Goal: Use online tool/utility: Utilize a website feature to perform a specific function

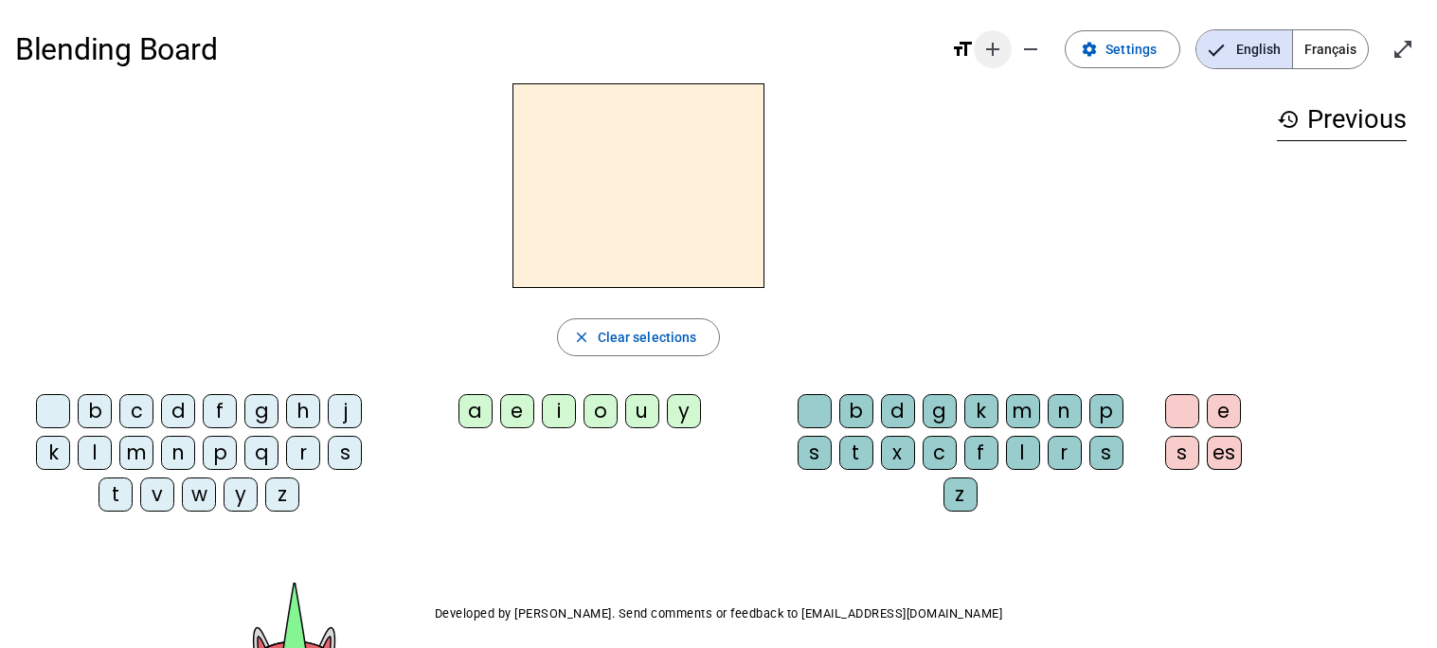
click at [999, 45] on mat-icon "add" at bounding box center [992, 49] width 23 height 23
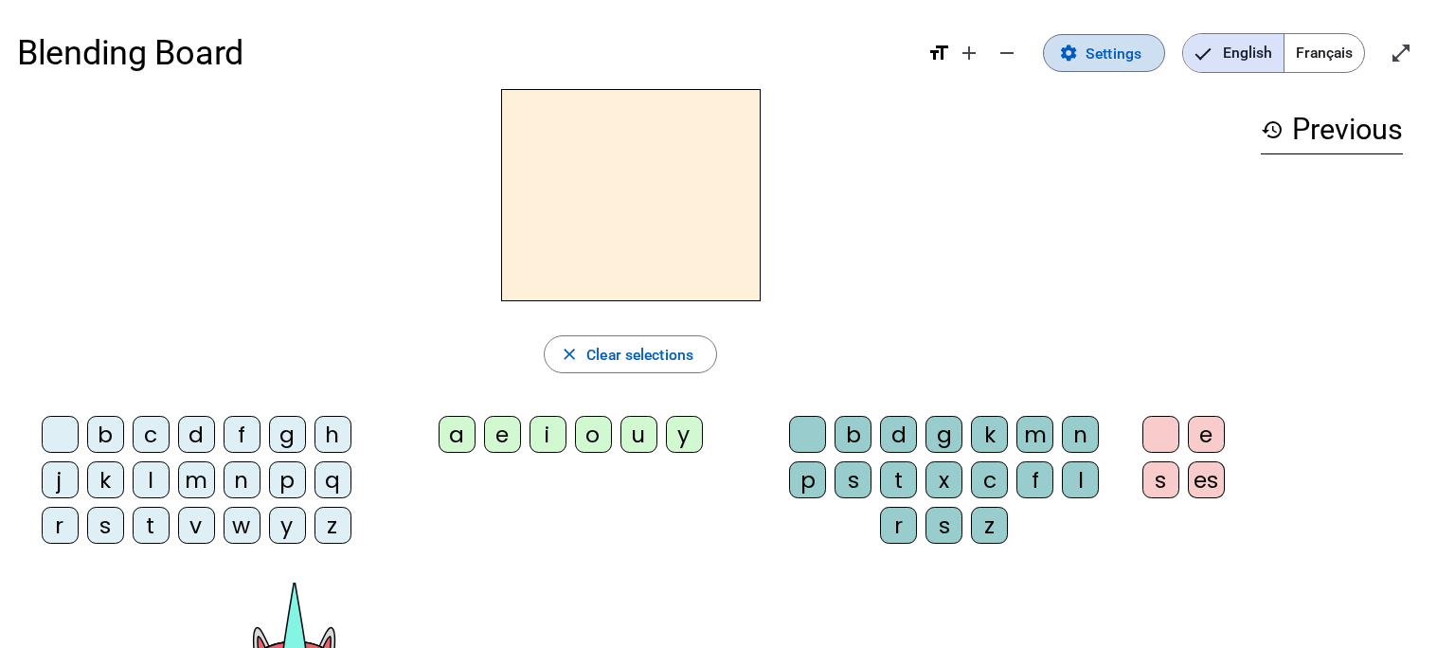
click at [1071, 63] on span at bounding box center [1104, 52] width 120 height 45
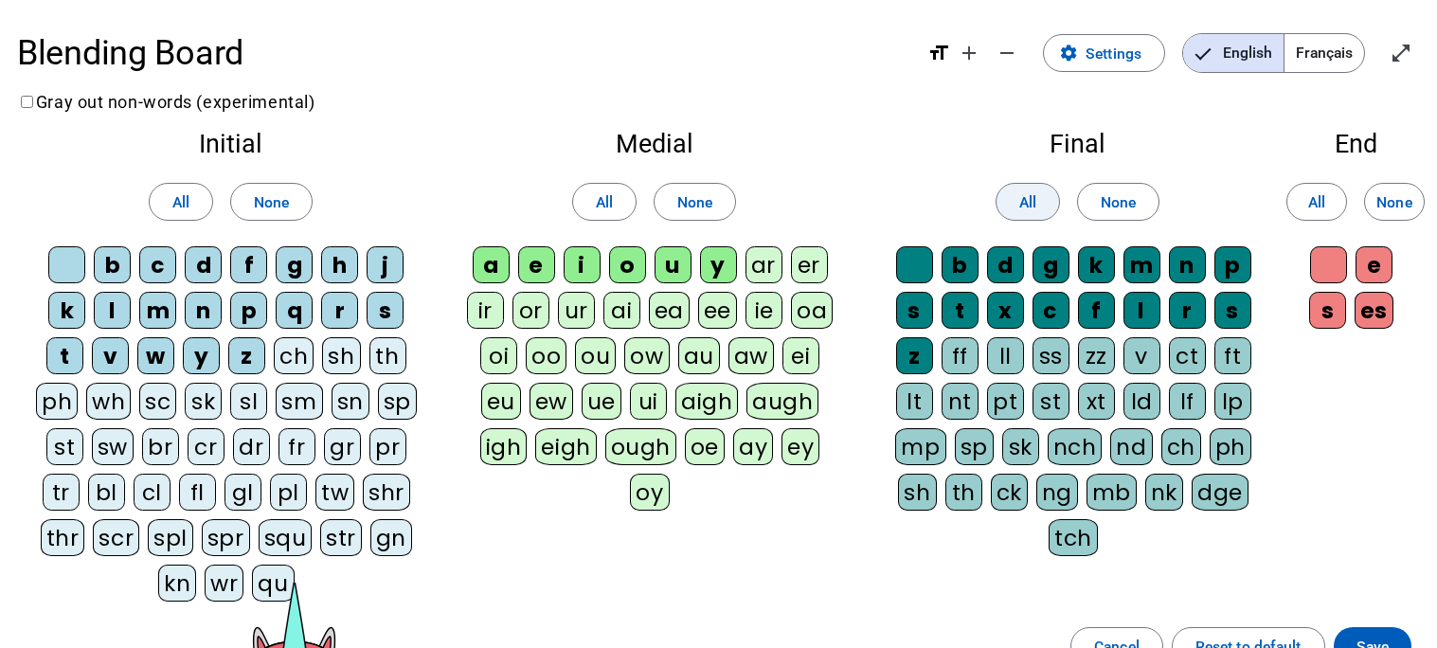
click at [1033, 200] on span "All" at bounding box center [1027, 202] width 17 height 26
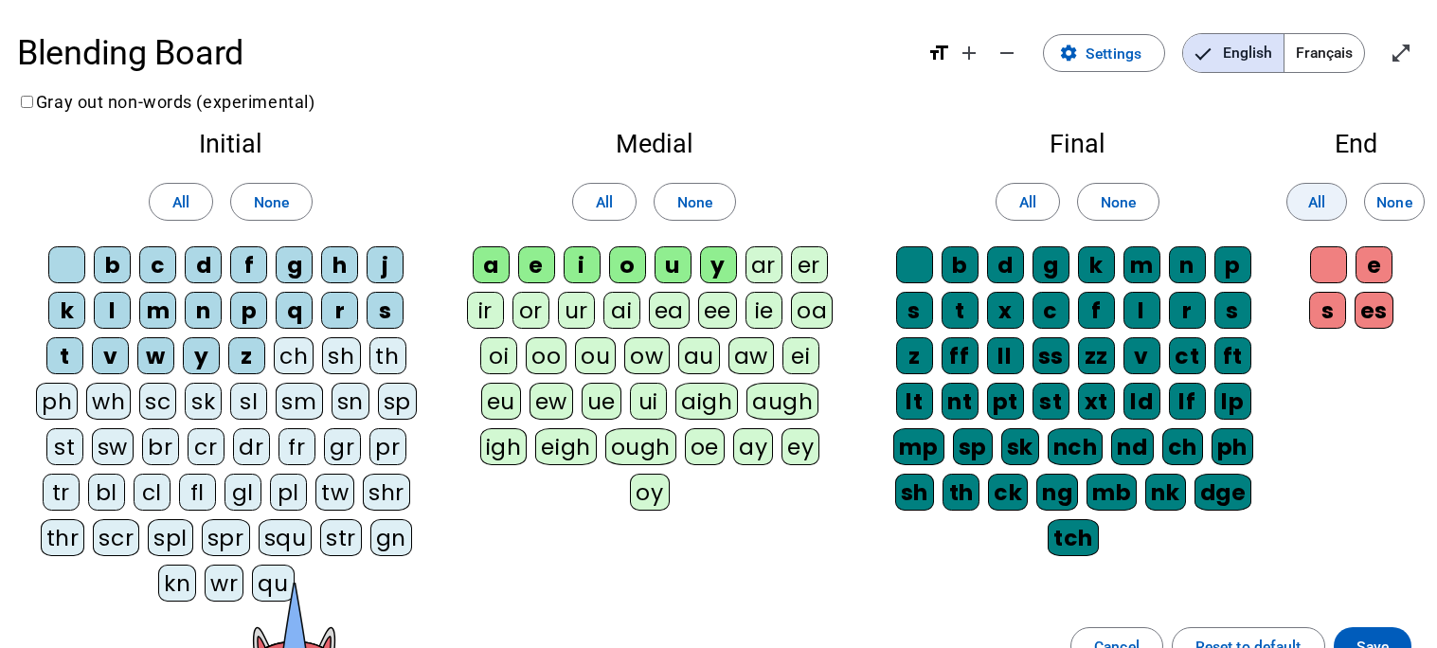
click at [1319, 183] on span at bounding box center [1316, 201] width 59 height 45
click at [582, 198] on span at bounding box center [604, 201] width 63 height 45
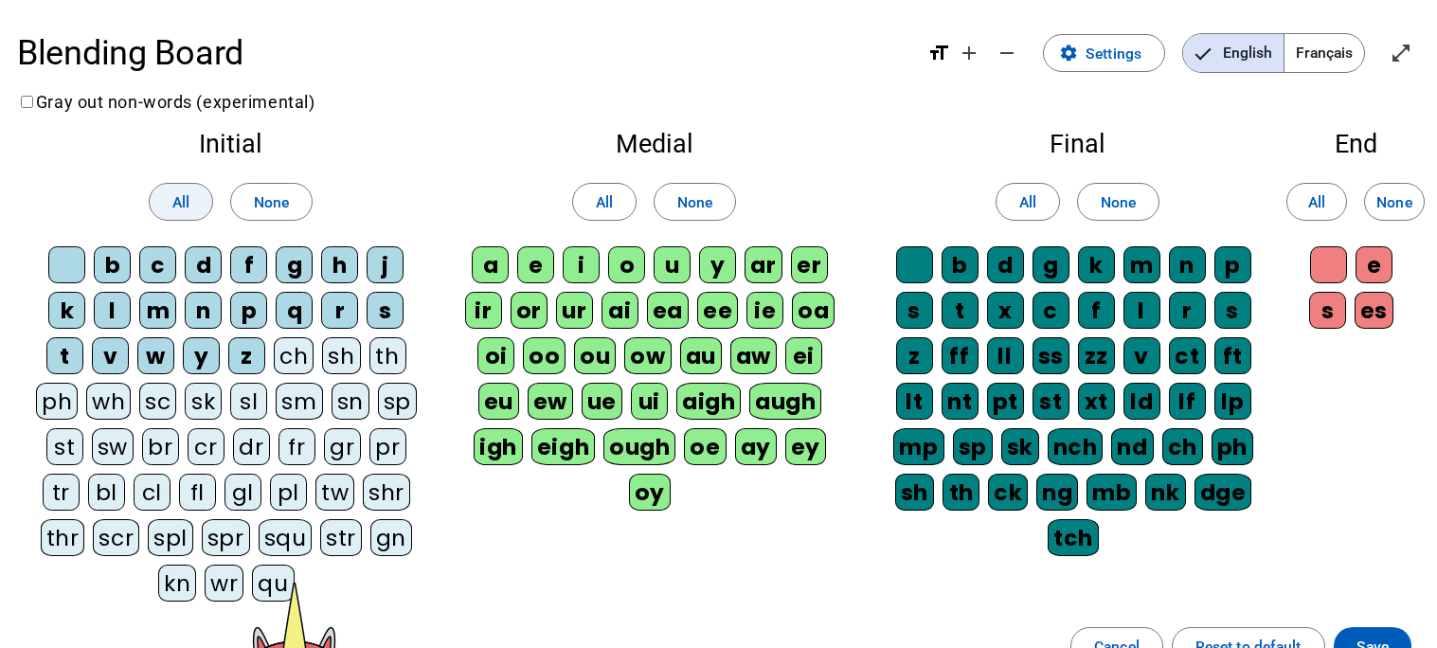
click at [188, 203] on span "All" at bounding box center [180, 202] width 17 height 26
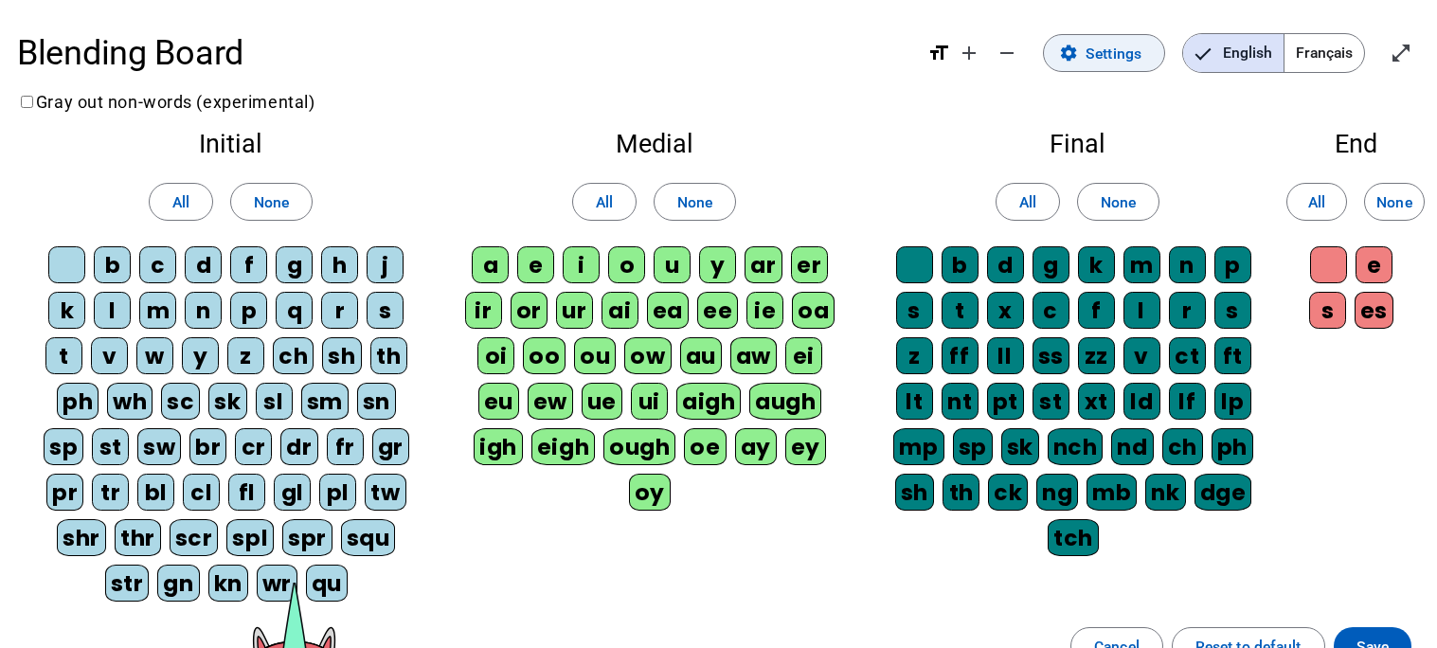
click at [1062, 60] on mat-icon "settings" at bounding box center [1068, 53] width 19 height 19
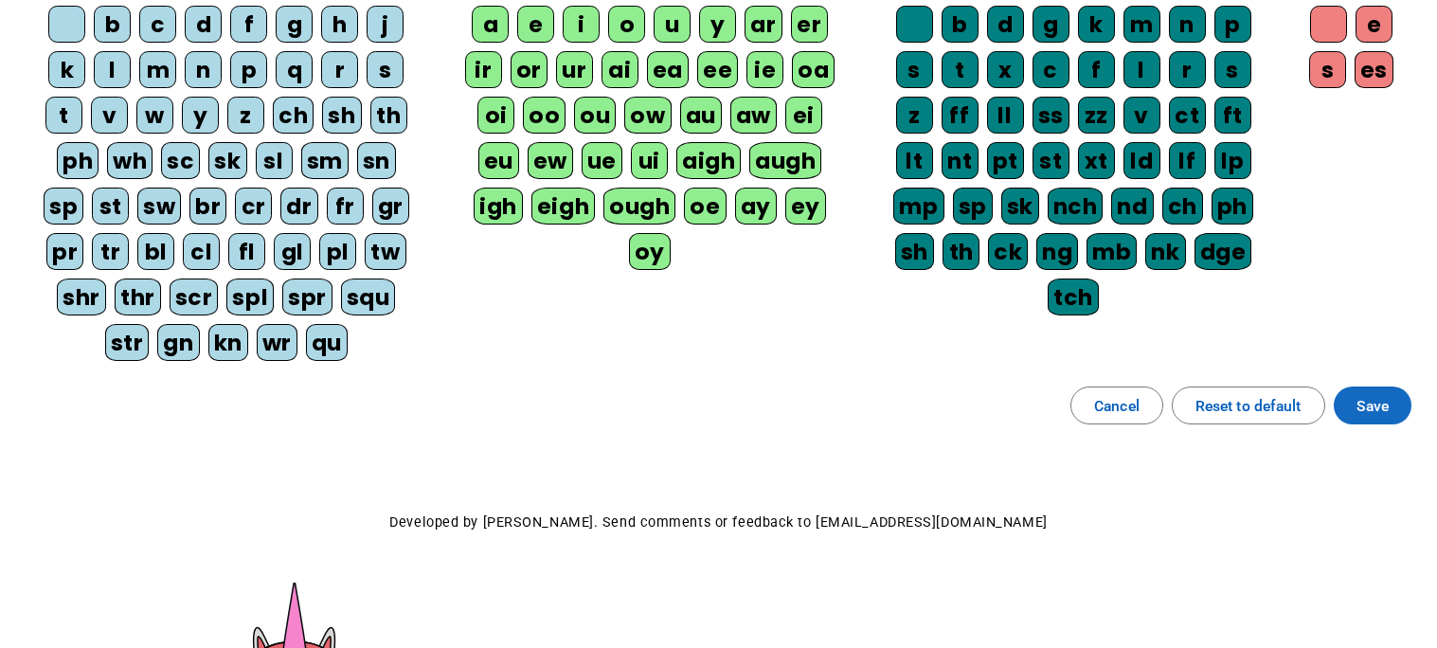
click at [1370, 409] on span "Save" at bounding box center [1372, 406] width 32 height 26
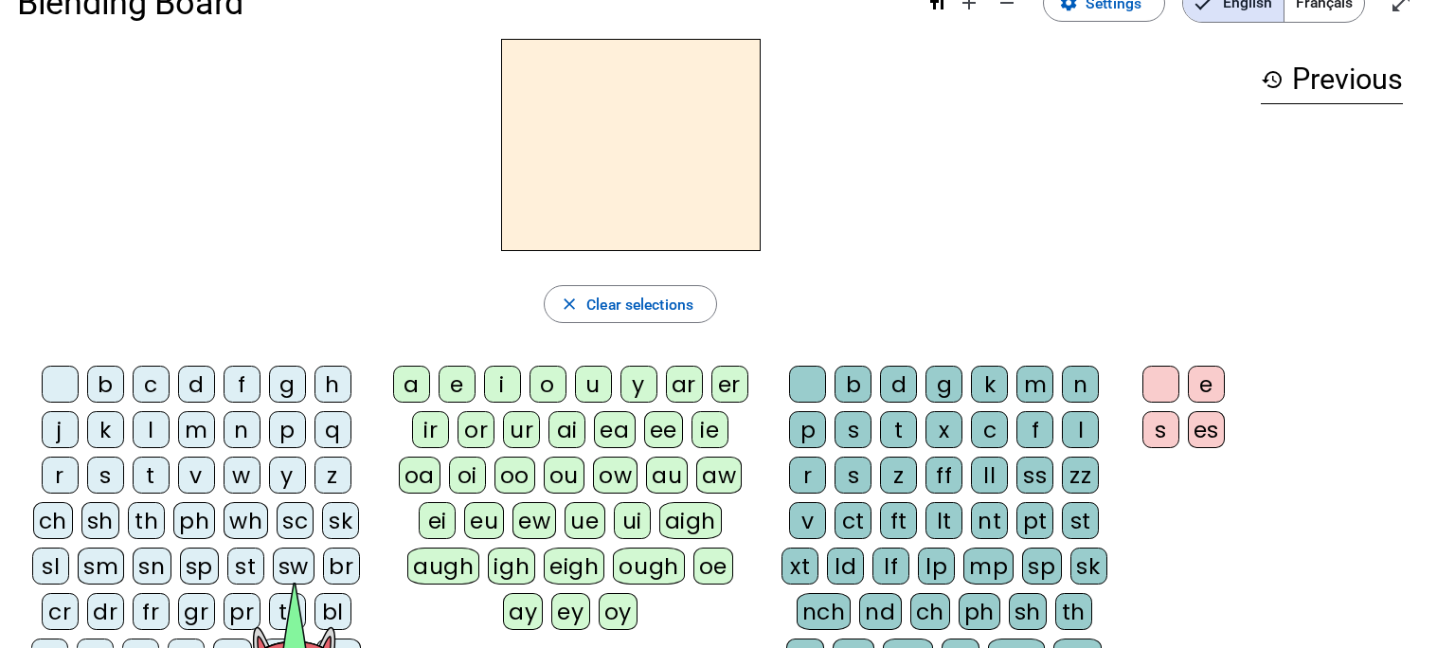
scroll to position [36, 0]
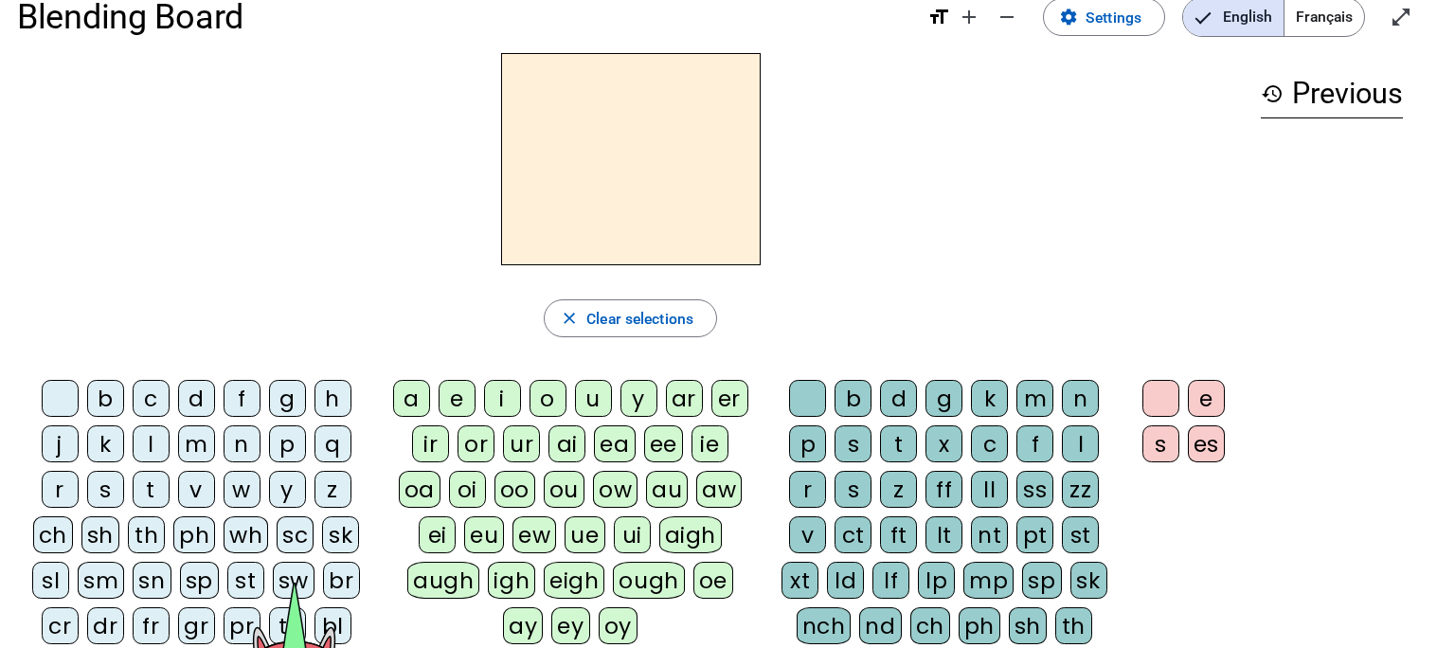
click at [202, 447] on div "m" at bounding box center [196, 443] width 37 height 37
click at [560, 400] on div "o" at bounding box center [547, 398] width 37 height 37
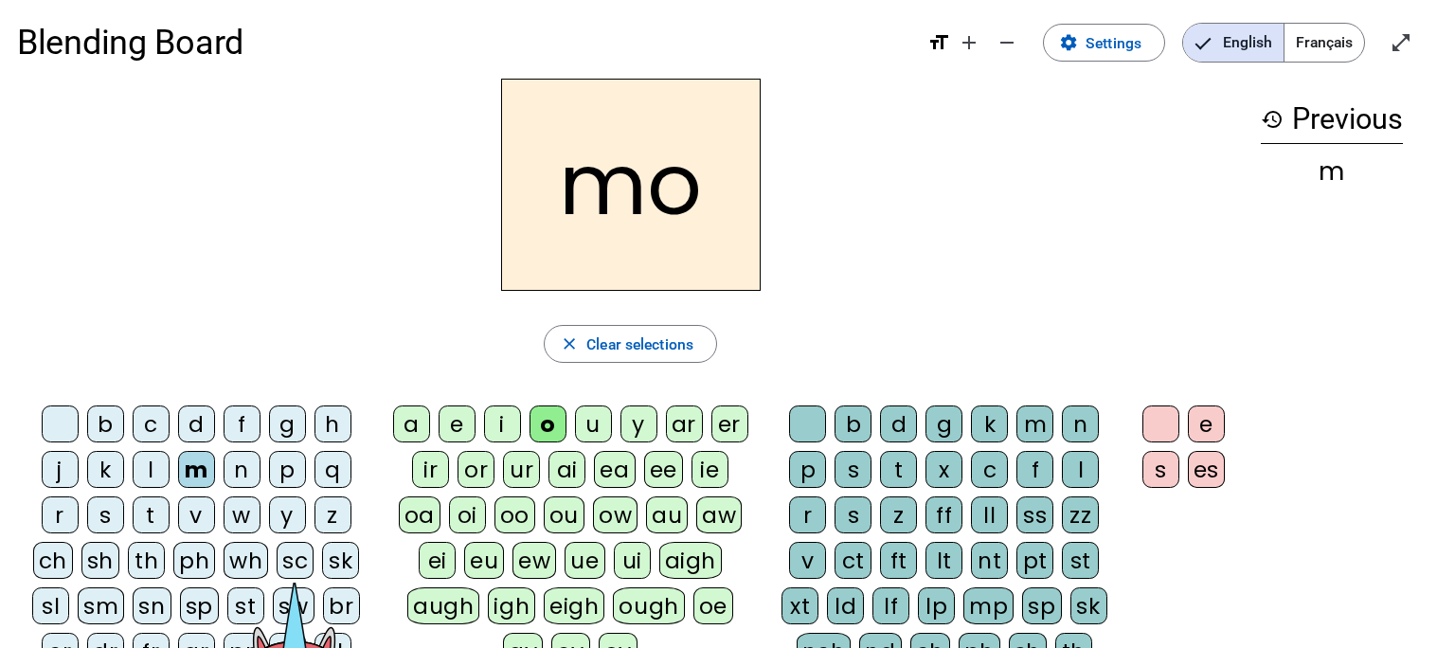
scroll to position [0, 0]
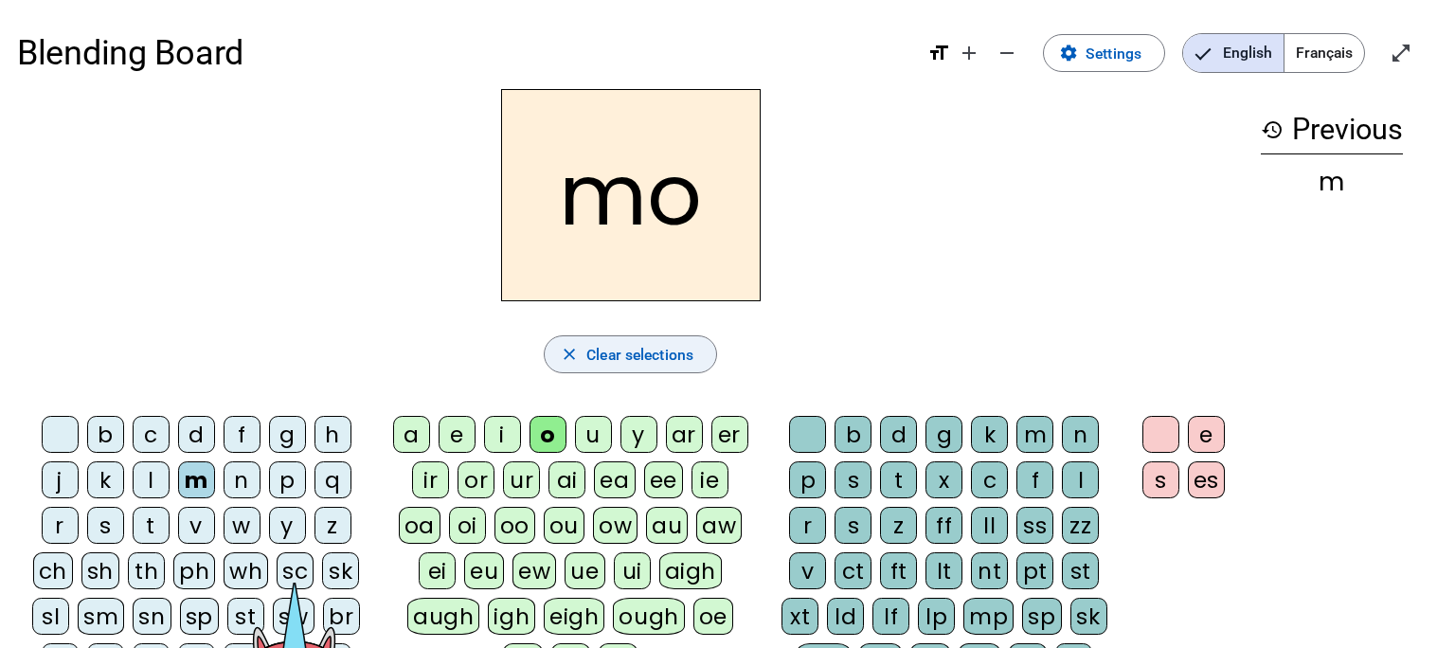
click at [648, 346] on span "Clear selections" at bounding box center [639, 355] width 107 height 26
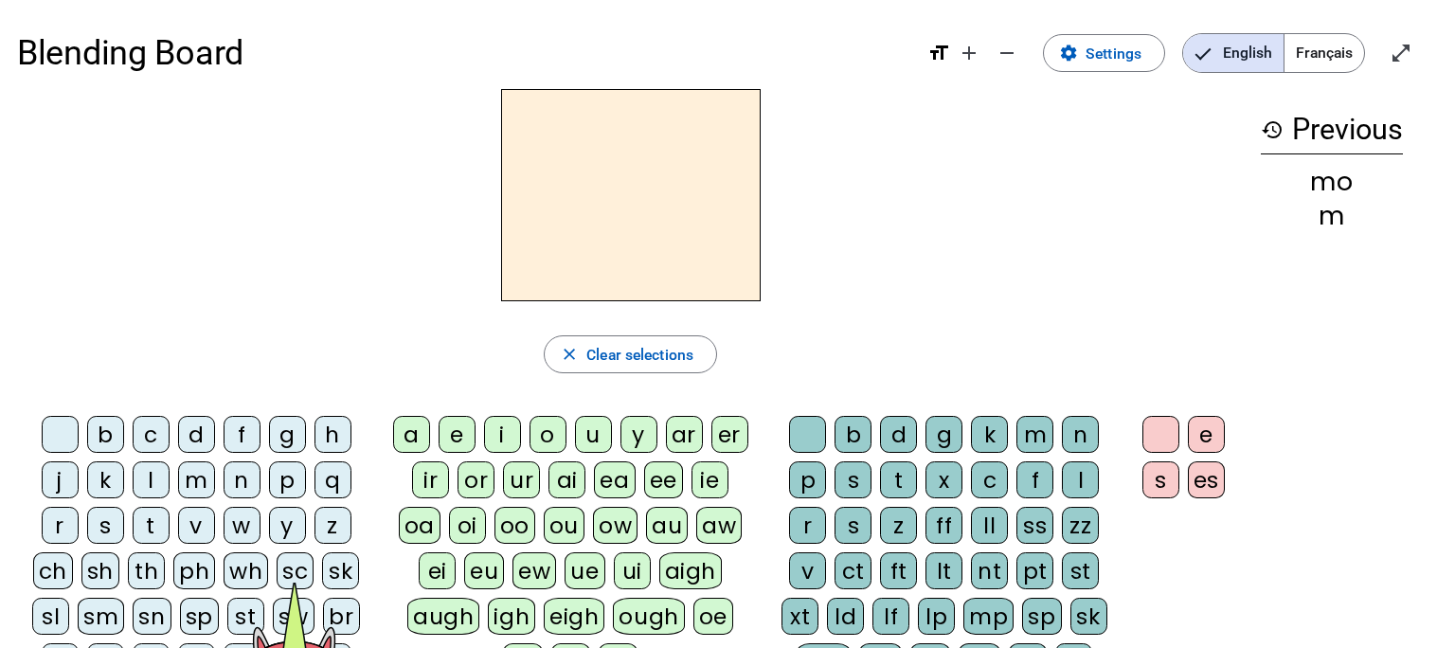
click at [711, 461] on letter-bubble "er" at bounding box center [733, 438] width 45 height 45
click at [171, 159] on div "er" at bounding box center [630, 195] width 1227 height 212
click at [475, 430] on div "e" at bounding box center [457, 434] width 37 height 37
click at [521, 437] on div "i" at bounding box center [502, 434] width 37 height 37
click at [279, 441] on div "g" at bounding box center [287, 434] width 37 height 37
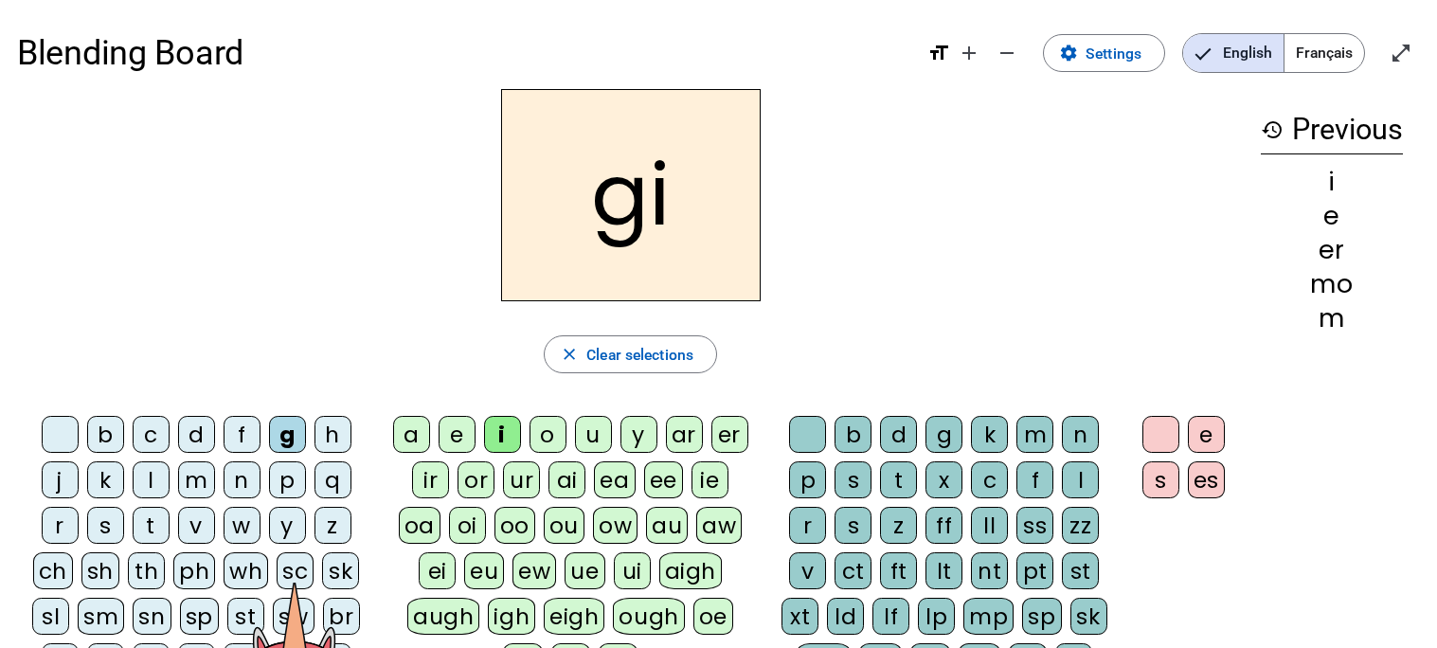
click at [418, 433] on div "a" at bounding box center [411, 434] width 37 height 37
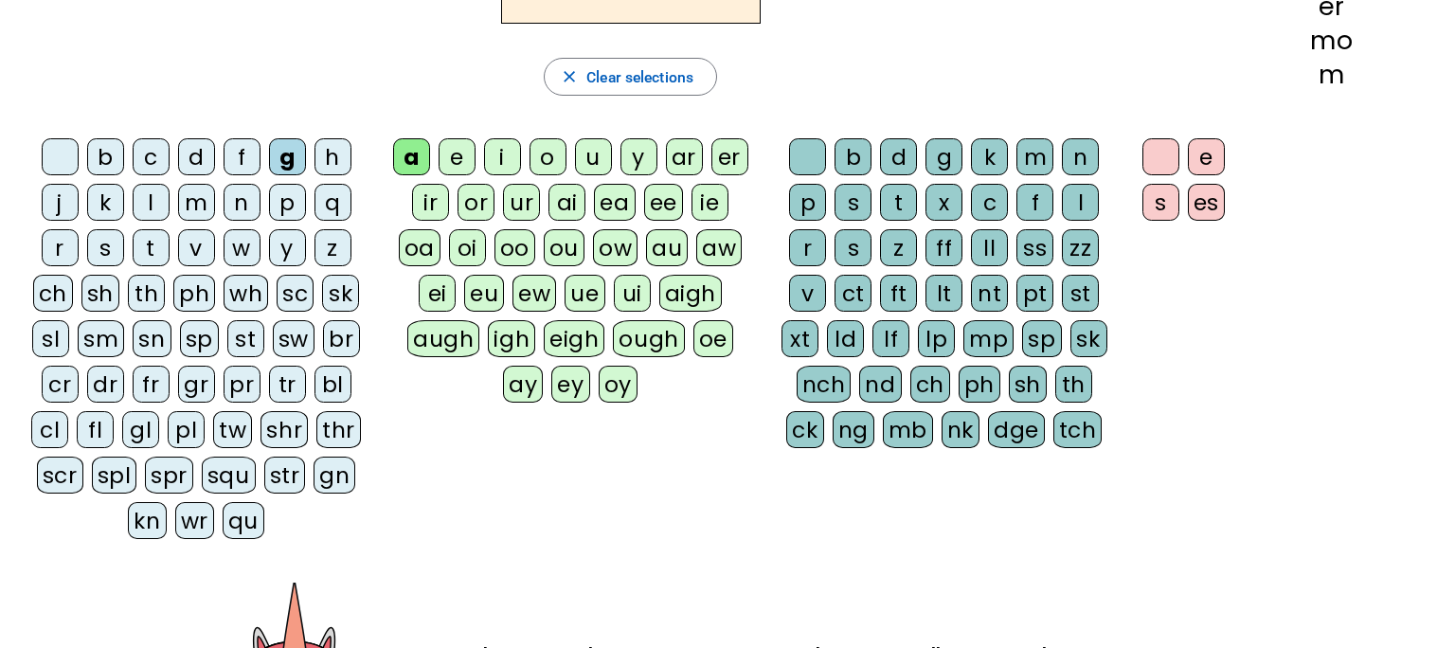
scroll to position [294, 0]
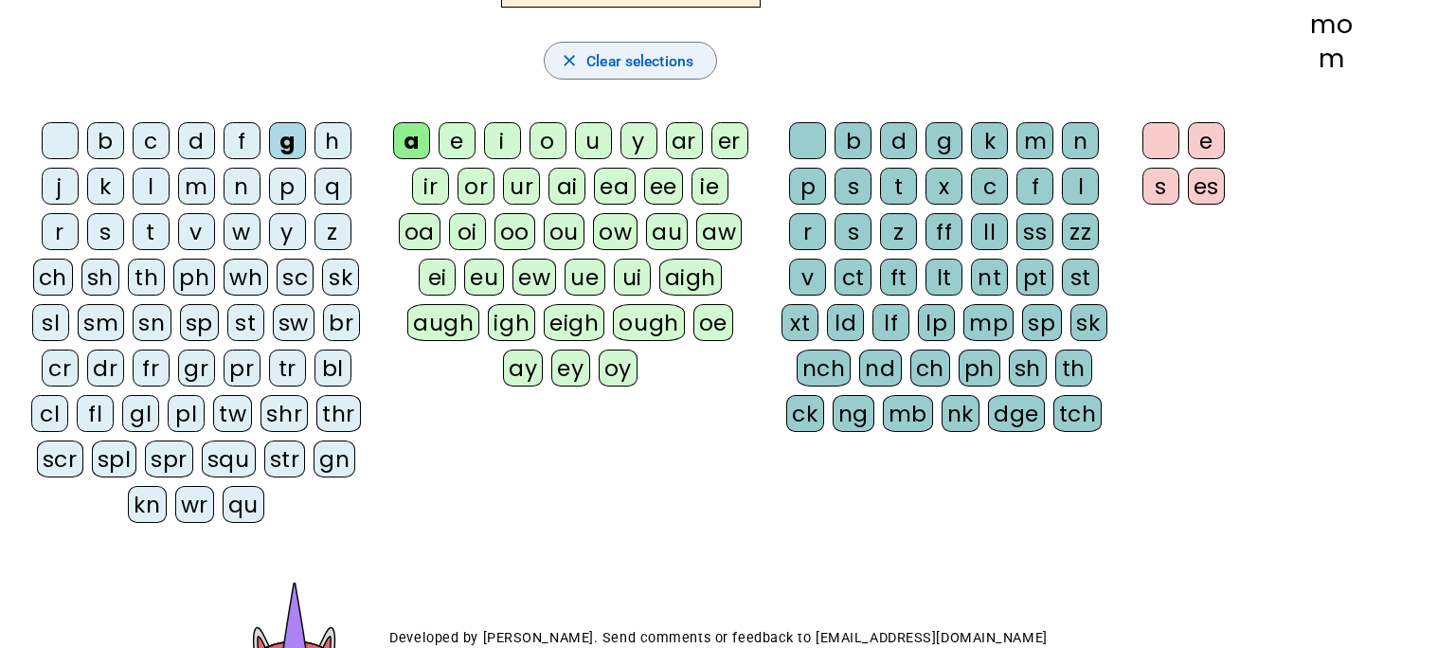
click at [626, 75] on span "button" at bounding box center [630, 60] width 171 height 45
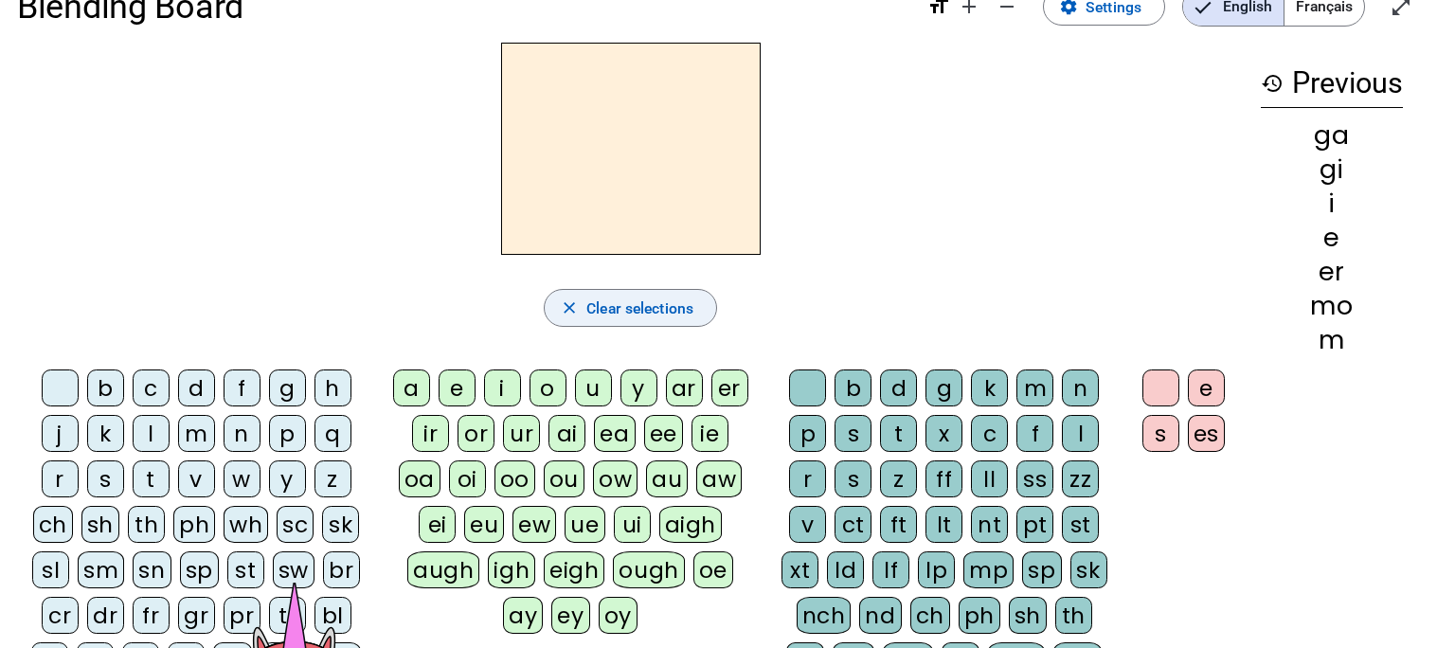
scroll to position [48, 0]
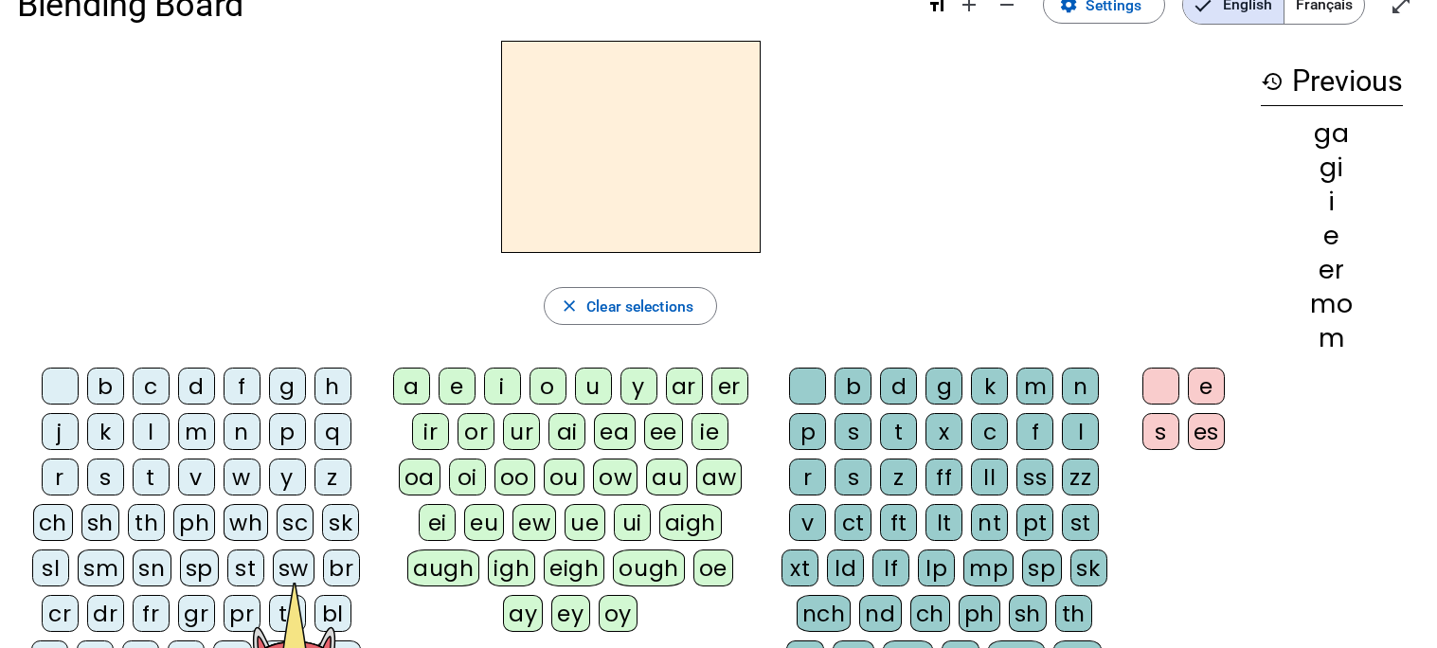
click at [146, 419] on div "l" at bounding box center [151, 431] width 37 height 37
click at [467, 390] on div "e" at bounding box center [457, 385] width 37 height 37
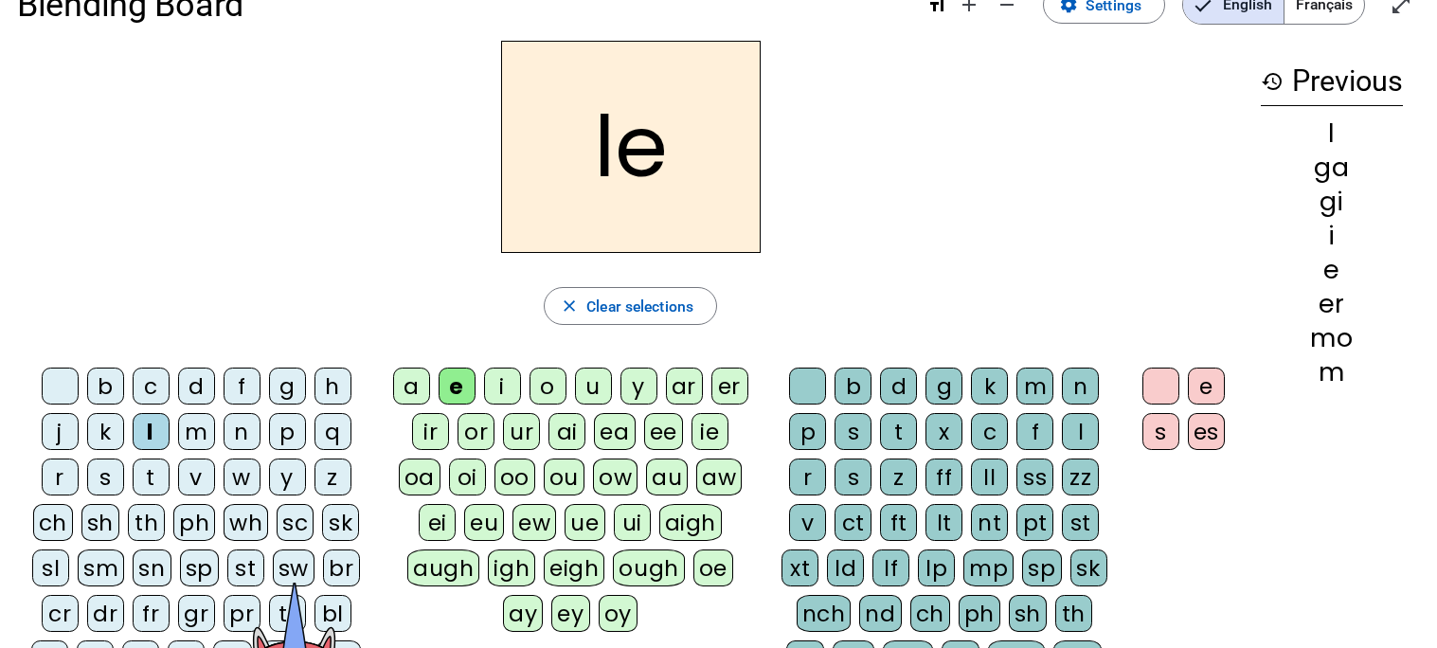
click at [852, 479] on div "s" at bounding box center [852, 476] width 37 height 37
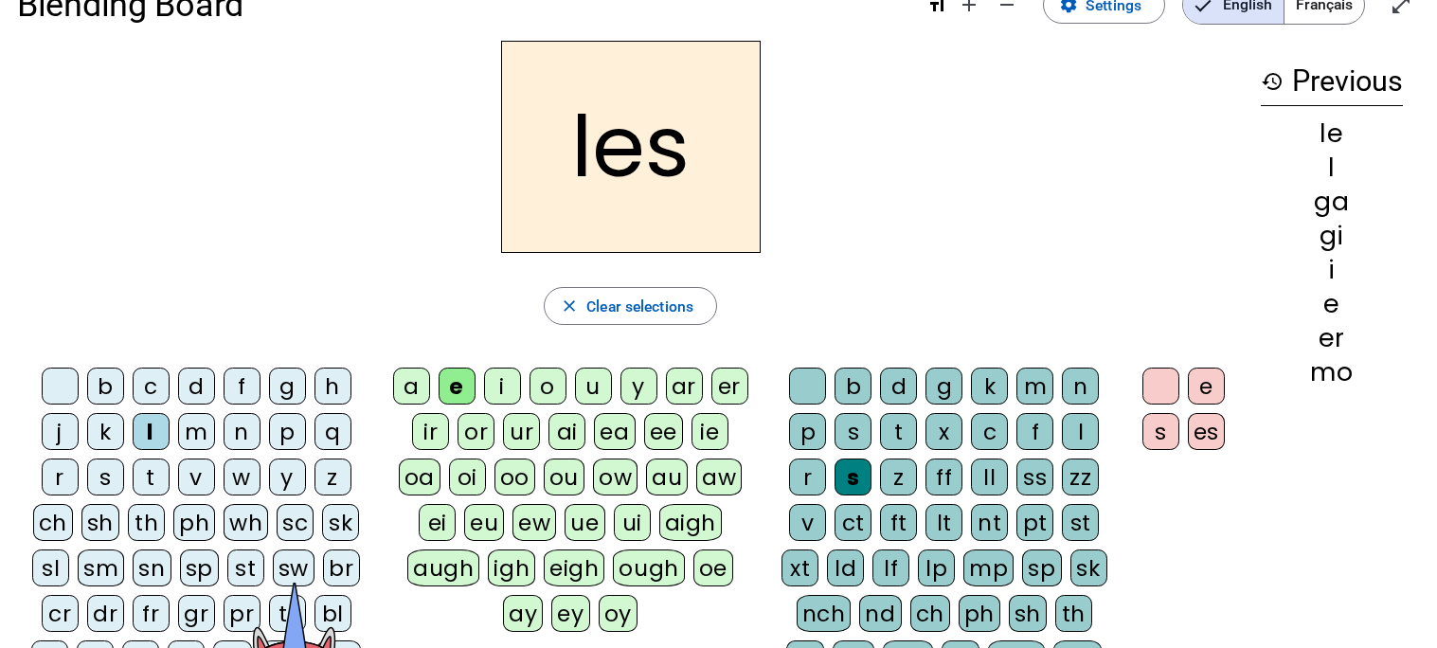
click at [846, 443] on div "s" at bounding box center [852, 431] width 37 height 37
click at [855, 467] on div "s" at bounding box center [852, 476] width 37 height 37
click at [850, 436] on div "s" at bounding box center [852, 431] width 37 height 37
click at [850, 457] on letter-bubble "s" at bounding box center [856, 435] width 45 height 45
click at [850, 469] on div "s" at bounding box center [852, 476] width 37 height 37
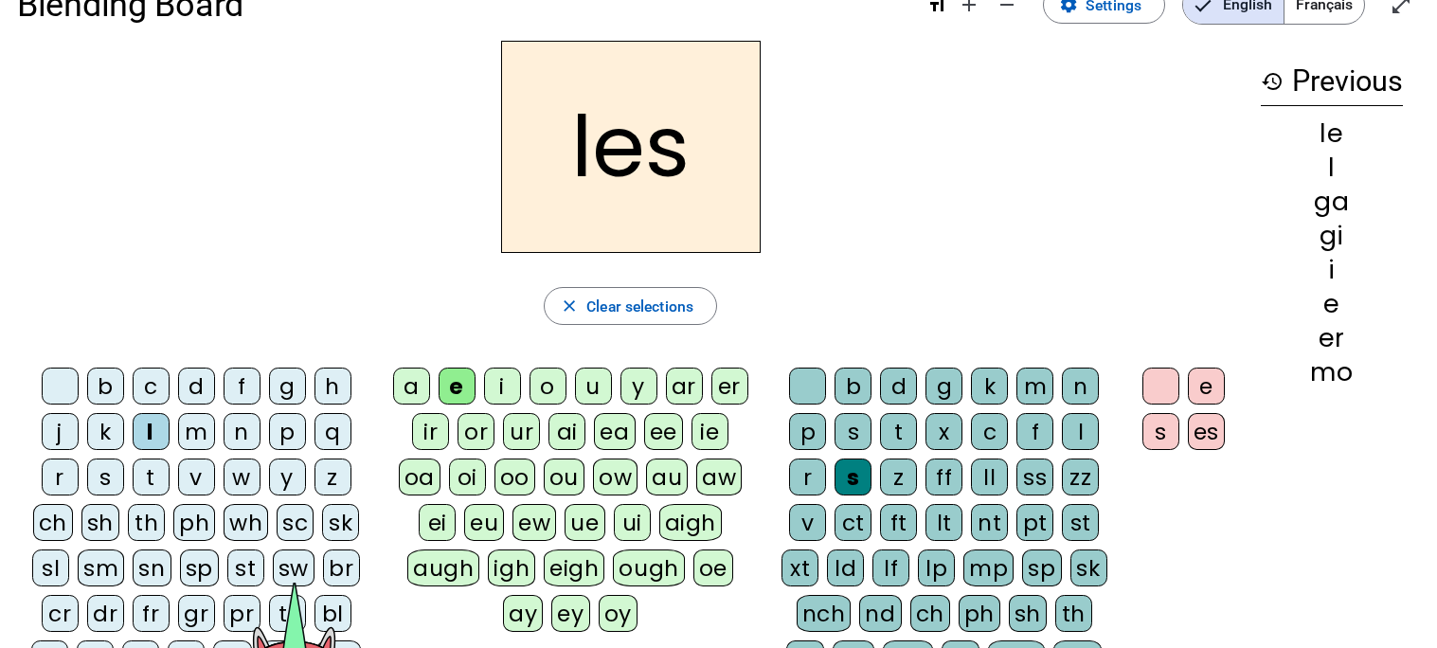
click at [851, 418] on div "s" at bounding box center [852, 431] width 37 height 37
click at [845, 487] on div "s" at bounding box center [852, 476] width 37 height 37
click at [847, 441] on div "s" at bounding box center [852, 431] width 37 height 37
click at [850, 473] on div "s" at bounding box center [852, 476] width 37 height 37
click at [844, 435] on div "s" at bounding box center [852, 431] width 37 height 37
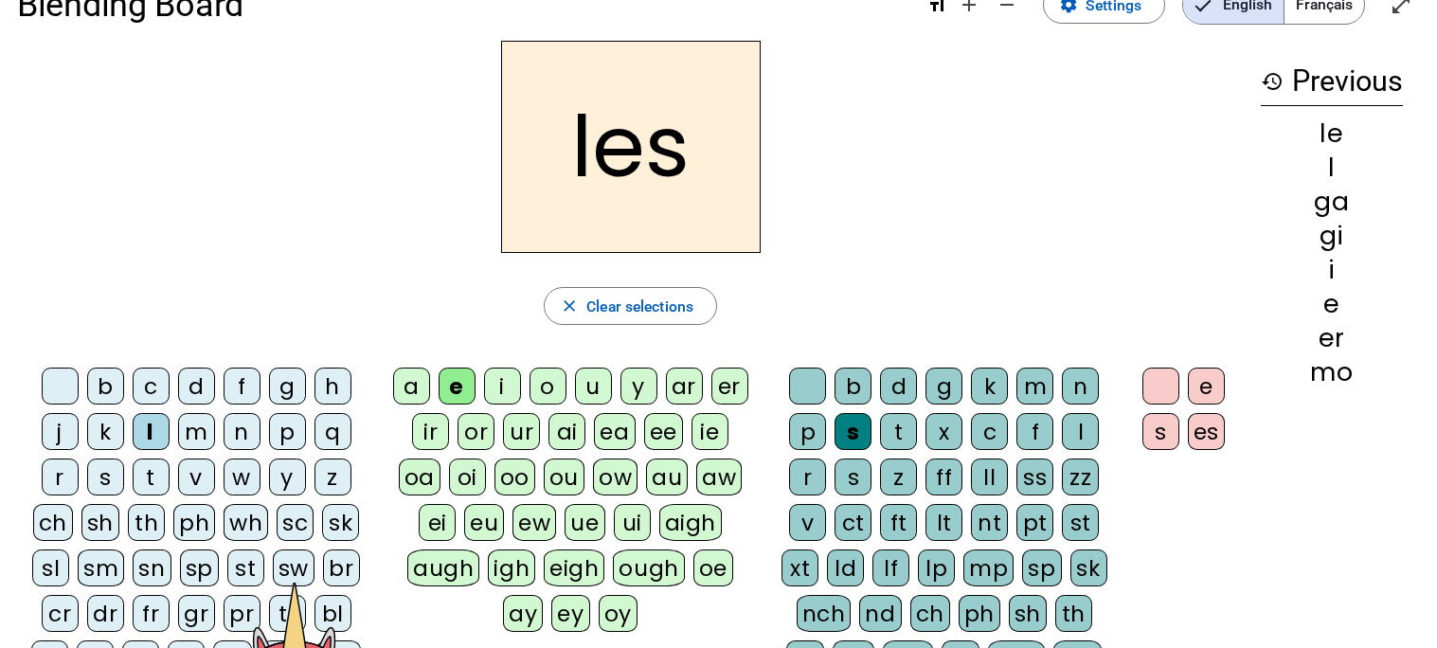
click at [865, 483] on div "s" at bounding box center [852, 476] width 37 height 37
click at [860, 428] on div "s" at bounding box center [852, 431] width 37 height 37
click at [858, 470] on div "s" at bounding box center [852, 476] width 37 height 37
click at [856, 425] on div "s" at bounding box center [852, 431] width 37 height 37
click at [1029, 482] on div "ss" at bounding box center [1034, 476] width 37 height 37
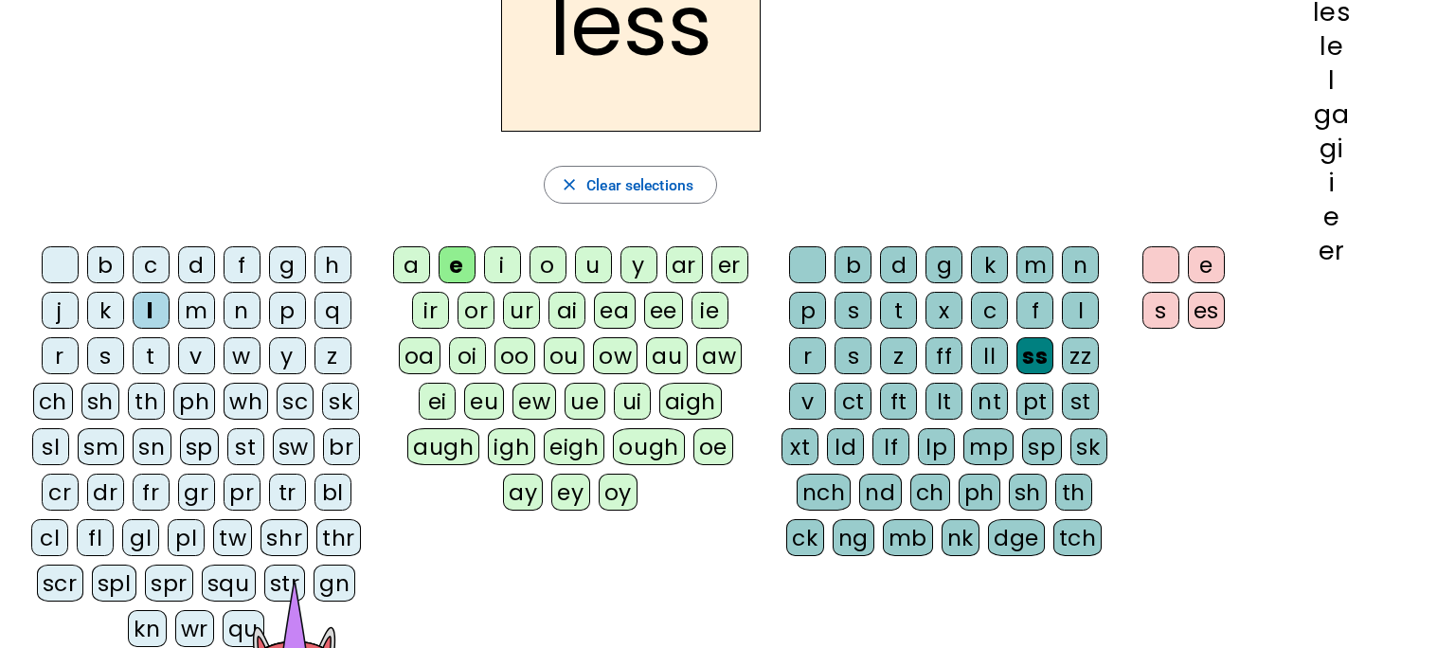
scroll to position [171, 0]
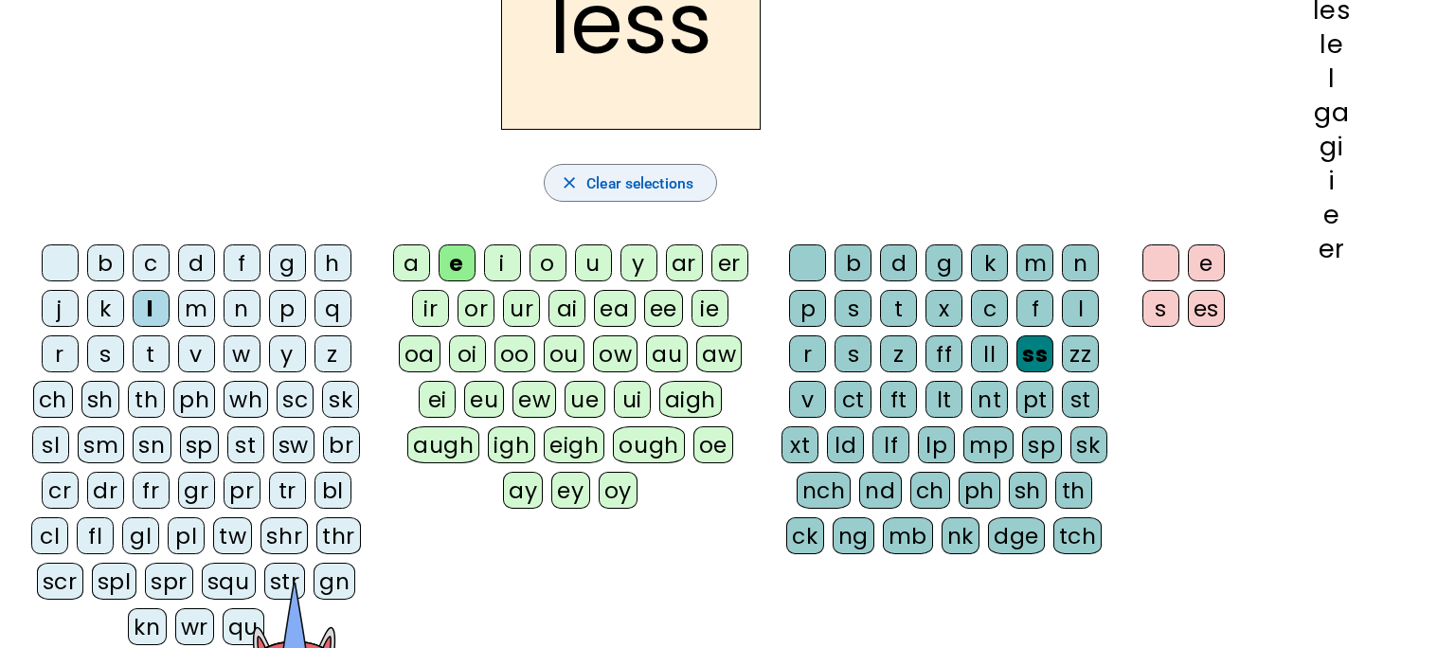
click at [702, 189] on span "button" at bounding box center [630, 182] width 171 height 45
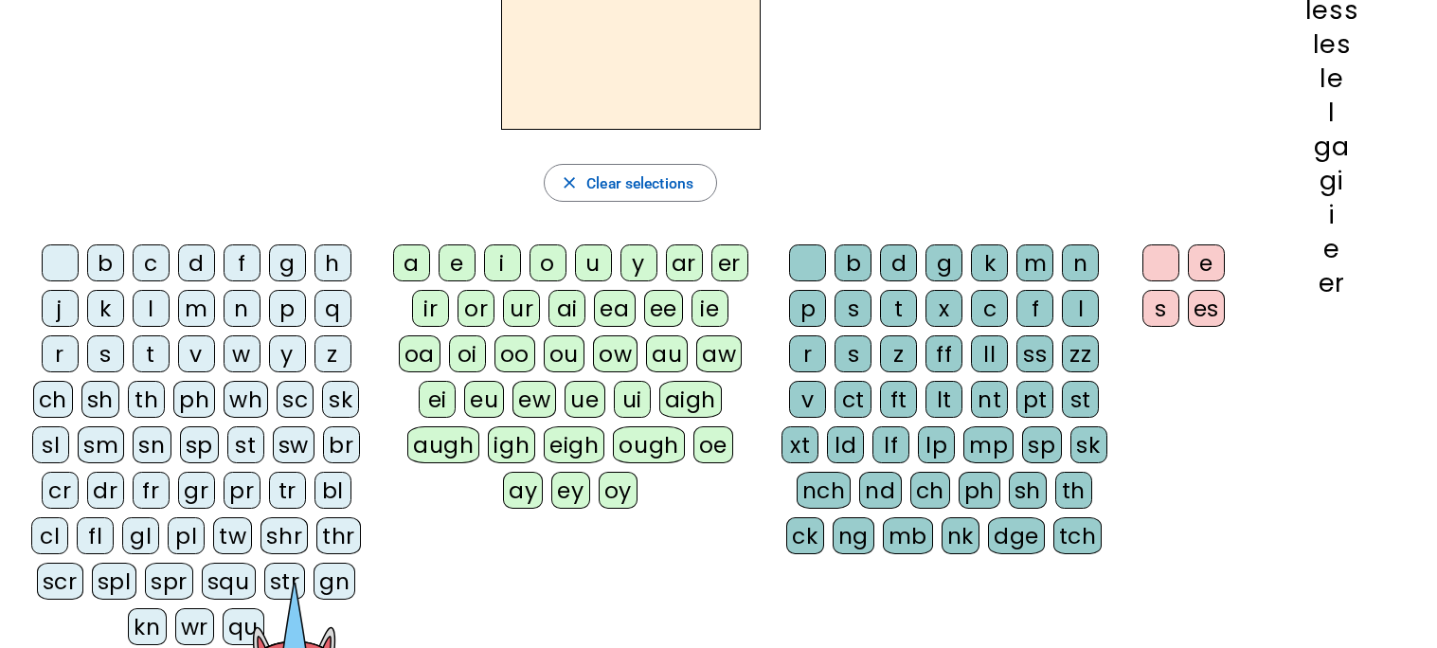
click at [300, 262] on div "g" at bounding box center [287, 262] width 37 height 37
click at [430, 257] on div "a" at bounding box center [411, 262] width 37 height 37
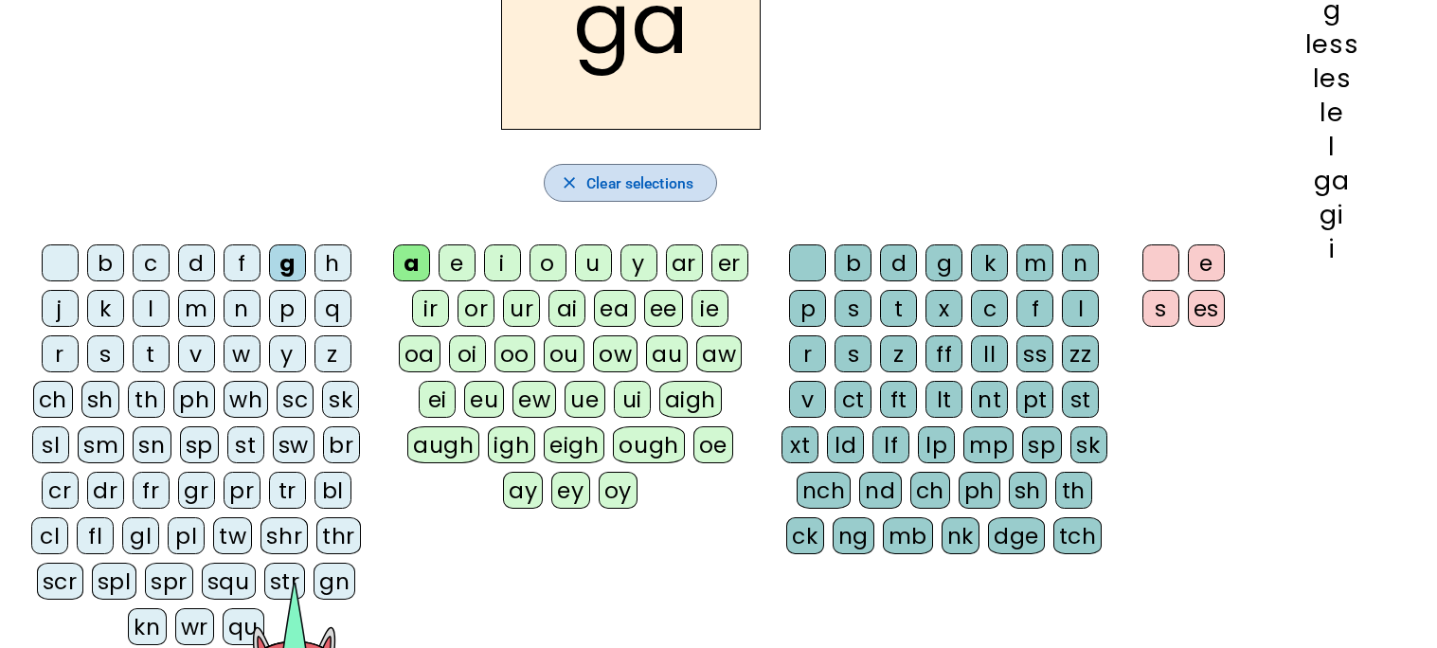
click at [640, 183] on span "Clear selections" at bounding box center [639, 183] width 107 height 26
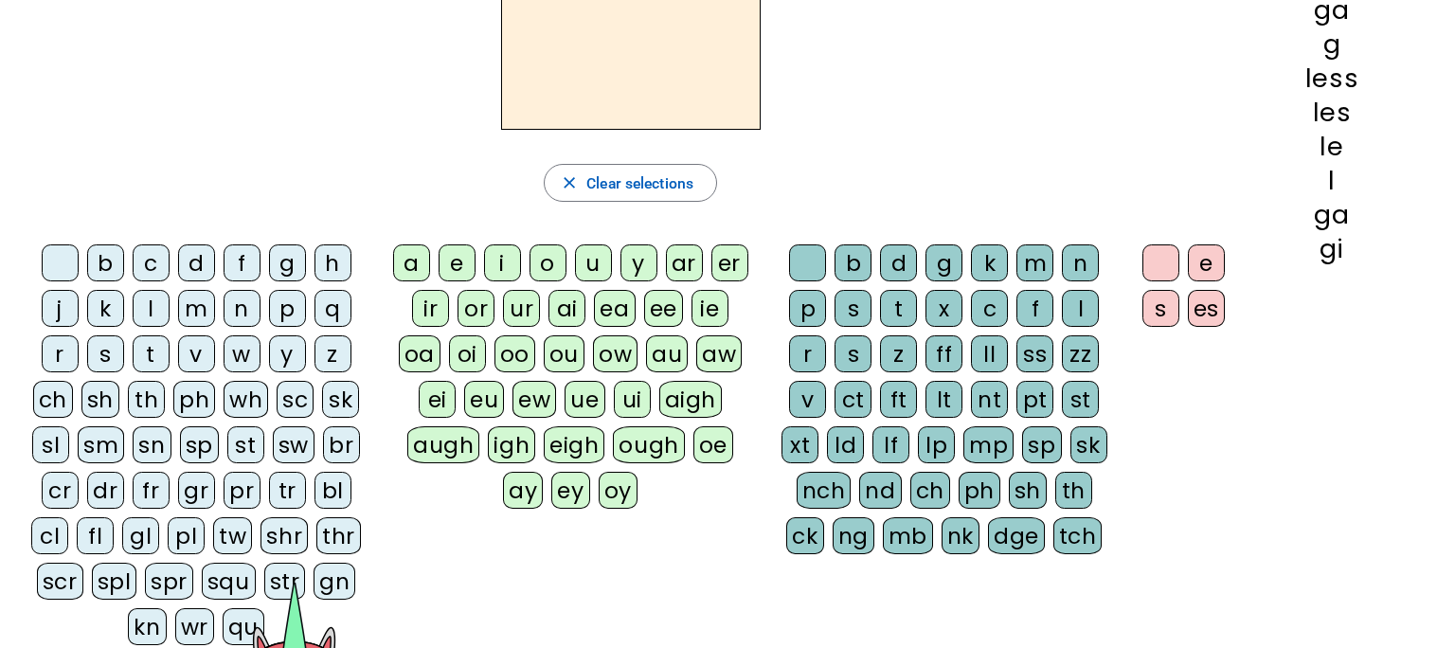
click at [613, 117] on h2 at bounding box center [631, 24] width 260 height 212
click at [703, 271] on div "ar" at bounding box center [684, 262] width 37 height 37
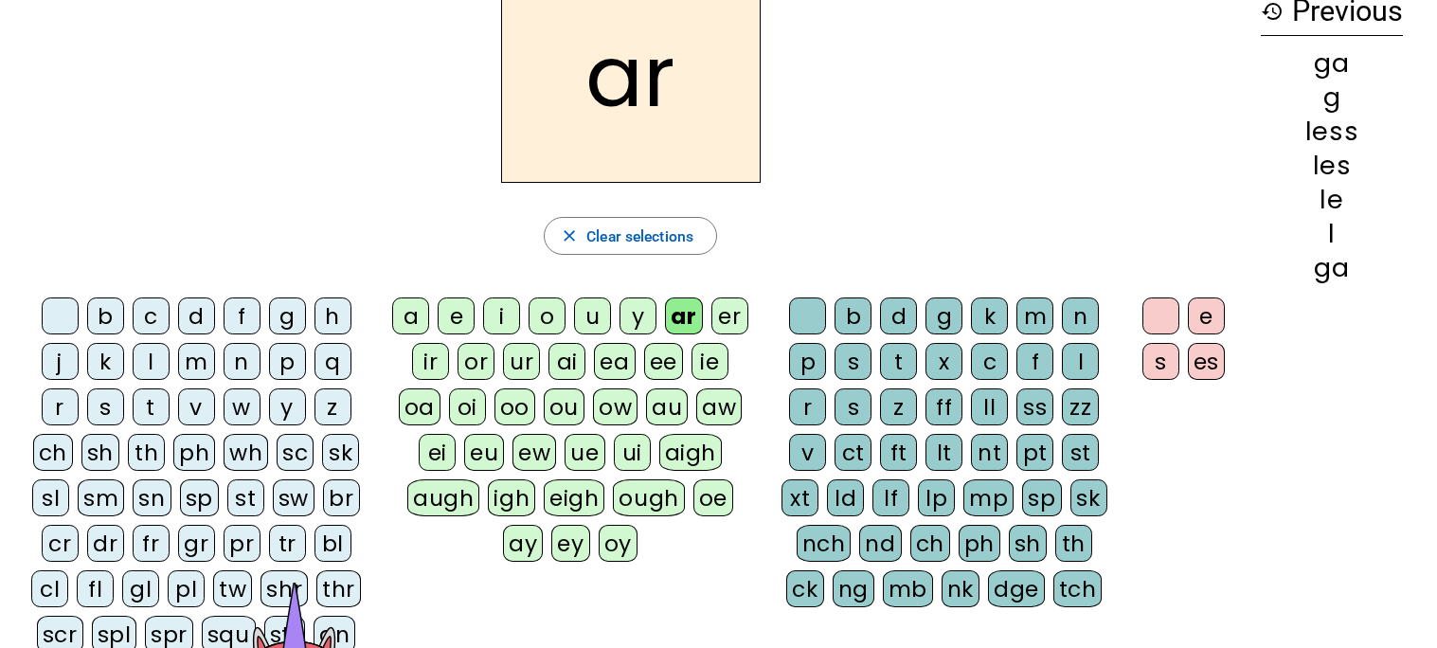
scroll to position [116, 0]
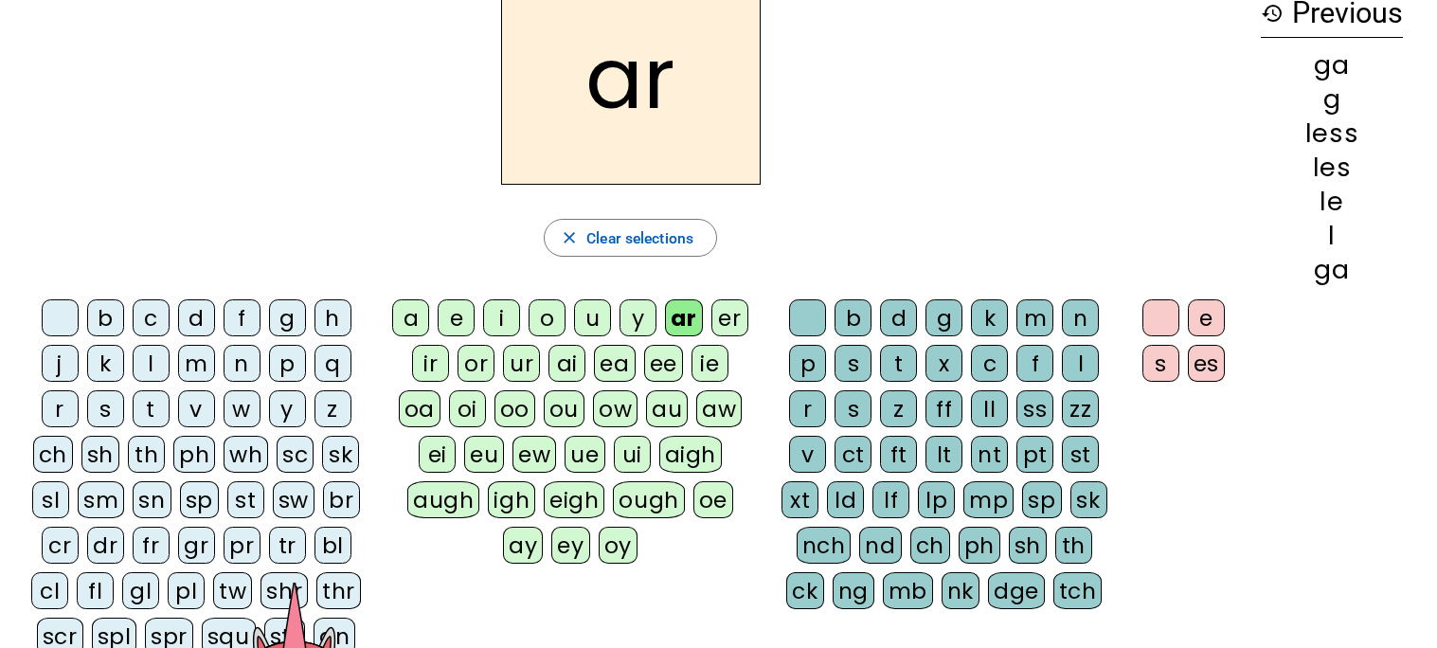
click at [1391, 531] on div at bounding box center [718, 531] width 1437 height 0
click at [1299, 376] on div at bounding box center [1317, 391] width 47 height 47
drag, startPoint x: 1289, startPoint y: 232, endPoint x: 1300, endPoint y: 260, distance: 29.7
click at [1300, 260] on div at bounding box center [1316, 275] width 47 height 47
click at [1300, 260] on div at bounding box center [1316, 276] width 47 height 47
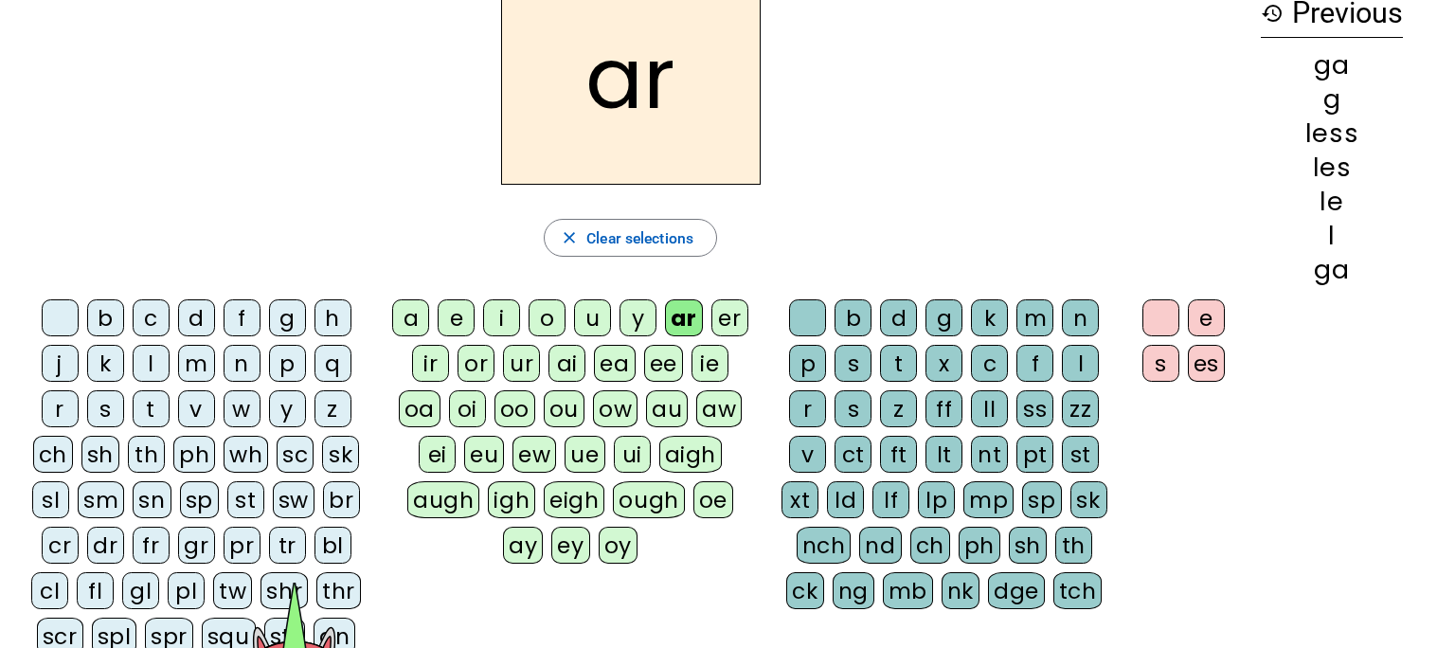
click at [1300, 260] on div at bounding box center [1316, 276] width 47 height 47
click at [1395, 531] on div at bounding box center [718, 531] width 1437 height 0
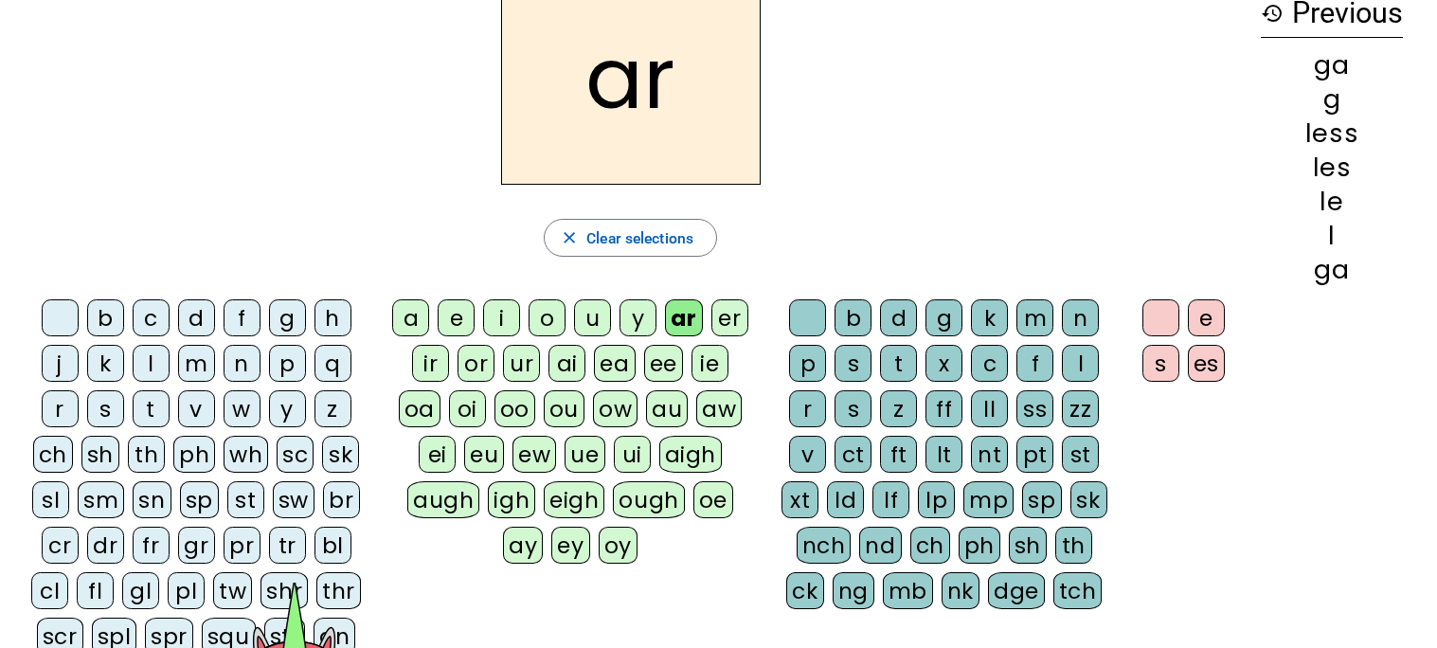
click at [1386, 531] on div at bounding box center [718, 531] width 1437 height 0
click at [1382, 531] on div at bounding box center [718, 531] width 1437 height 0
click at [1385, 531] on div at bounding box center [718, 531] width 1437 height 0
click at [1392, 531] on div at bounding box center [718, 531] width 1437 height 0
click at [1394, 531] on div at bounding box center [718, 531] width 1437 height 0
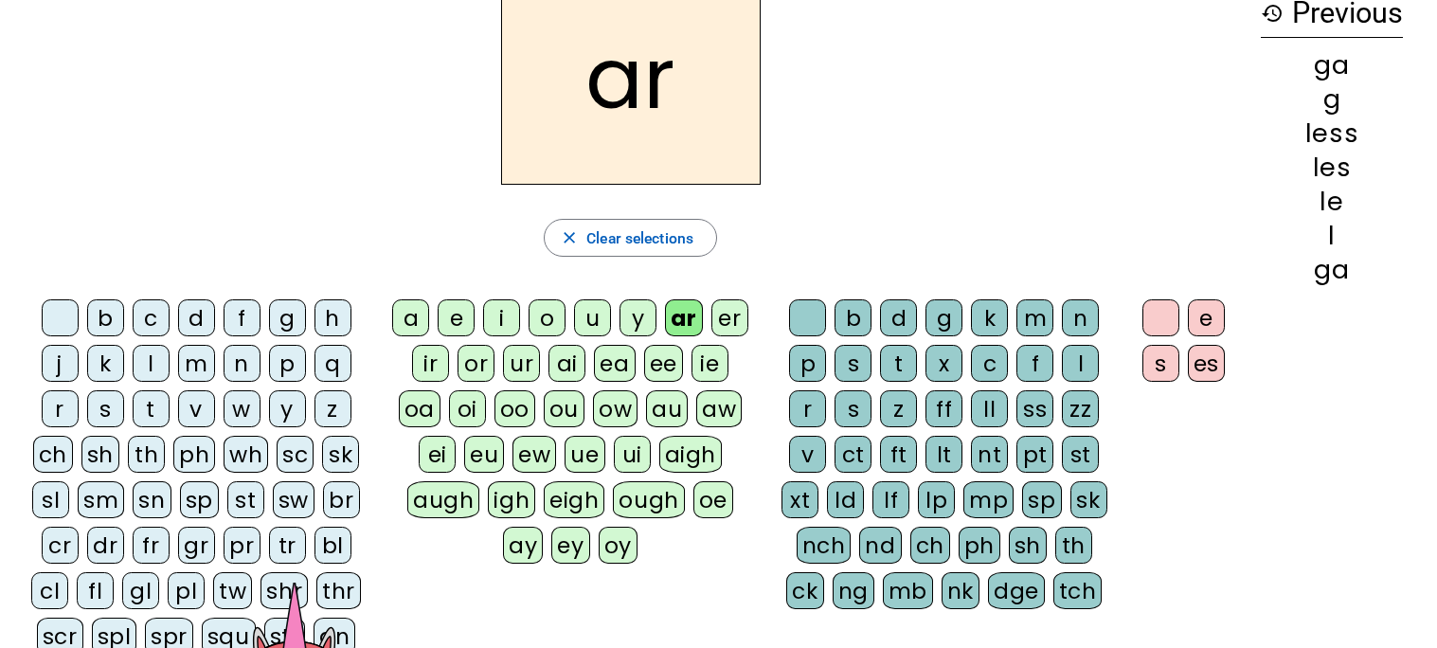
click at [1399, 531] on div at bounding box center [718, 531] width 1437 height 0
click at [1392, 531] on div at bounding box center [718, 531] width 1437 height 0
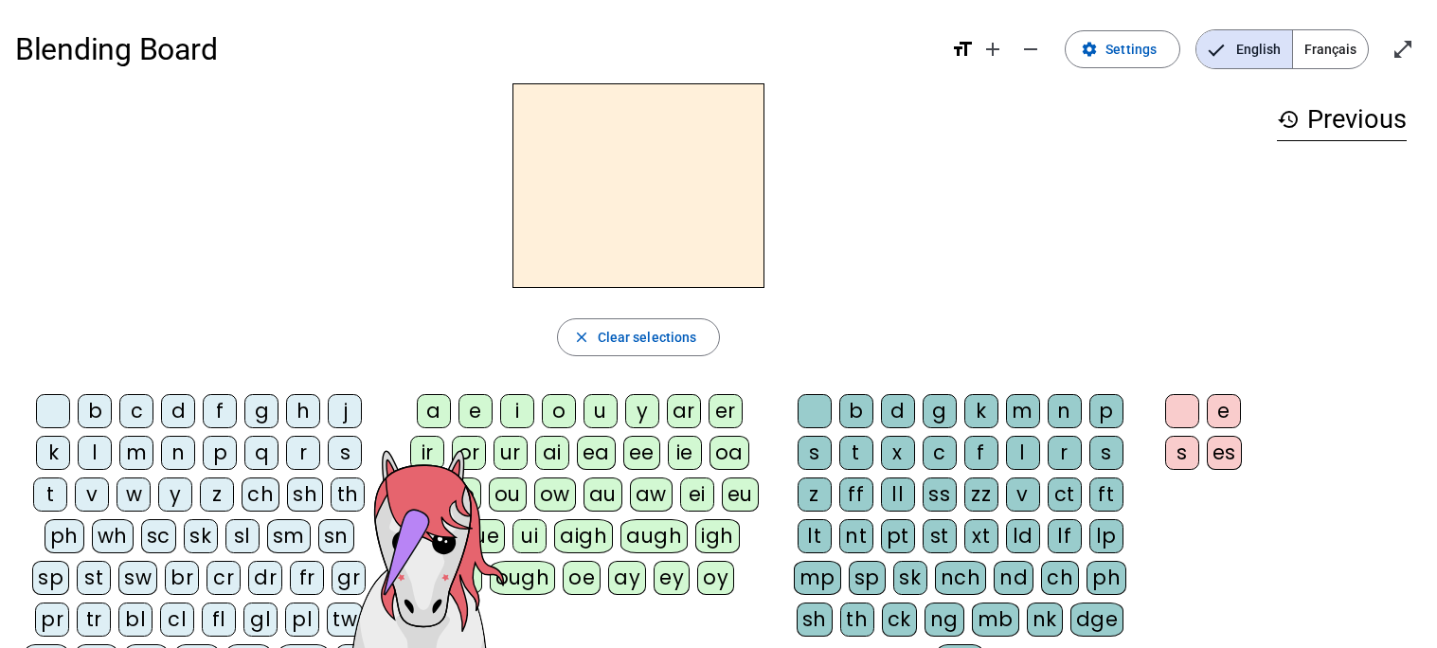
click at [427, 548] on icon at bounding box center [423, 542] width 170 height 187
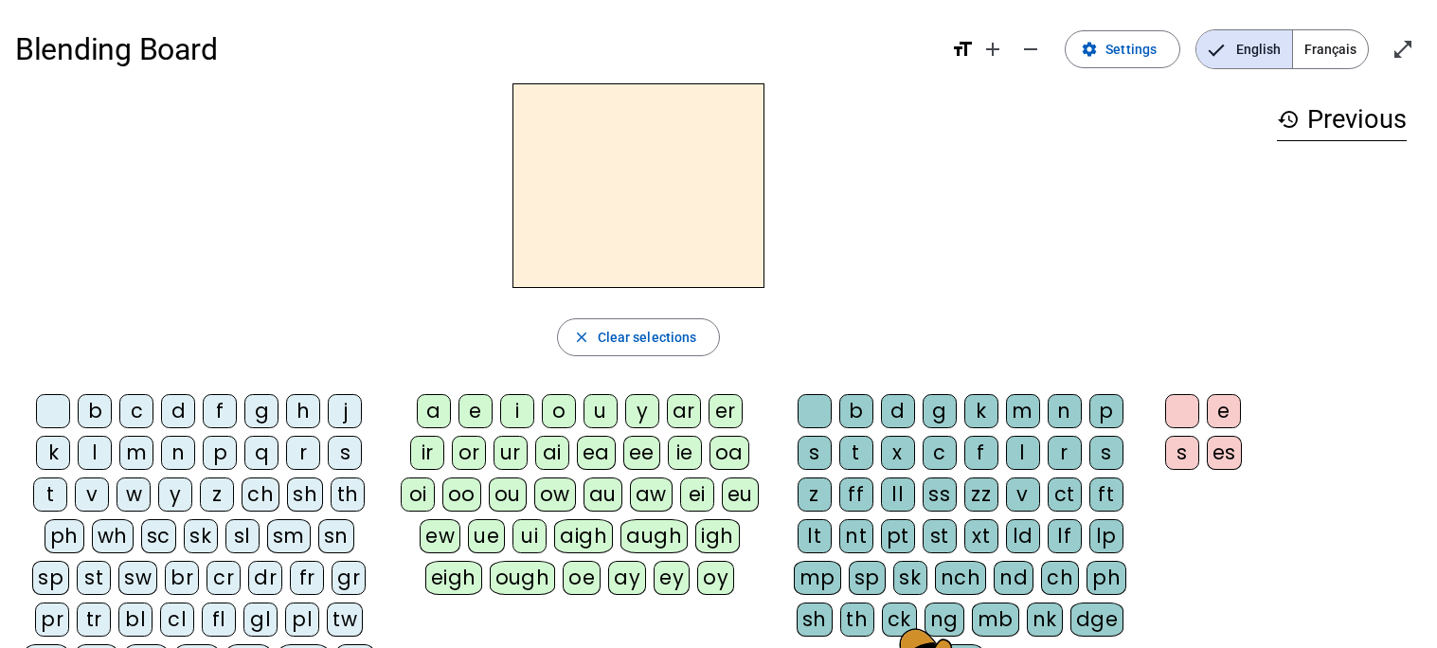
click at [1003, 89] on div at bounding box center [638, 185] width 1246 height 205
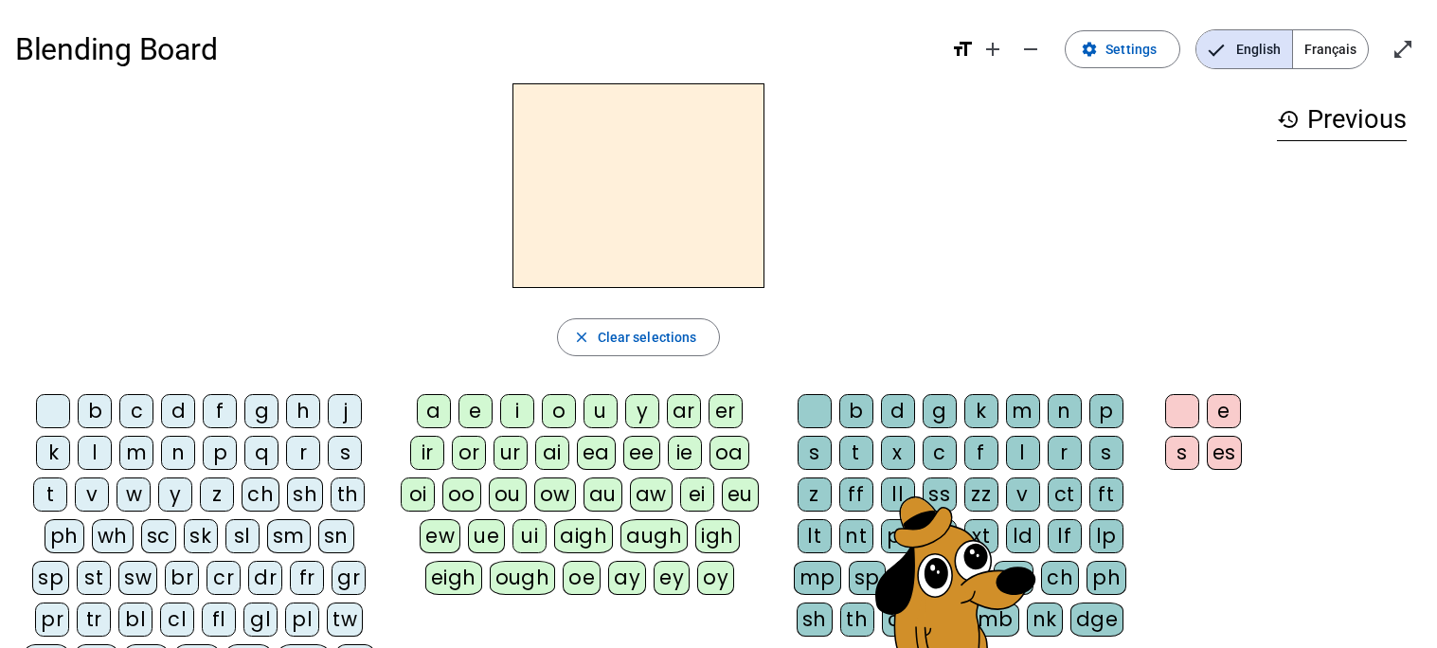
click at [916, 327] on div "close Clear selections" at bounding box center [638, 337] width 1246 height 38
click at [851, 349] on div "close Clear selections" at bounding box center [638, 337] width 1246 height 38
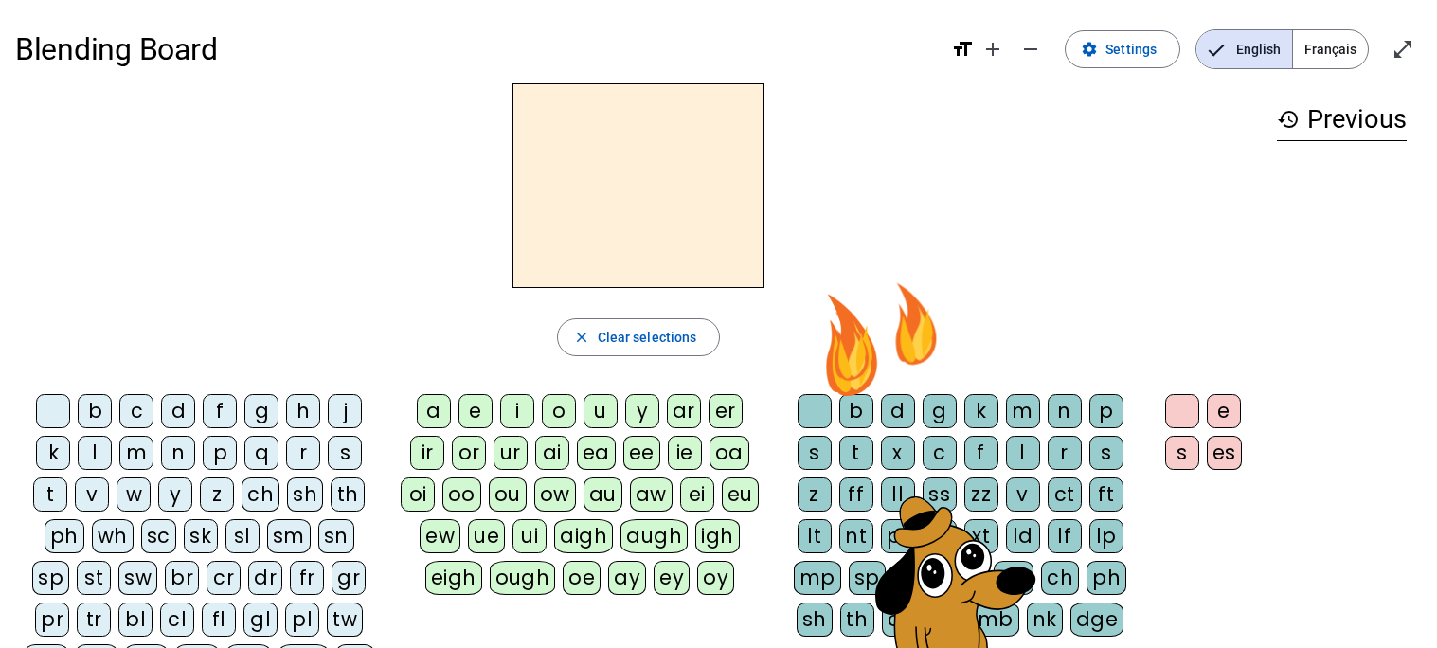
click at [825, 258] on div at bounding box center [638, 185] width 1246 height 205
click at [666, 225] on h2 at bounding box center [638, 185] width 252 height 205
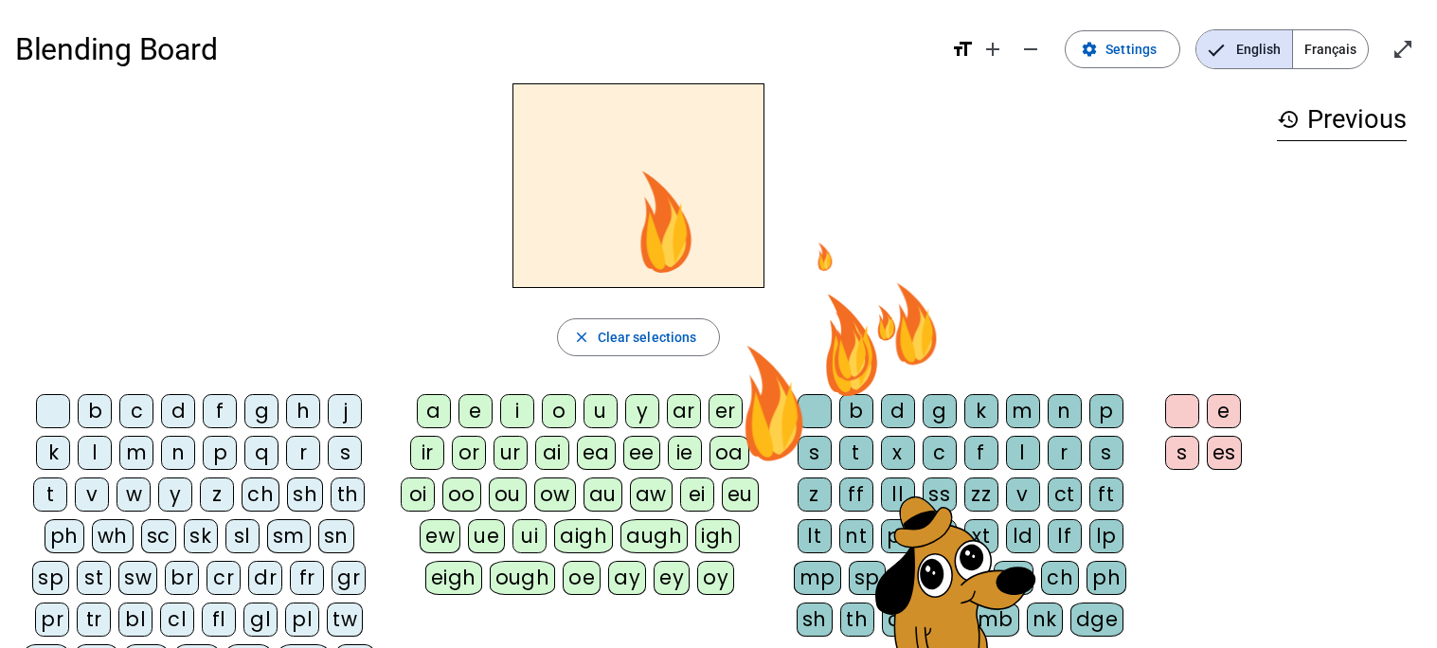
click at [725, 439] on div "oa" at bounding box center [729, 453] width 40 height 34
click at [540, 447] on div "ai" at bounding box center [552, 453] width 34 height 34
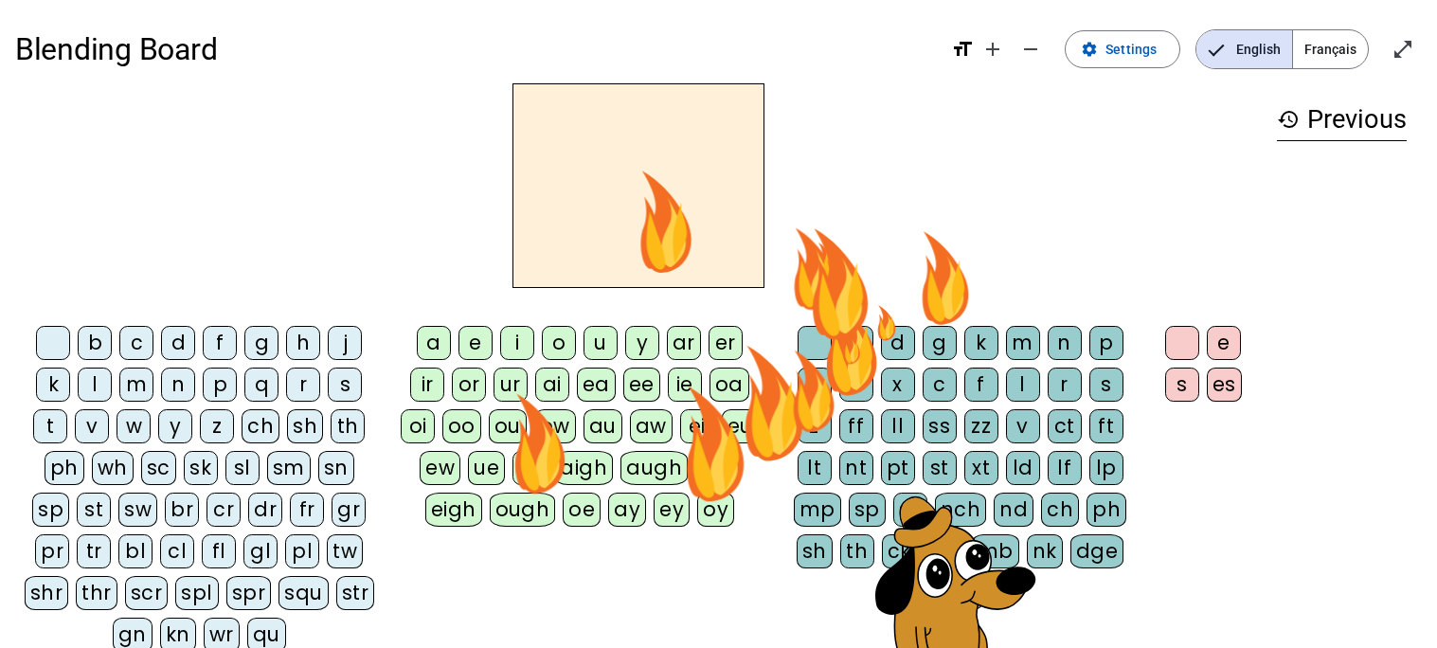
click at [1069, 463] on div "lf" at bounding box center [1065, 468] width 34 height 34
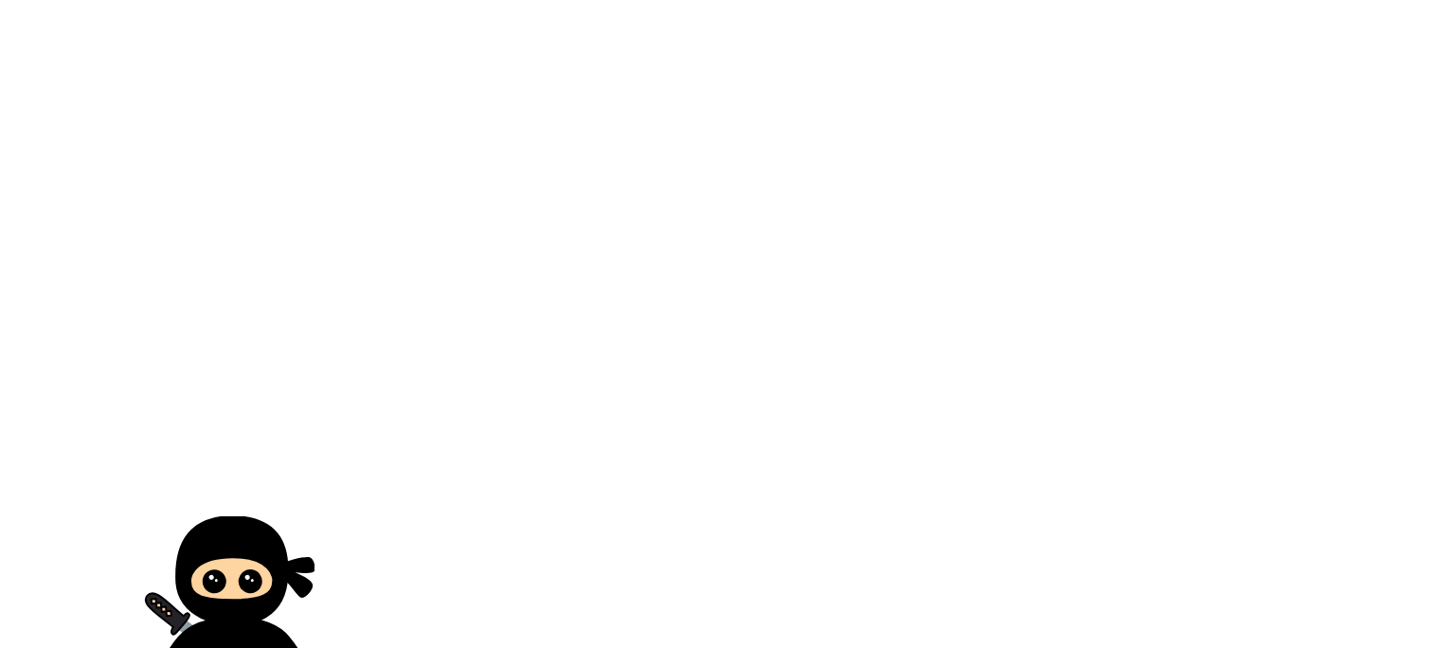
click at [998, 76] on body at bounding box center [718, 324] width 1437 height 648
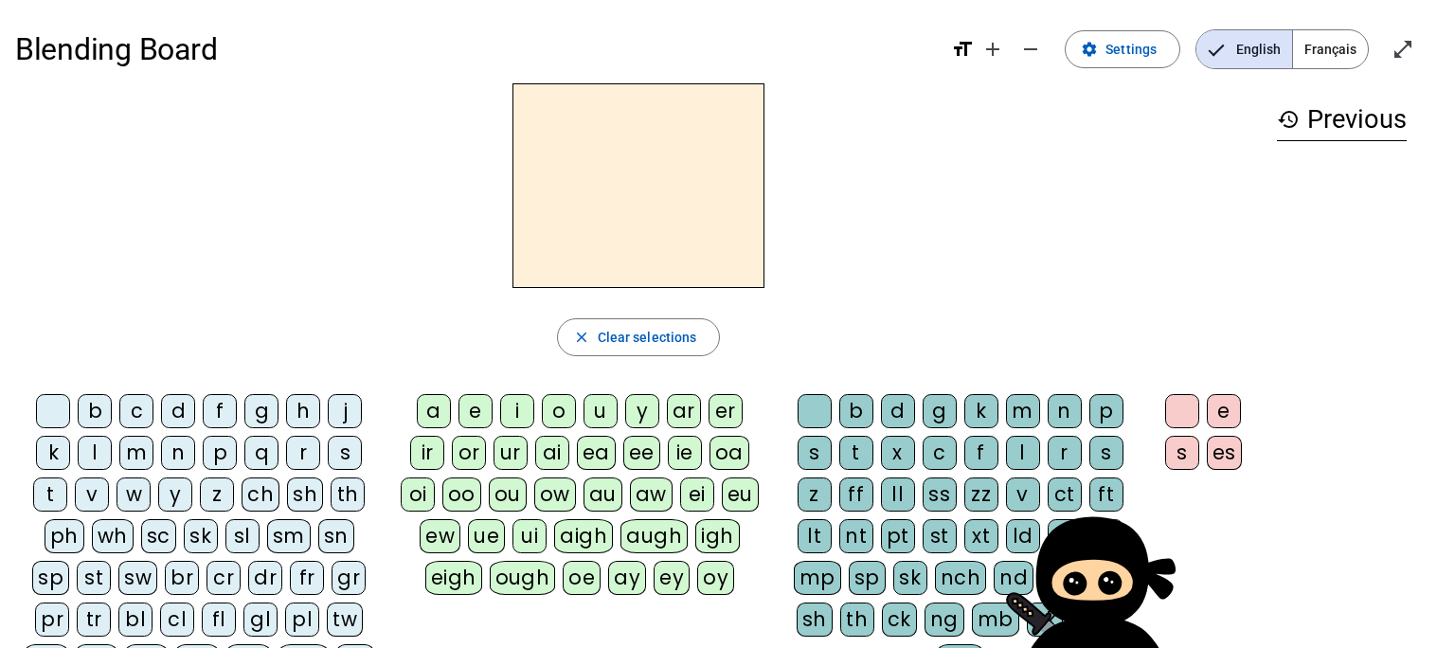
click at [1073, 609] on icon at bounding box center [1093, 571] width 112 height 109
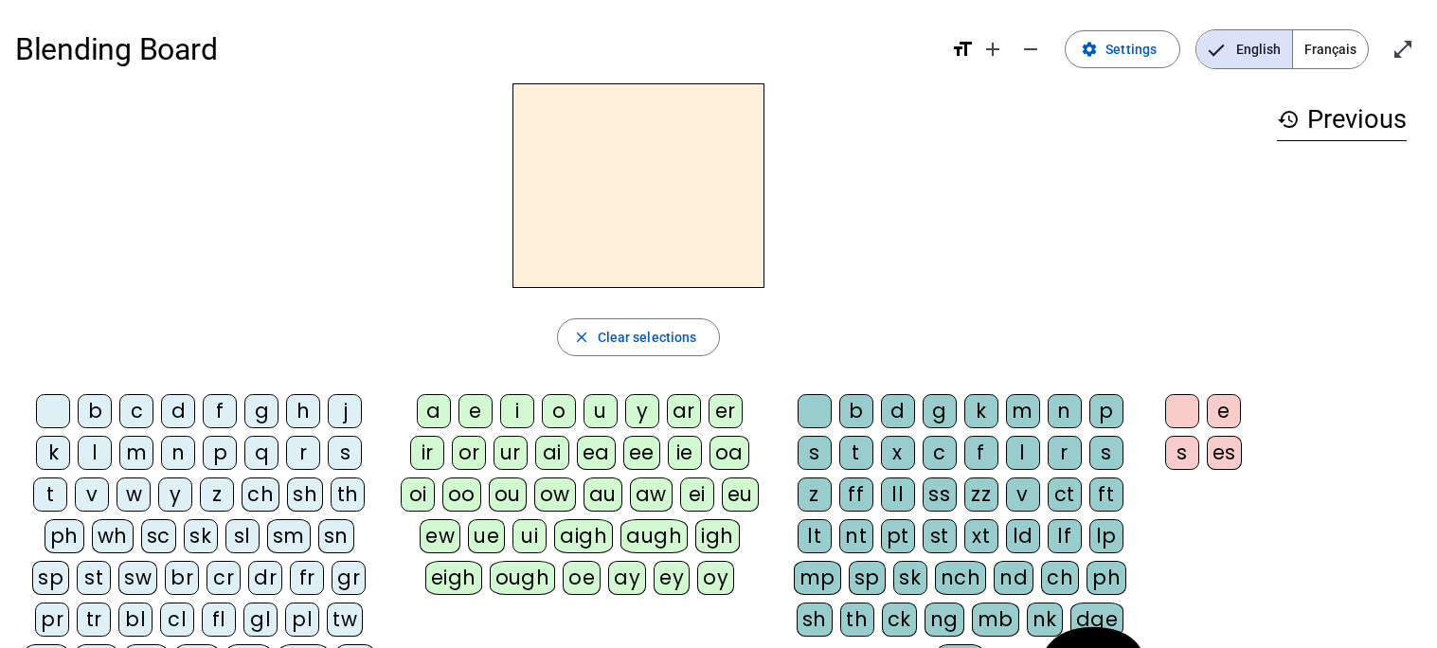
click at [990, 321] on div "close Clear selections" at bounding box center [638, 337] width 1246 height 38
click at [222, 450] on div "p" at bounding box center [220, 453] width 34 height 34
click at [263, 447] on div "q" at bounding box center [261, 453] width 34 height 34
click at [294, 453] on div "r" at bounding box center [303, 453] width 34 height 34
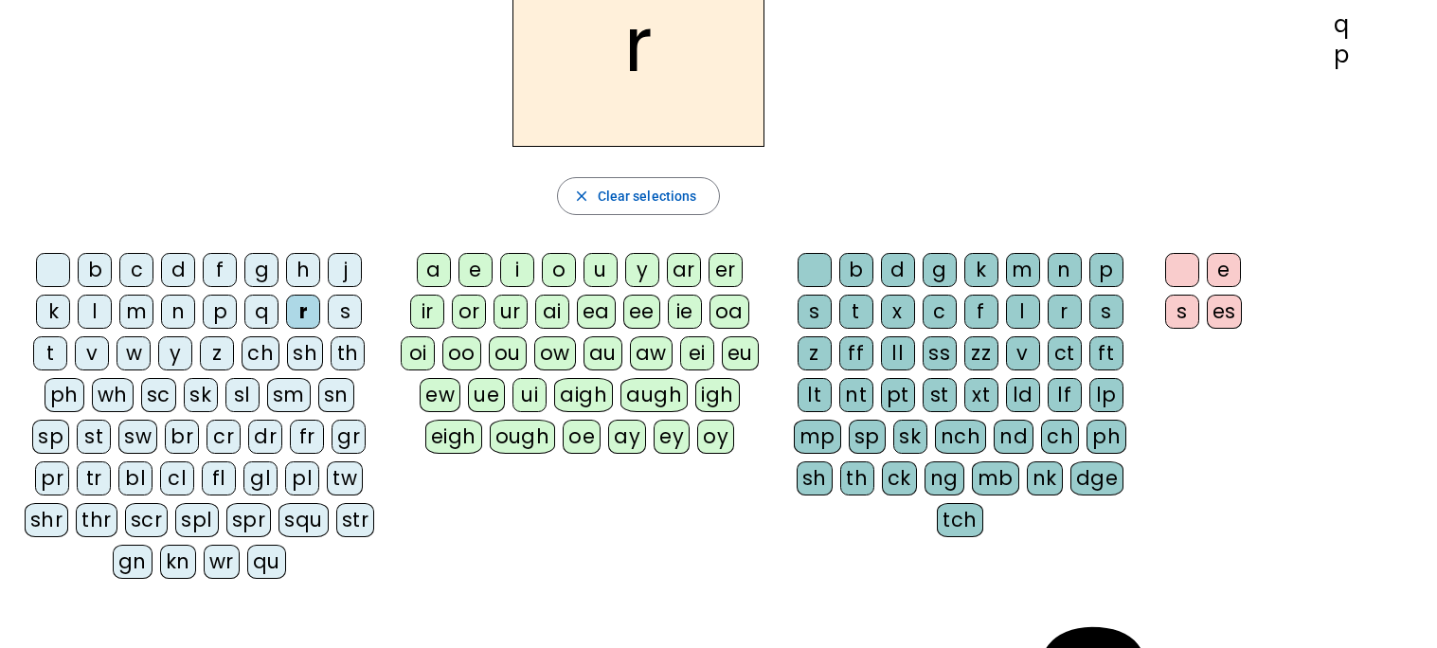
scroll to position [138, 0]
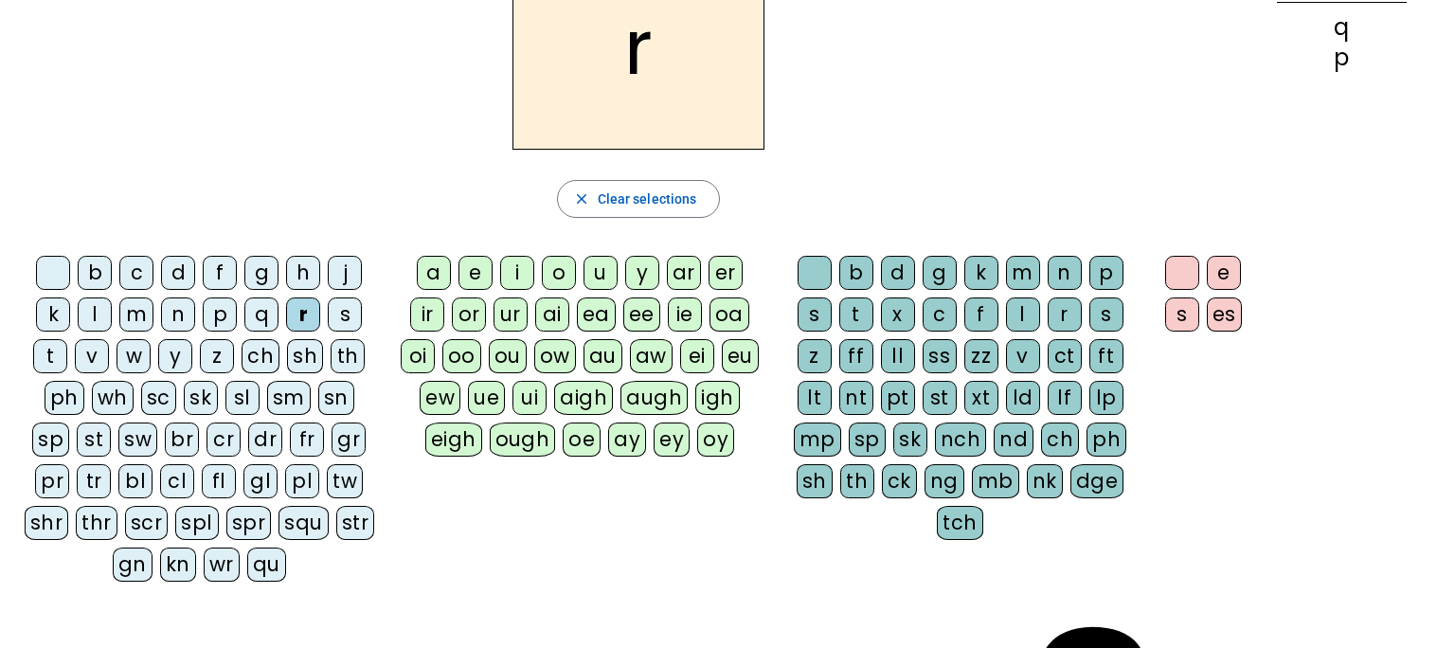
click at [278, 528] on div "squ" at bounding box center [303, 523] width 50 height 34
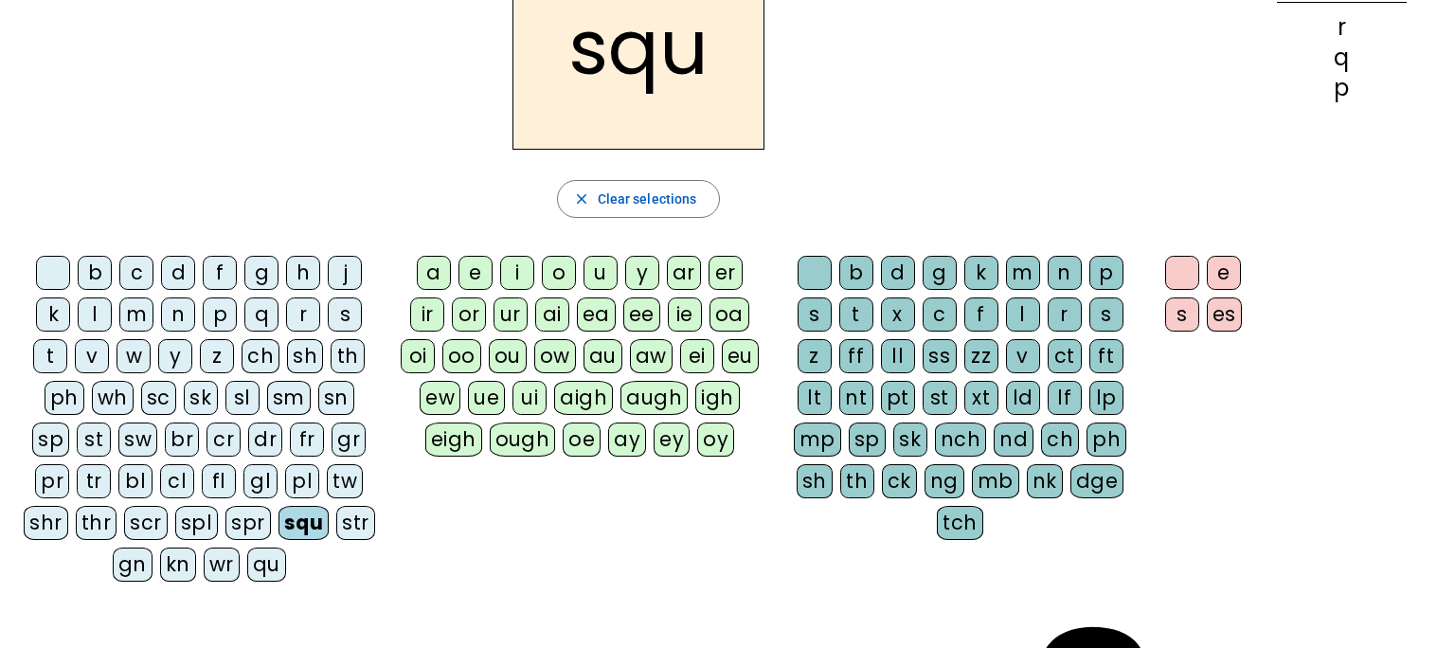
click at [503, 447] on div "ough" at bounding box center [523, 439] width 66 height 34
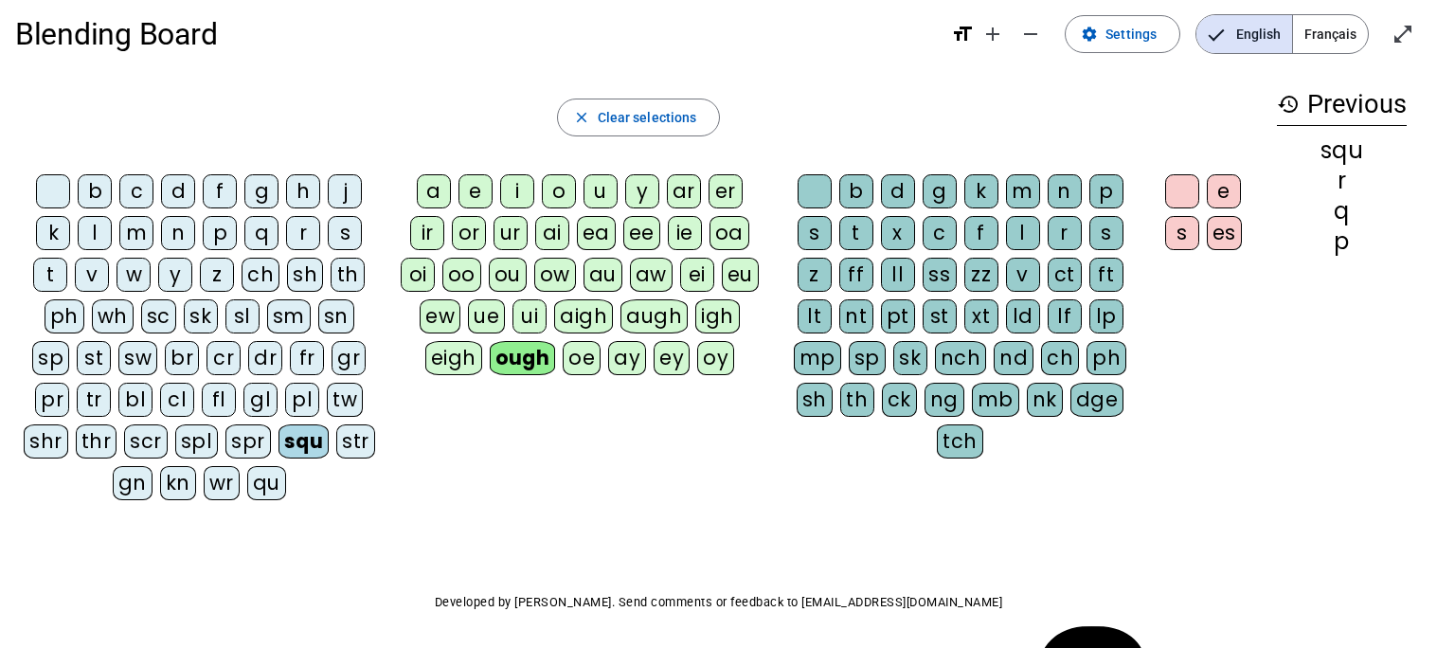
scroll to position [0, 0]
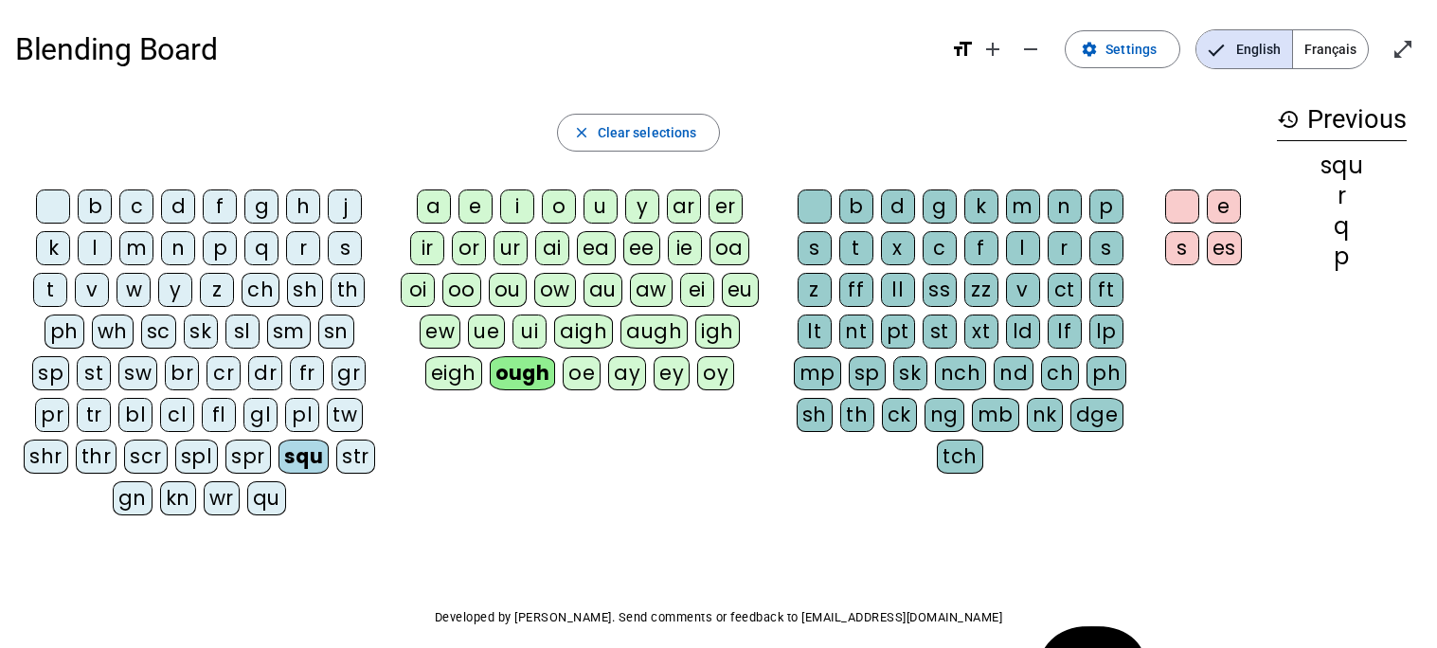
click at [336, 459] on div "str" at bounding box center [355, 456] width 39 height 34
click at [152, 481] on div "gn" at bounding box center [133, 498] width 40 height 34
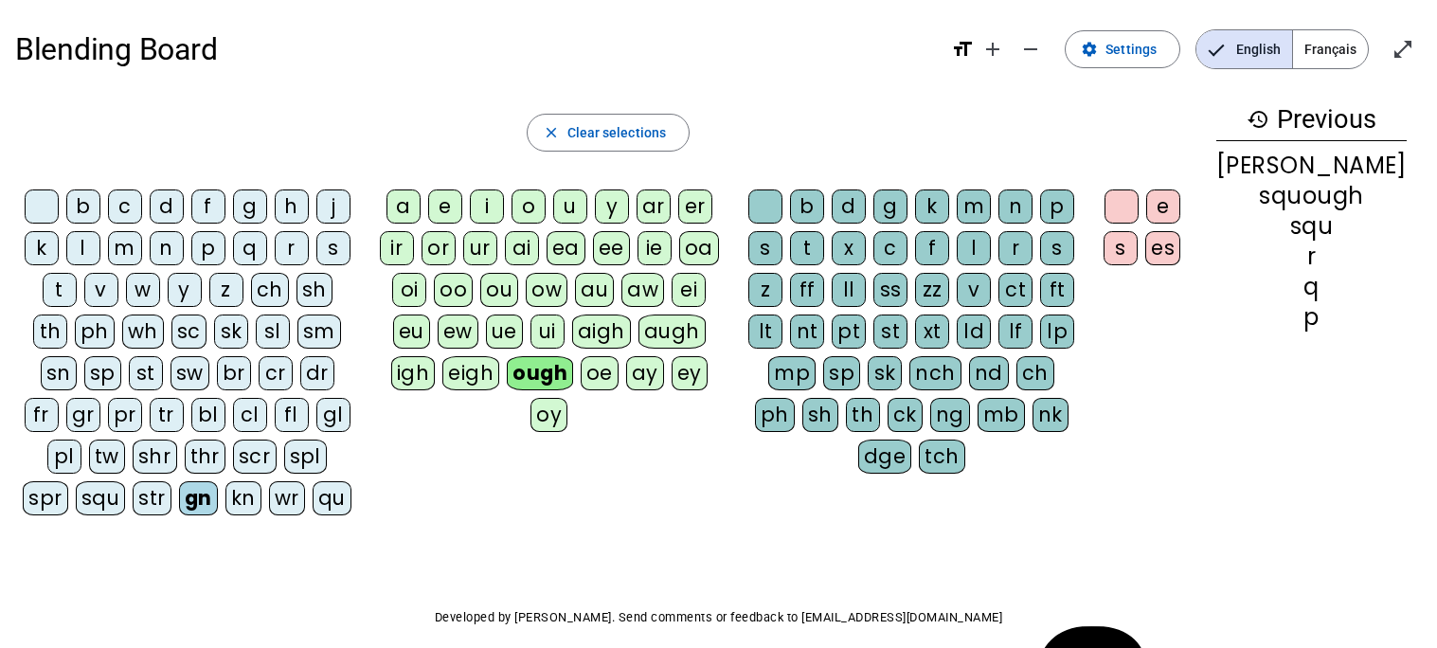
click at [218, 481] on div "gn" at bounding box center [198, 498] width 39 height 34
click at [171, 481] on div "str" at bounding box center [152, 498] width 39 height 34
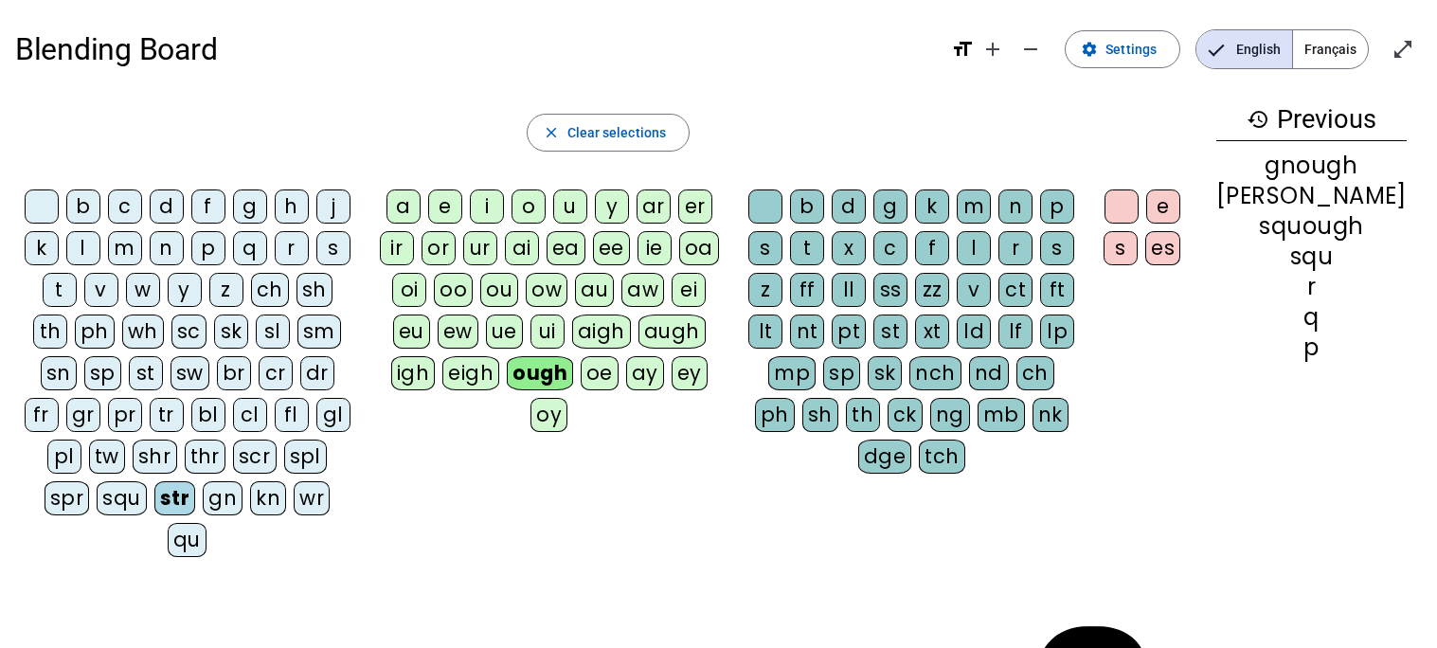
click at [262, 265] on letter-bubble "q" at bounding box center [254, 252] width 42 height 42
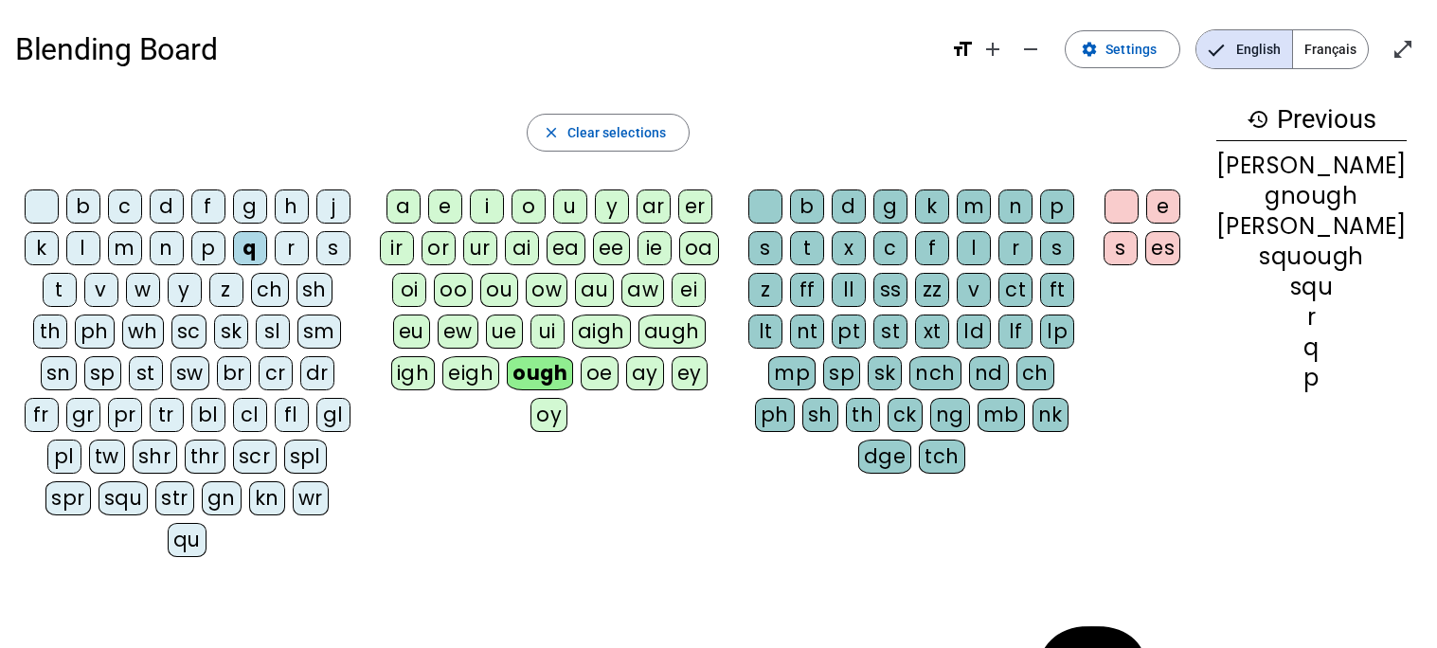
click at [297, 329] on letter-bubble "sm" at bounding box center [322, 335] width 51 height 42
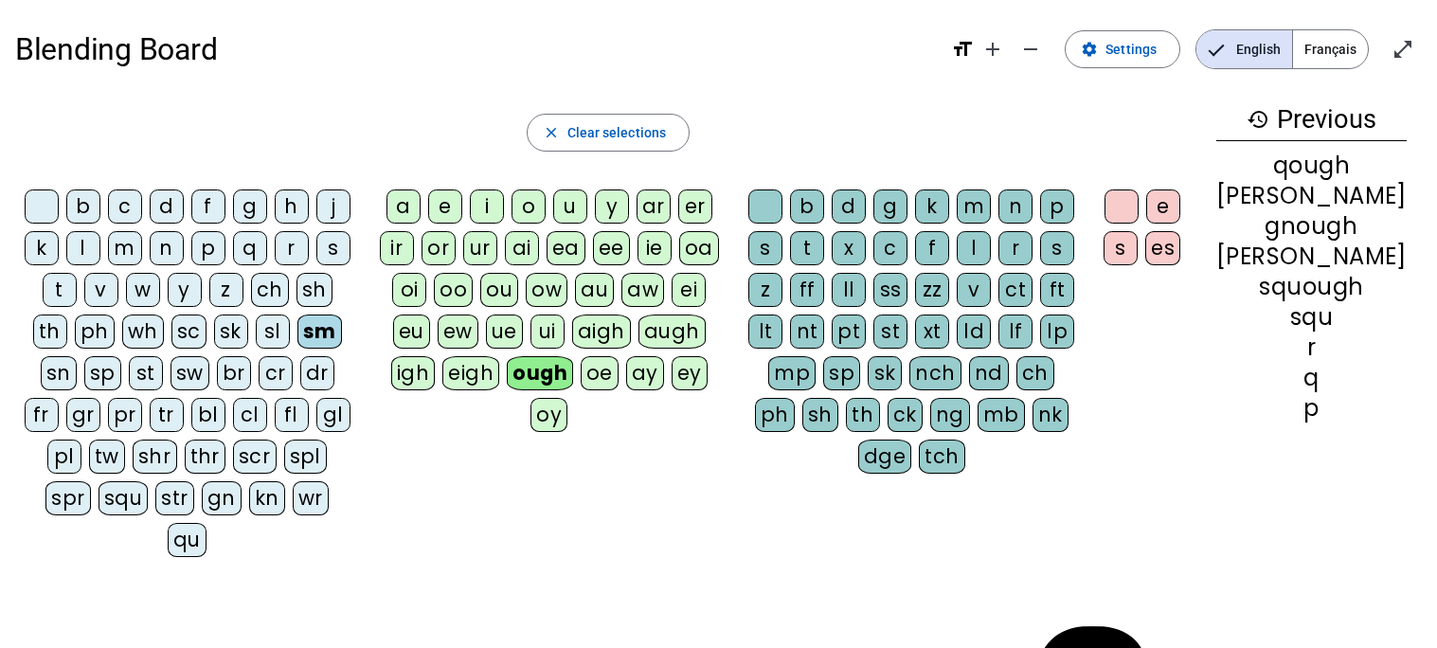
click at [297, 327] on letter-bubble "sm" at bounding box center [323, 335] width 52 height 42
click at [297, 314] on div "sm" at bounding box center [319, 331] width 45 height 34
click at [260, 294] on div "ch" at bounding box center [270, 290] width 38 height 34
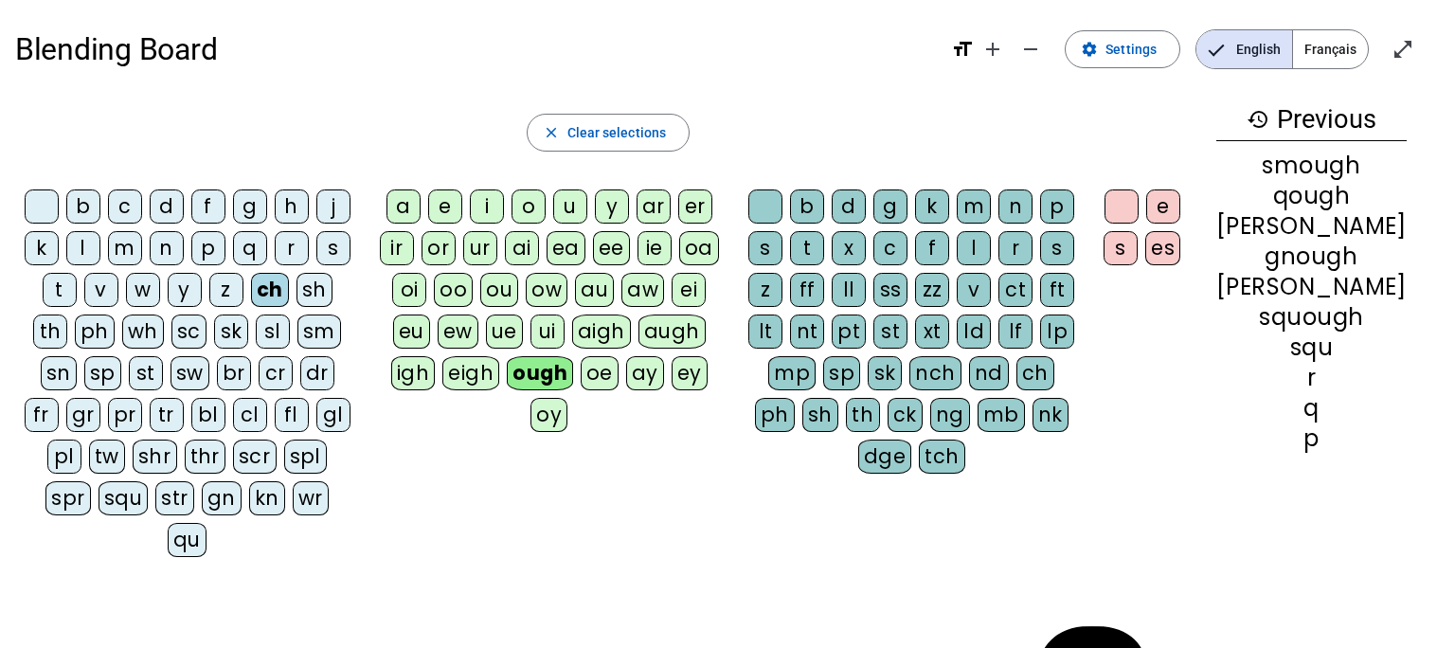
click at [961, 457] on div "tch" at bounding box center [942, 456] width 46 height 34
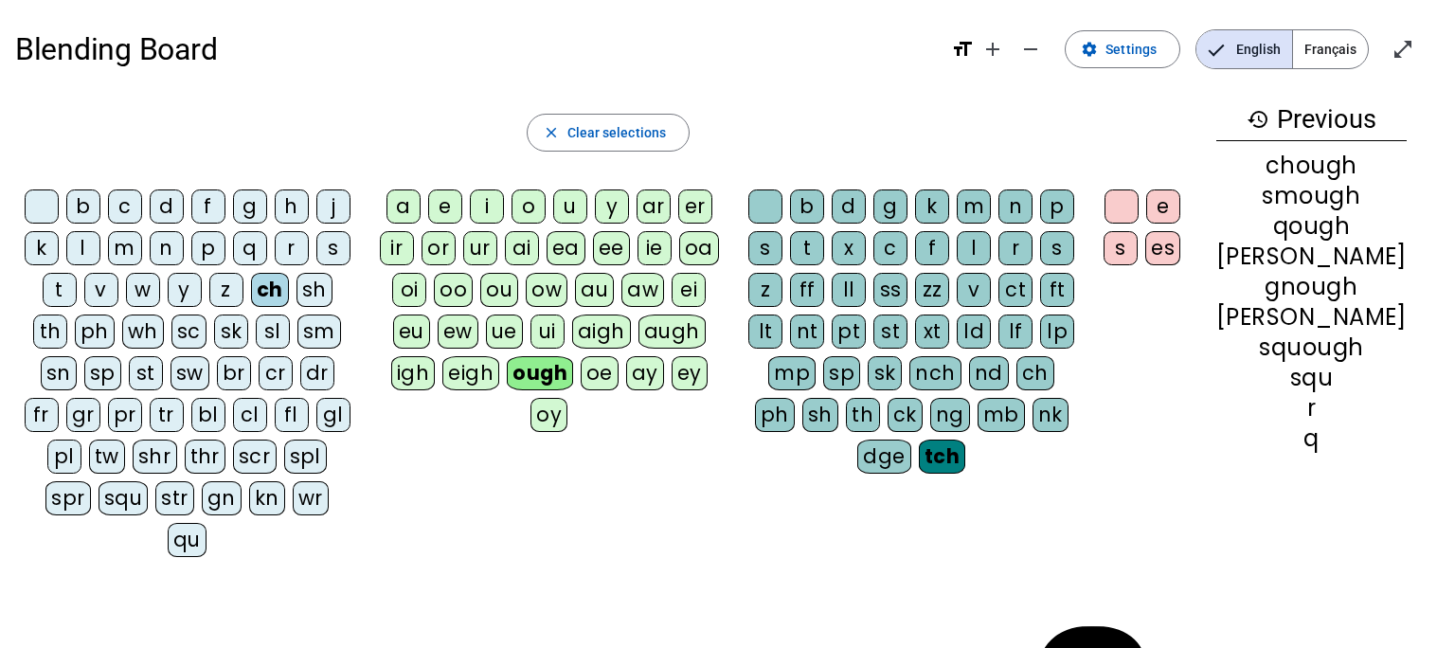
click at [1180, 250] on div "es" at bounding box center [1162, 248] width 35 height 34
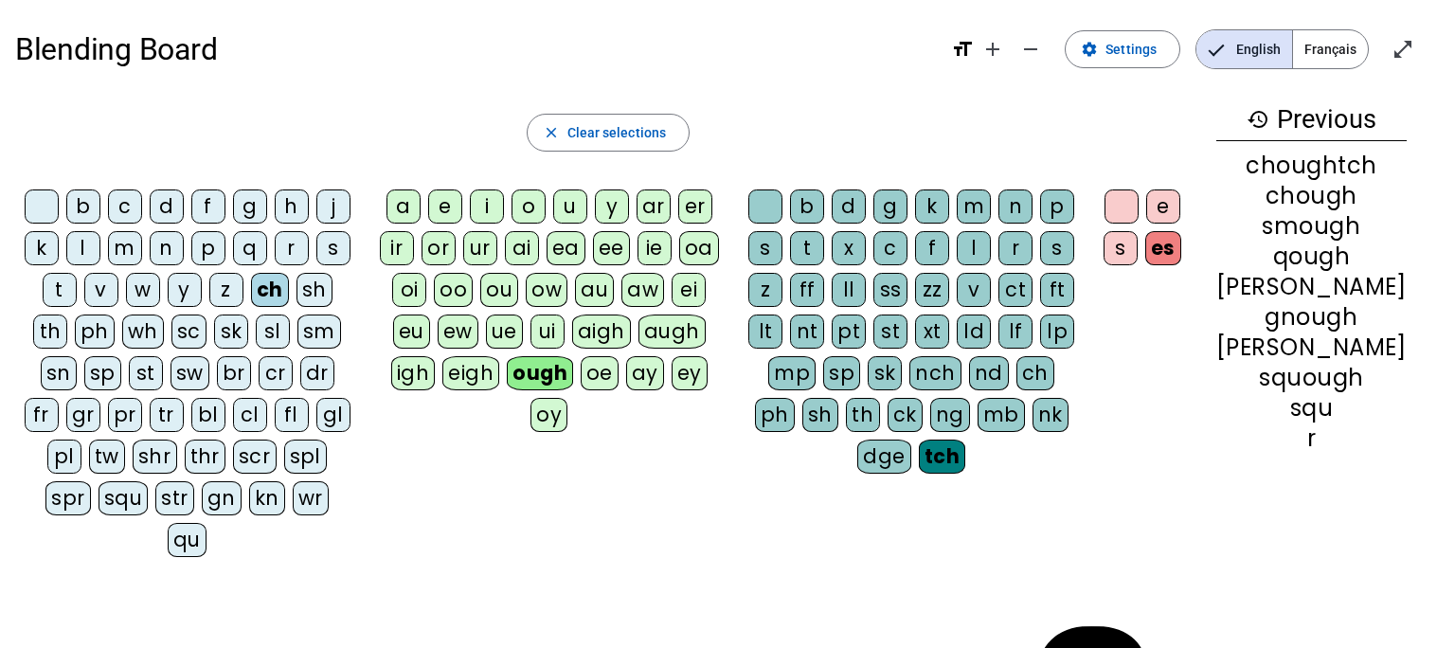
click at [149, 481] on div "squ" at bounding box center [123, 498] width 50 height 34
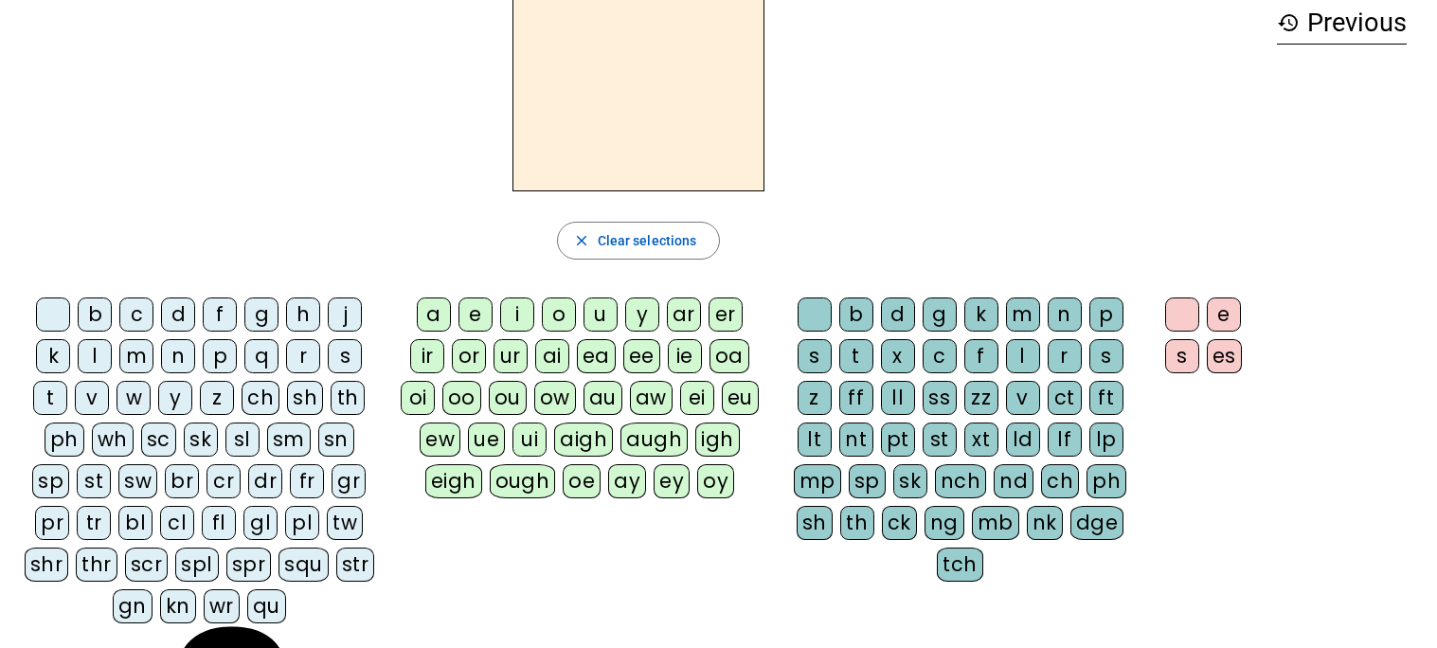
scroll to position [129, 0]
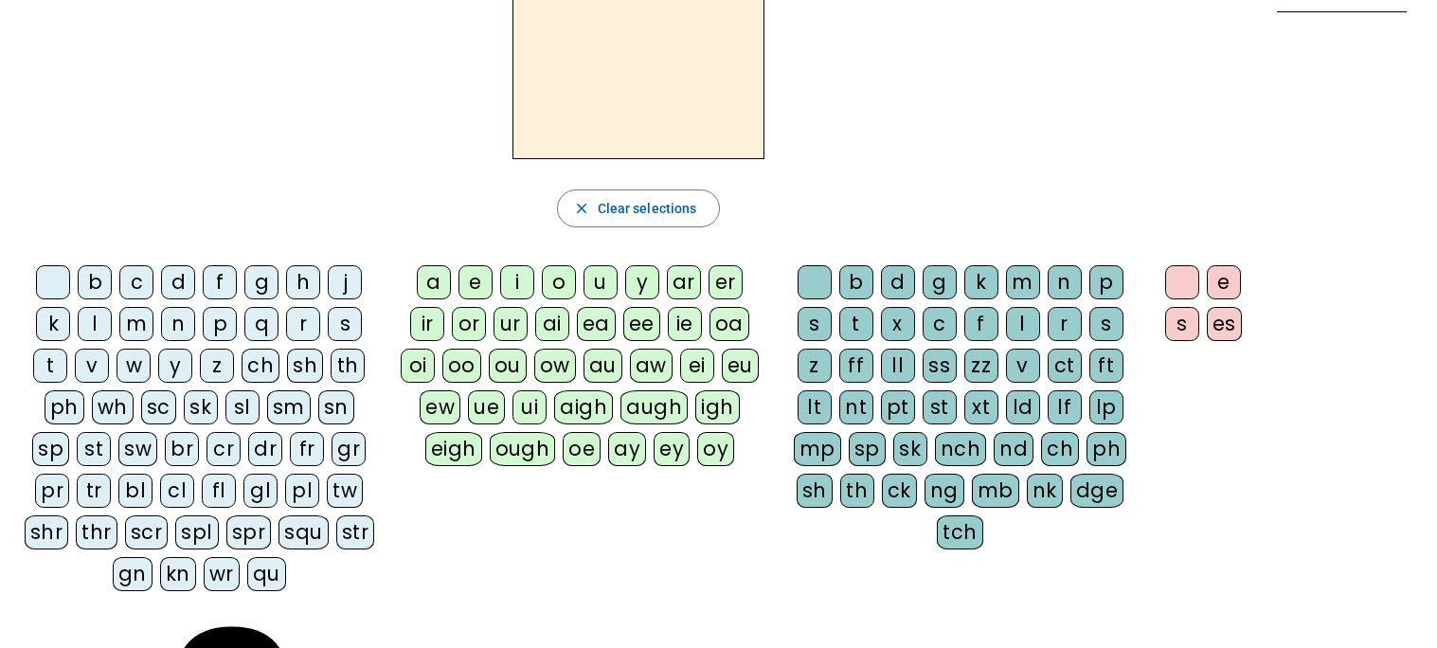
click at [278, 537] on div "squ" at bounding box center [303, 532] width 50 height 34
click at [546, 453] on div "ough" at bounding box center [523, 449] width 66 height 34
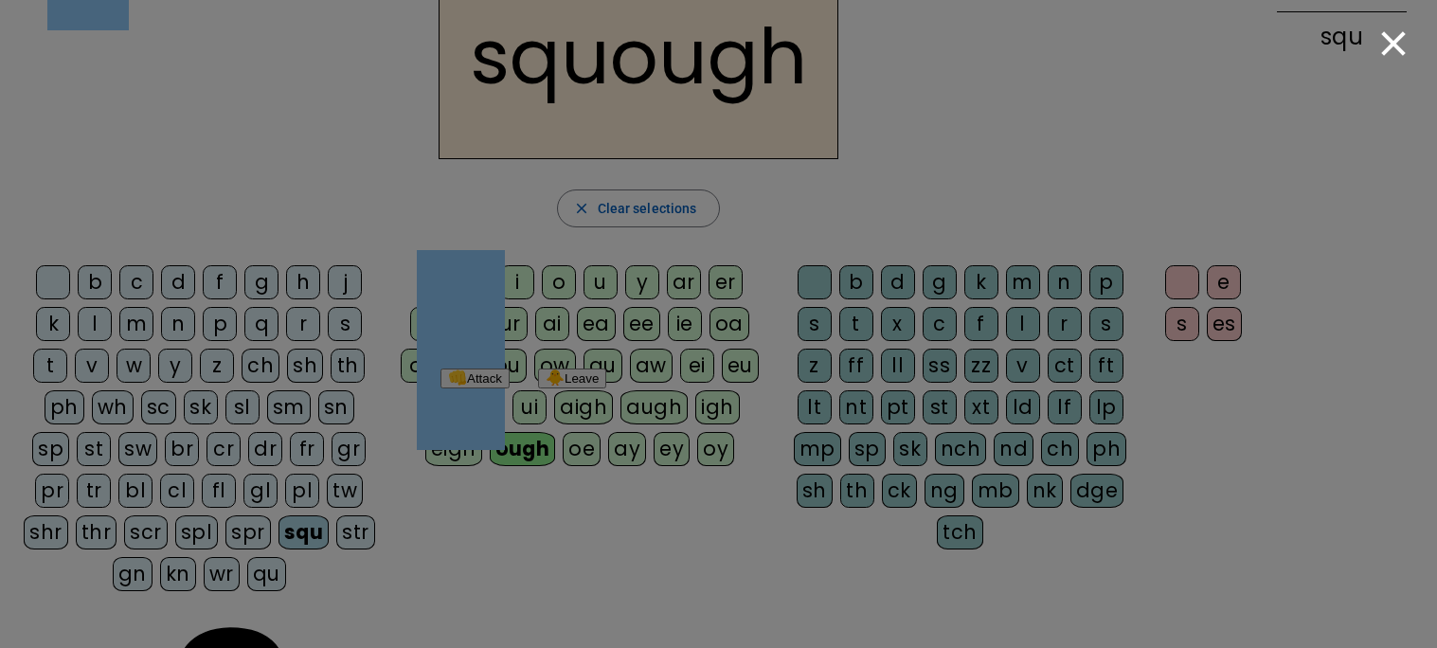
click at [510, 388] on button "👊 Attack" at bounding box center [474, 378] width 69 height 20
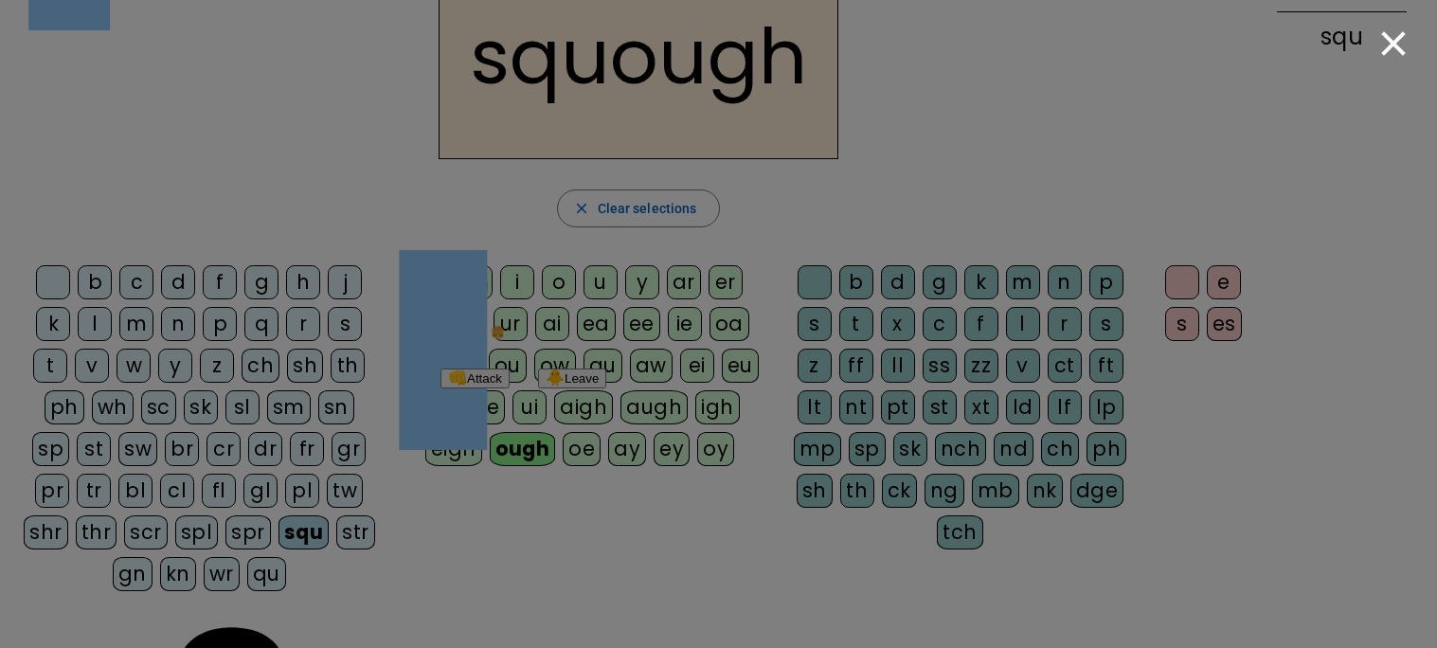
click at [510, 388] on button "👊 Attack" at bounding box center [474, 378] width 69 height 20
click at [606, 388] on div "👊 Attack 🐥 Leave Are you a chicken? P.S. Burger-Turtle fleeing. Exit battle mod…" at bounding box center [523, 378] width 166 height 20
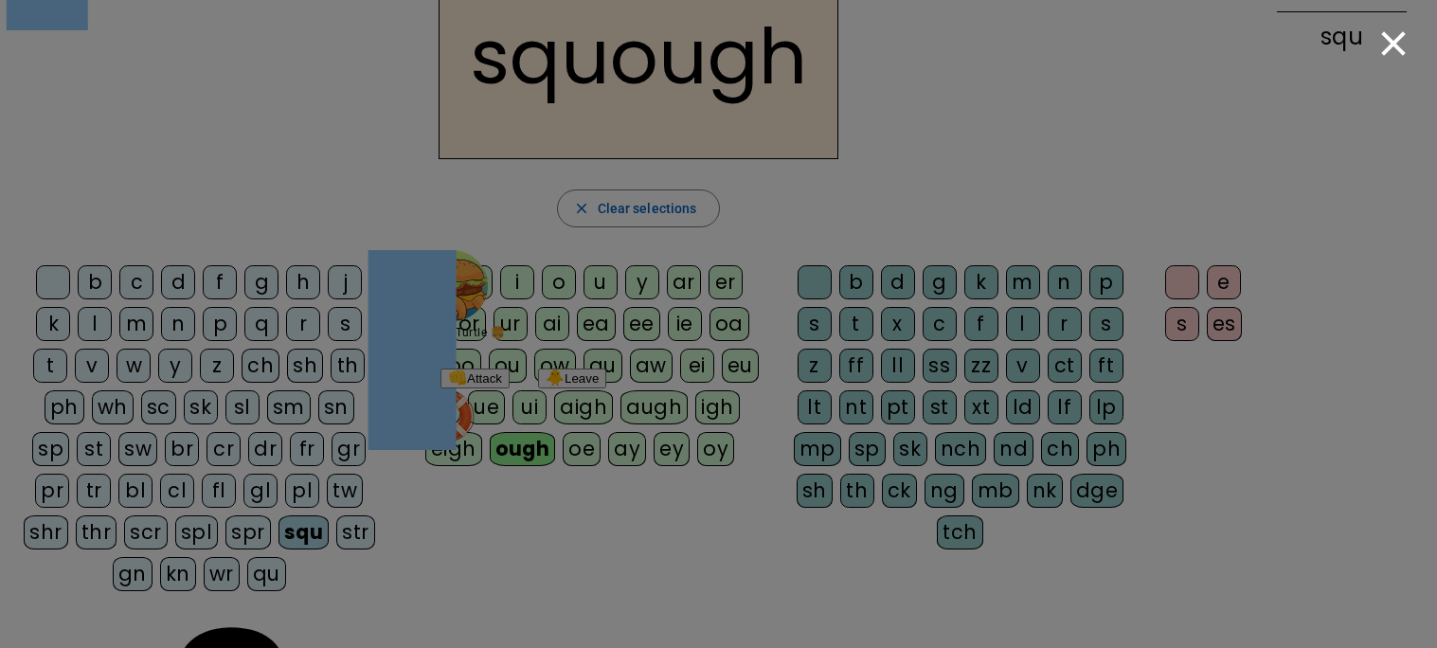
click at [510, 388] on button "👊 Attack" at bounding box center [474, 378] width 69 height 20
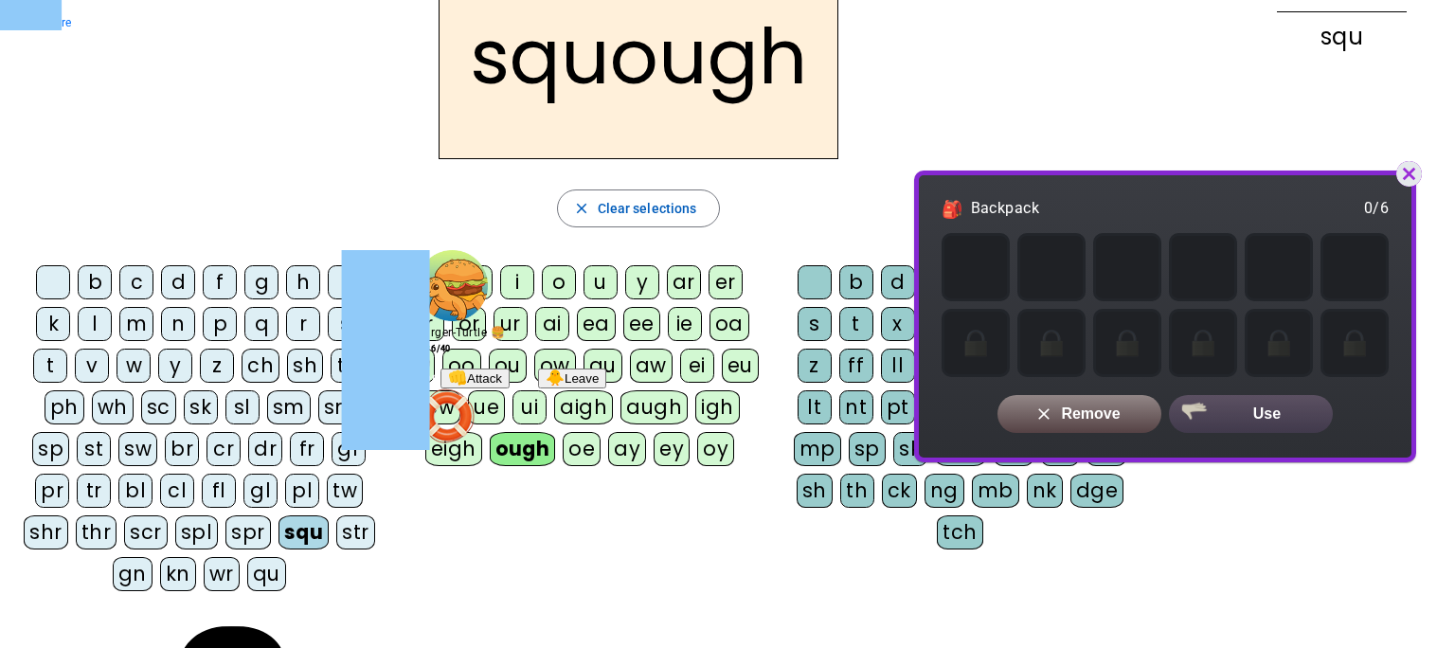
click at [1396, 187] on icon "button" at bounding box center [1409, 174] width 26 height 26
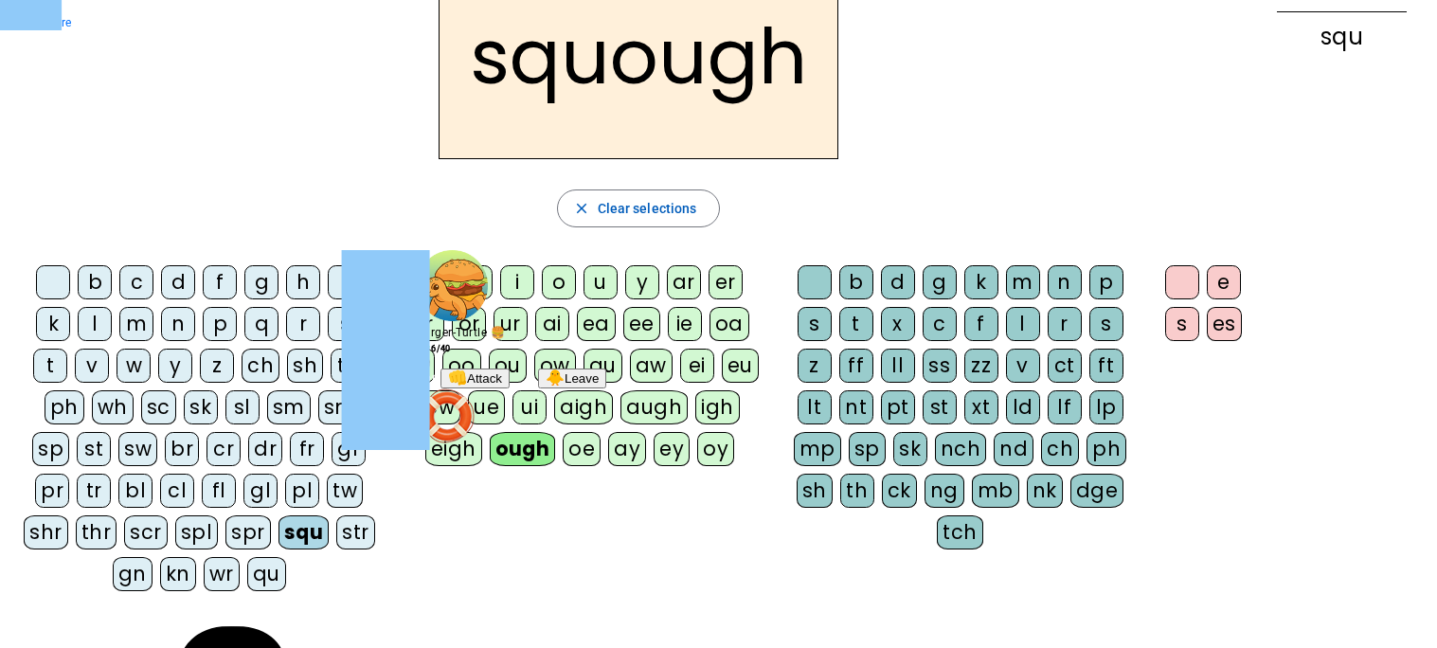
click at [510, 388] on button "👊 Attack" at bounding box center [474, 378] width 69 height 20
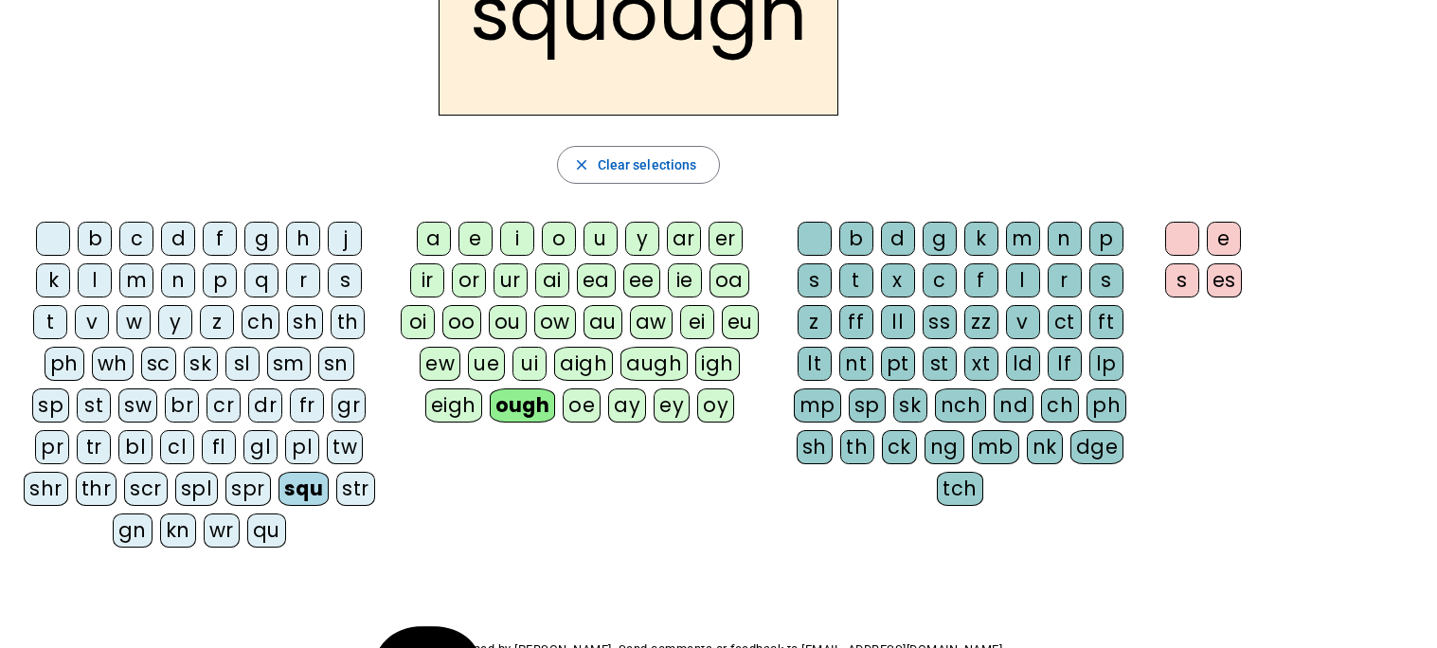
scroll to position [166, 0]
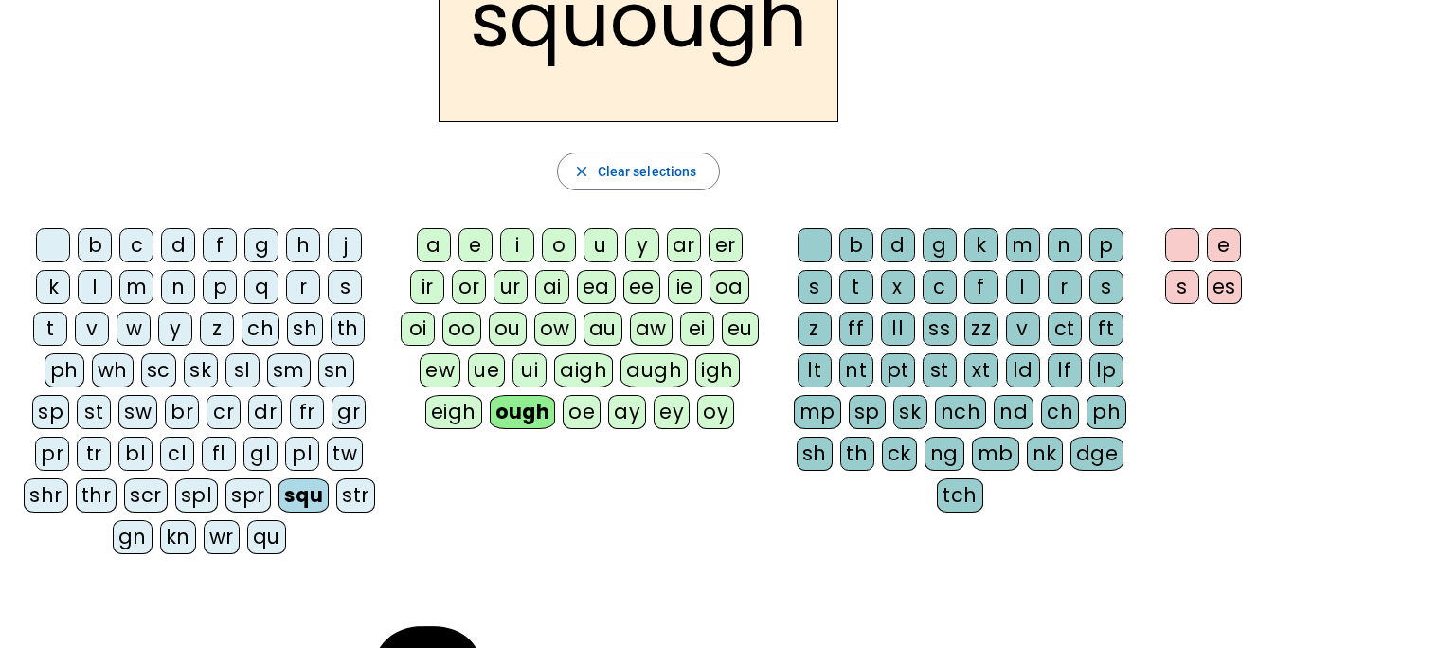
click at [954, 498] on div "tch" at bounding box center [960, 495] width 46 height 34
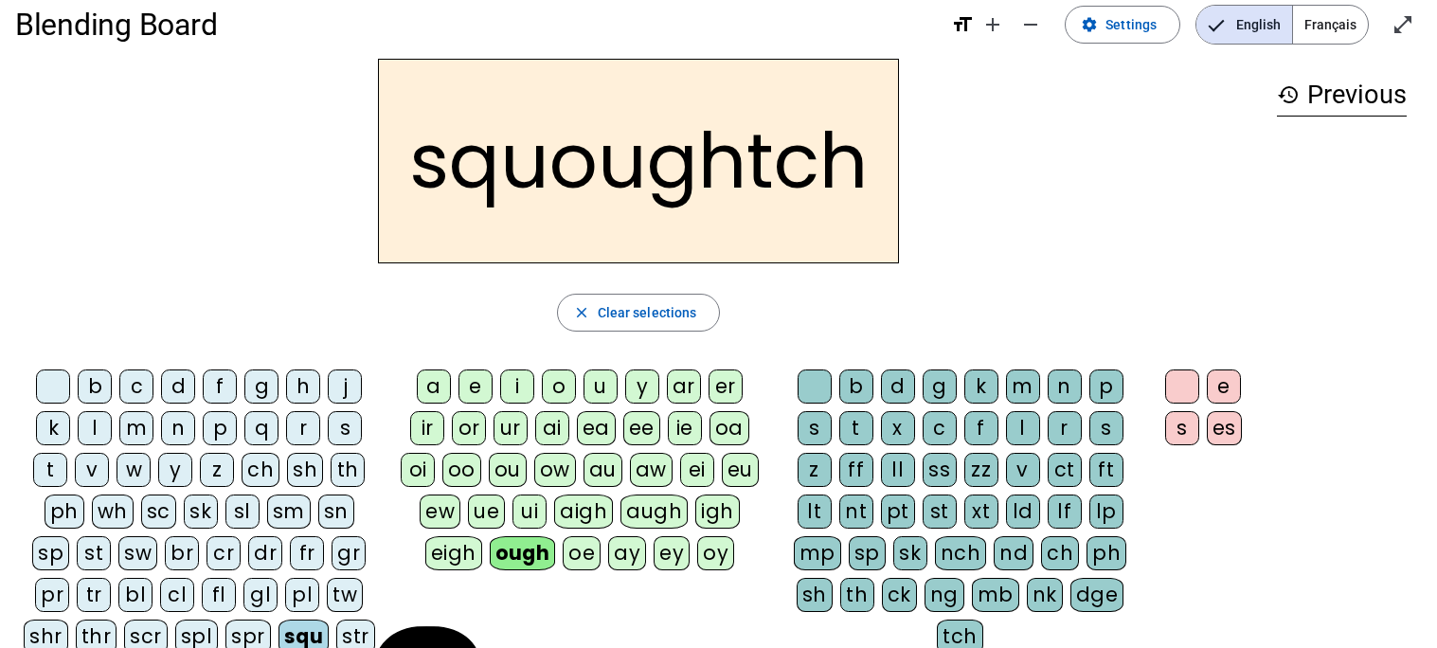
scroll to position [24, 0]
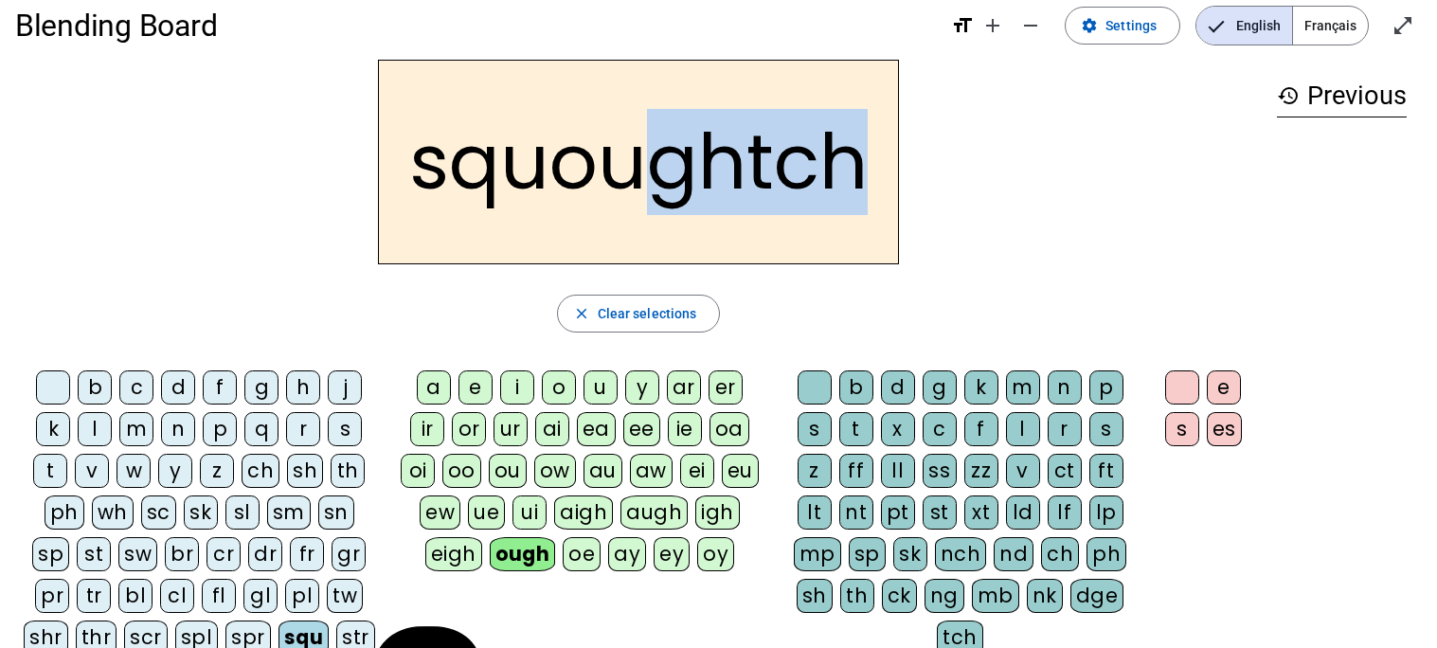
drag, startPoint x: 856, startPoint y: 178, endPoint x: 629, endPoint y: 175, distance: 227.3
click at [629, 175] on h2 "squoughtch" at bounding box center [638, 162] width 521 height 205
click at [827, 95] on h2 "squoughtch" at bounding box center [638, 162] width 521 height 205
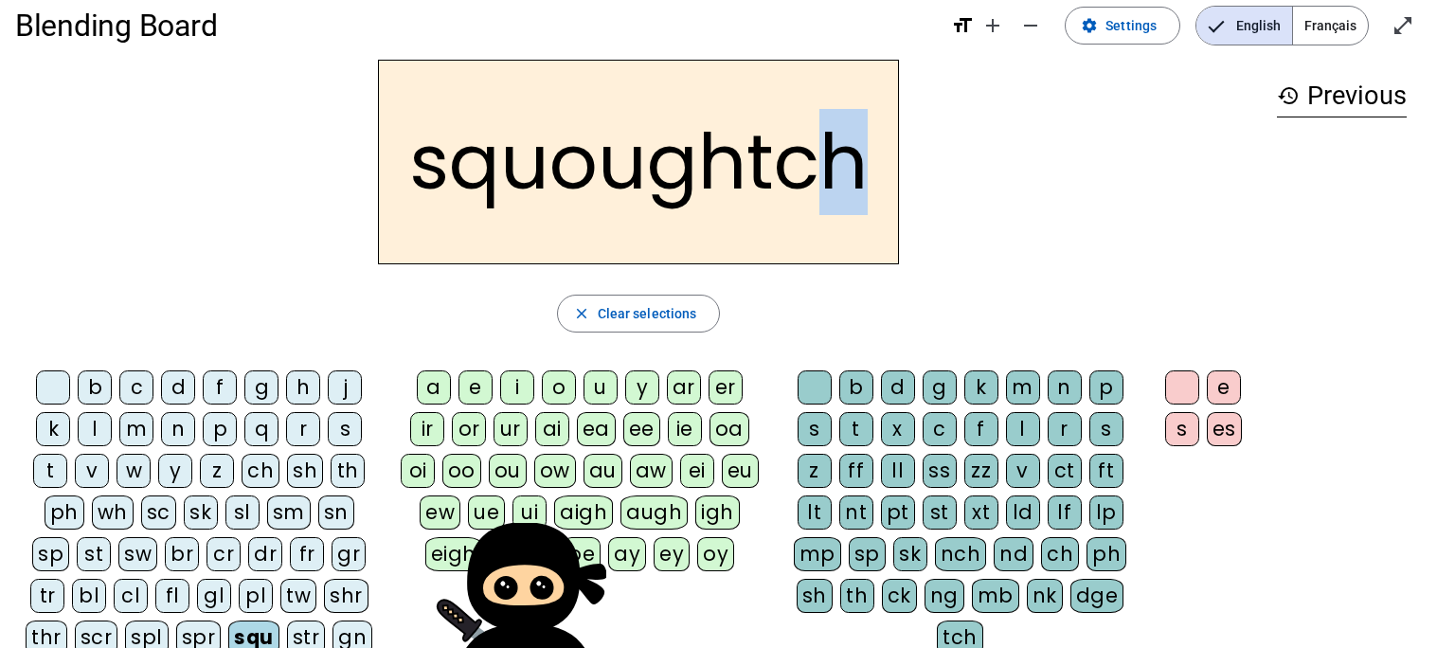
drag, startPoint x: 798, startPoint y: 193, endPoint x: 907, endPoint y: 66, distance: 167.2
click at [907, 66] on div "squoughtch" at bounding box center [638, 162] width 1246 height 205
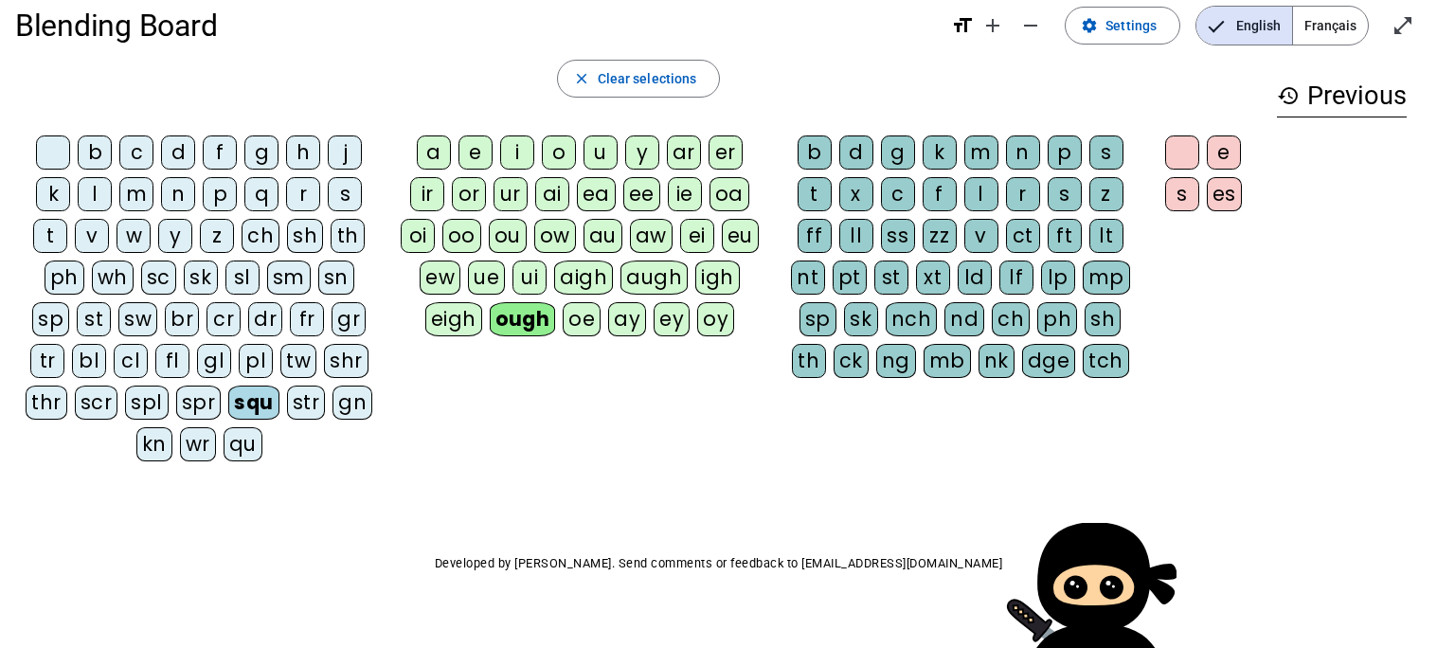
click at [839, 172] on letter-bubble "d" at bounding box center [860, 156] width 42 height 42
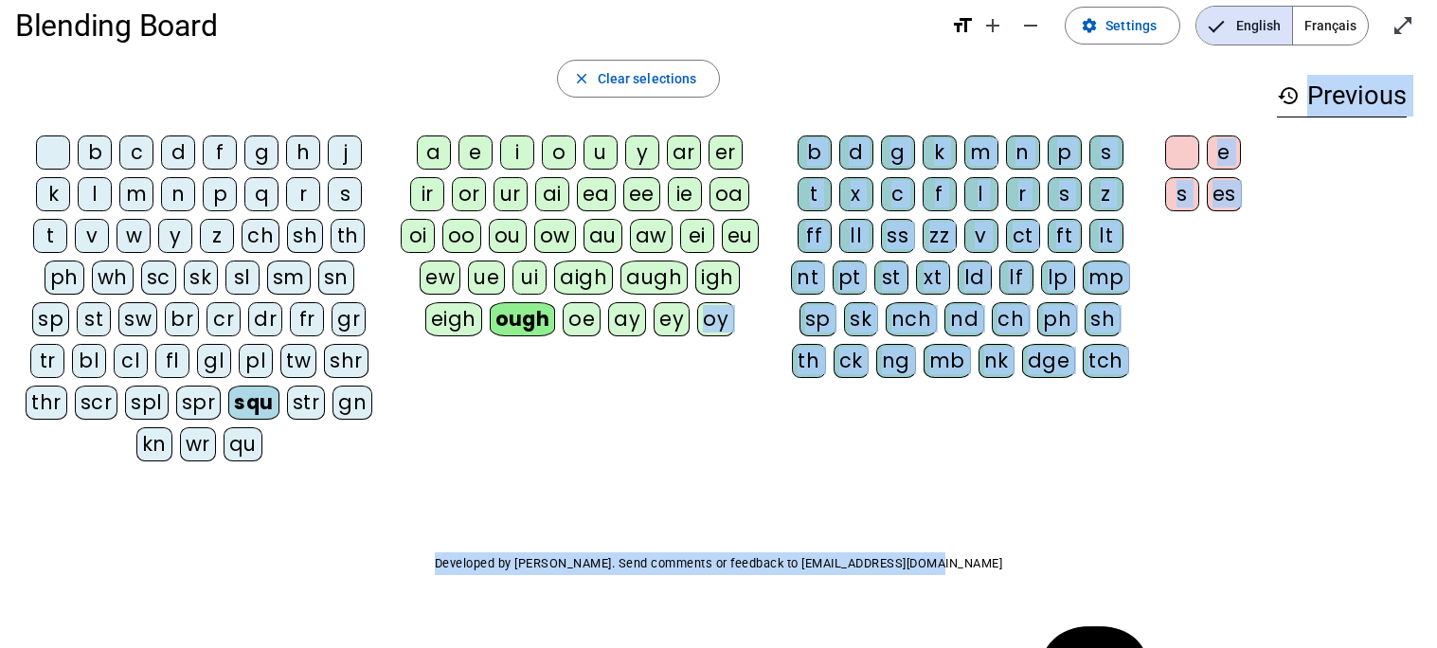
drag, startPoint x: 681, startPoint y: 324, endPoint x: 1083, endPoint y: 576, distance: 474.9
click at [1083, 576] on div "Blending Board format_size add remove settings Settings English Français open_i…" at bounding box center [718, 325] width 1437 height 699
click at [934, 562] on p "Developed by [PERSON_NAME]. Send comments or feedback to [EMAIL_ADDRESS][DOMAIN…" at bounding box center [718, 563] width 1406 height 23
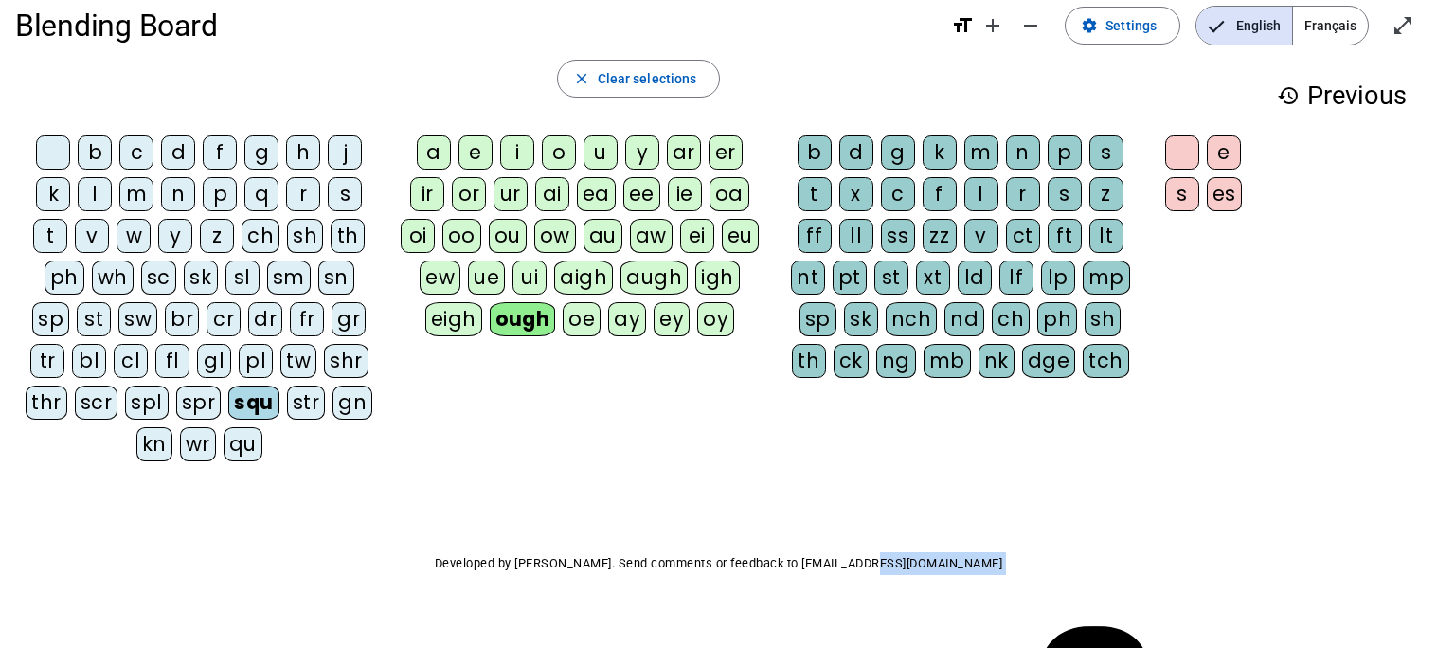
drag, startPoint x: 934, startPoint y: 562, endPoint x: 962, endPoint y: 574, distance: 31.0
click at [962, 574] on p "Developed by [PERSON_NAME]. Send comments or feedback to [EMAIL_ADDRESS][DOMAIN…" at bounding box center [718, 563] width 1406 height 23
click at [936, 351] on div "mb" at bounding box center [946, 361] width 47 height 34
click at [907, 338] on letter-bubble "nch" at bounding box center [916, 323] width 60 height 42
click at [956, 306] on div "nd" at bounding box center [964, 319] width 40 height 34
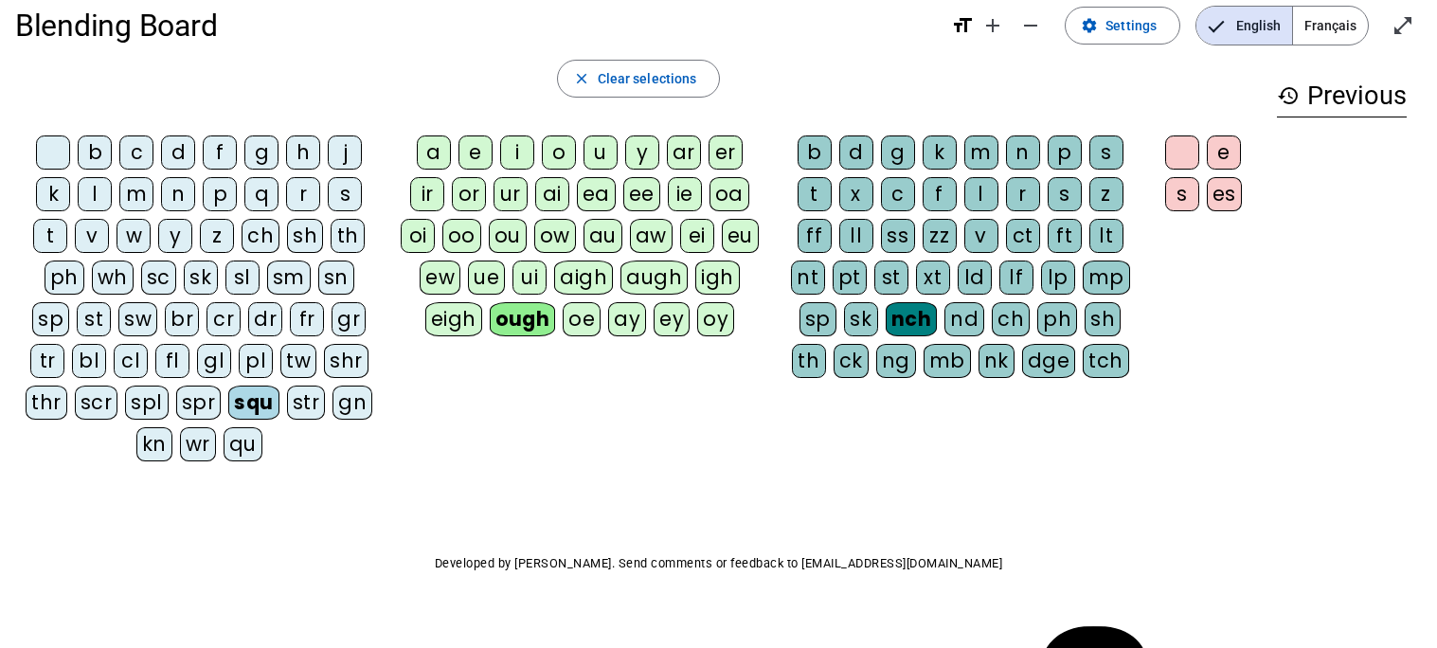
click at [979, 317] on div "nd" at bounding box center [964, 319] width 40 height 34
click at [1083, 617] on div at bounding box center [1098, 631] width 47 height 47
click at [1387, 624] on div at bounding box center [718, 624] width 1437 height 0
click at [1131, 586] on div at bounding box center [1146, 603] width 47 height 47
click at [1400, 624] on div at bounding box center [718, 624] width 1437 height 0
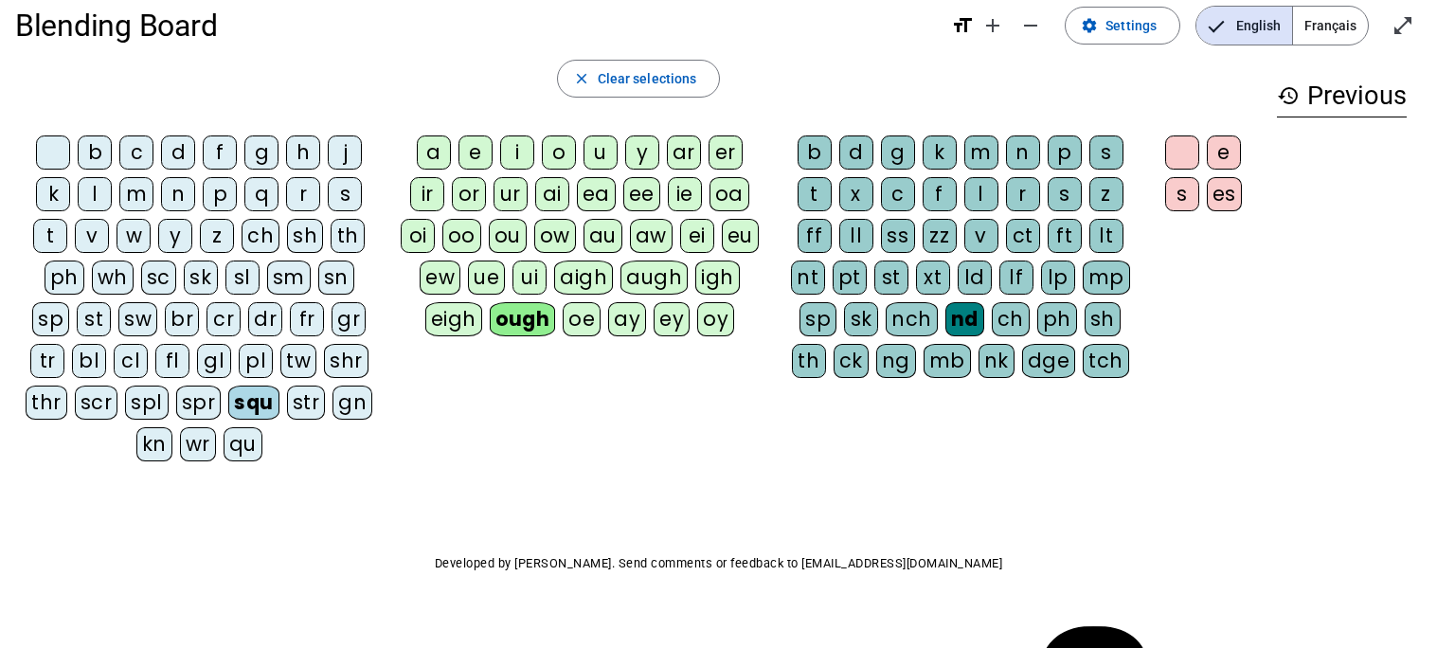
click at [1210, 526] on div at bounding box center [1226, 541] width 47 height 47
click at [1397, 624] on div at bounding box center [718, 624] width 1437 height 0
click at [1083, 524] on div at bounding box center [1098, 540] width 47 height 47
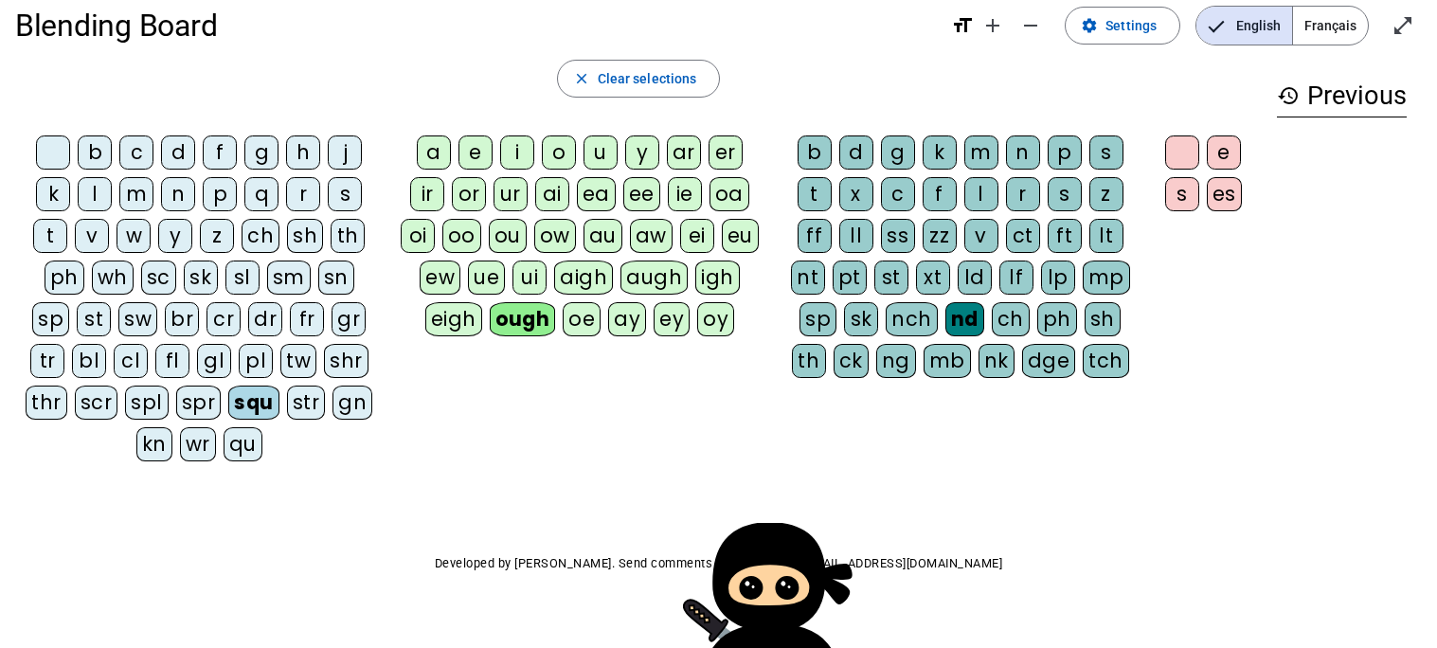
click at [839, 492] on div at bounding box center [855, 508] width 47 height 47
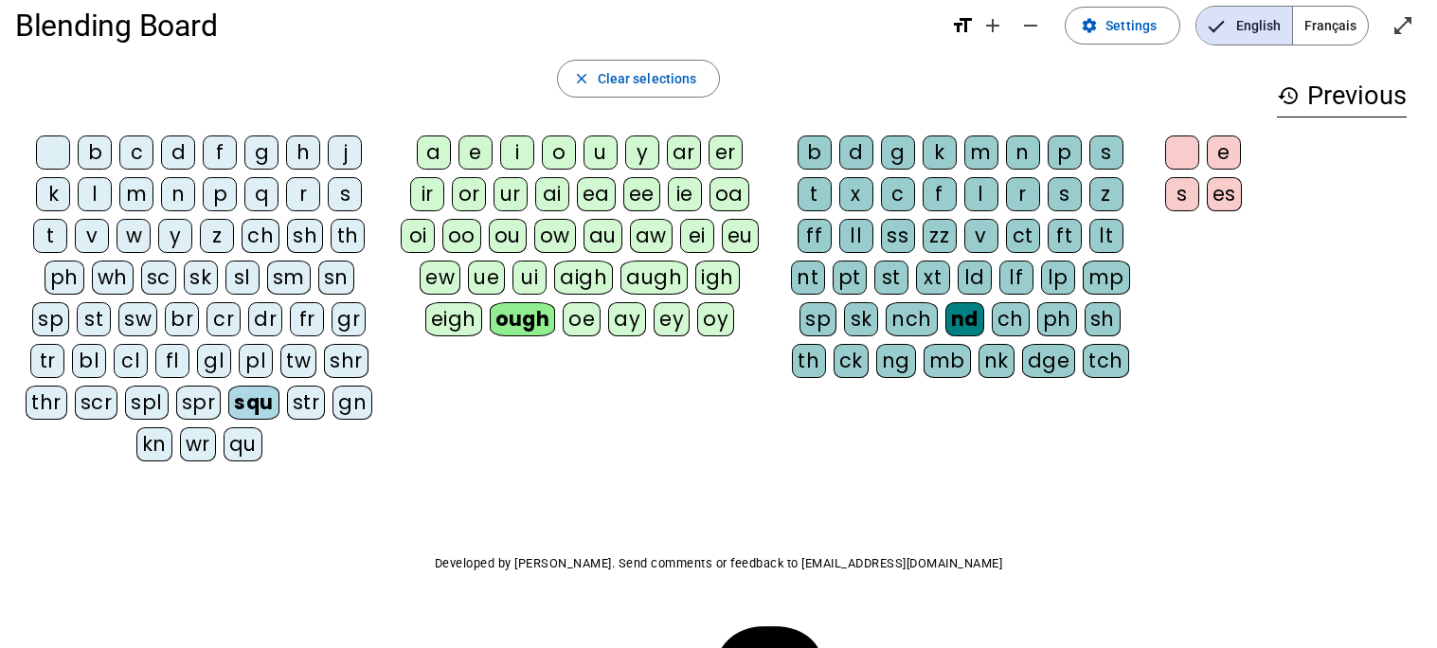
click at [769, 475] on div at bounding box center [784, 491] width 47 height 47
click at [769, 475] on div at bounding box center [784, 490] width 47 height 47
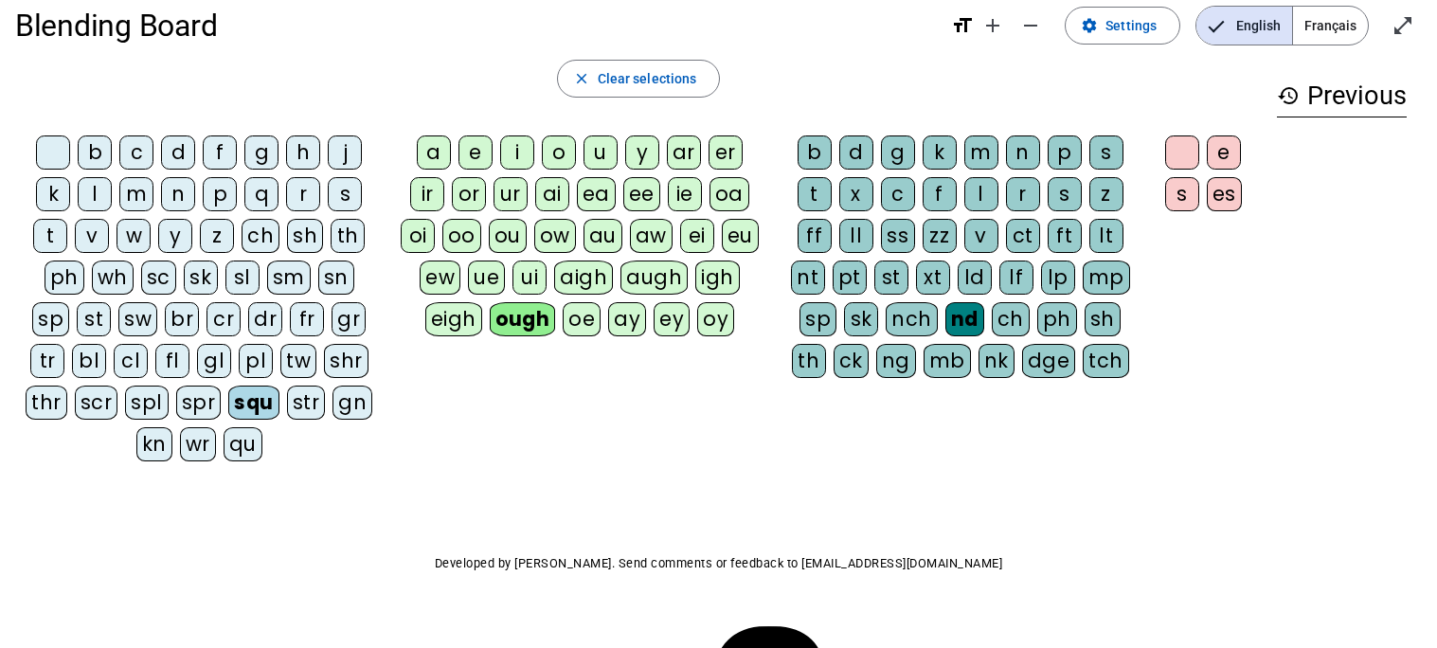
click at [769, 475] on div at bounding box center [784, 490] width 47 height 47
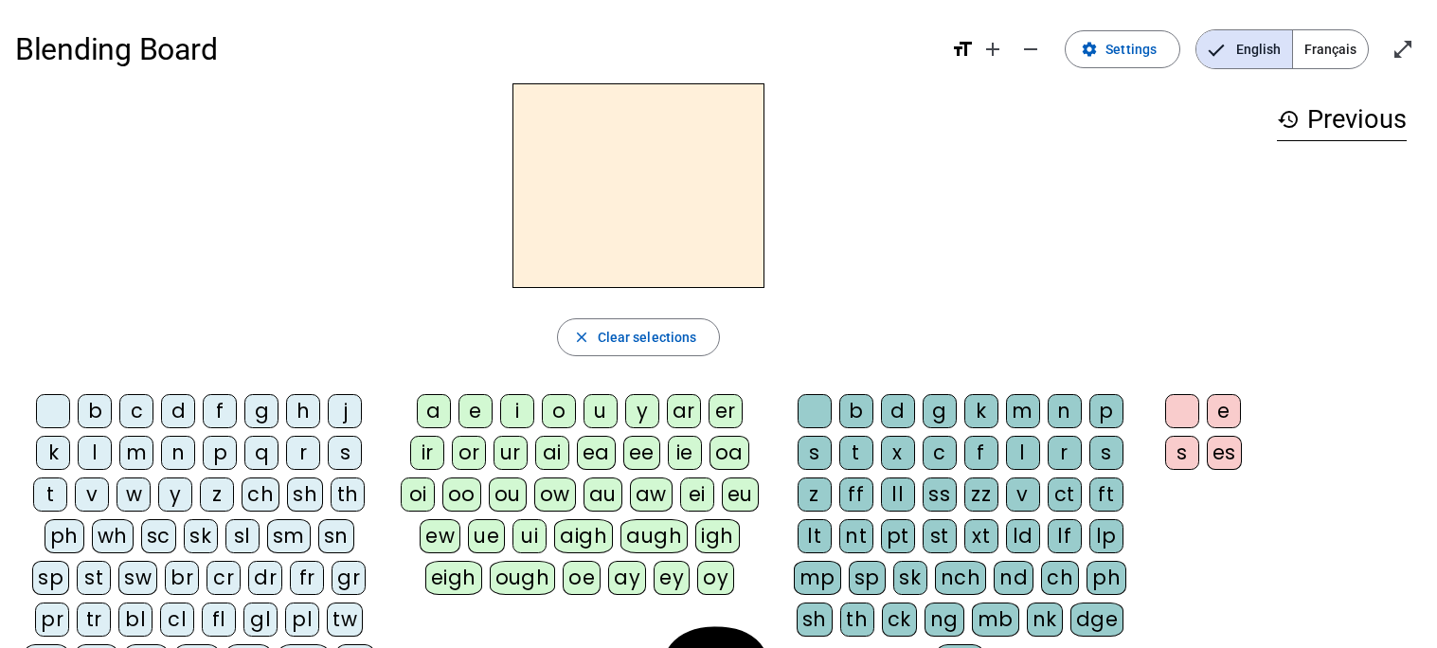
click at [1012, 306] on div "close Clear selections b c d f g h j k l m n p q r s t v w y z ch sh th ph wh s…" at bounding box center [638, 409] width 1246 height 652
click at [636, 403] on div "y" at bounding box center [642, 411] width 34 height 34
click at [681, 416] on div "ar" at bounding box center [684, 411] width 34 height 34
click at [725, 411] on div "er" at bounding box center [725, 411] width 34 height 34
click at [846, 415] on div "b" at bounding box center [856, 411] width 34 height 34
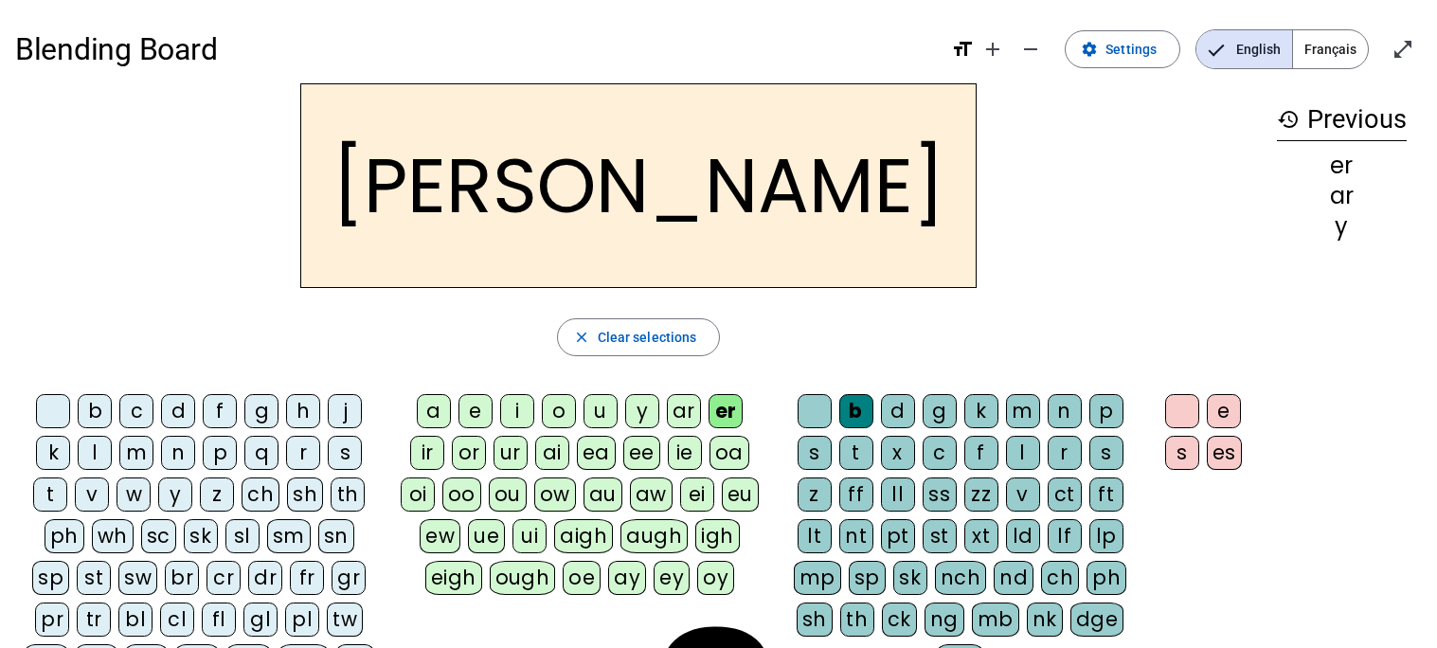
click at [302, 414] on div "h" at bounding box center [303, 411] width 34 height 34
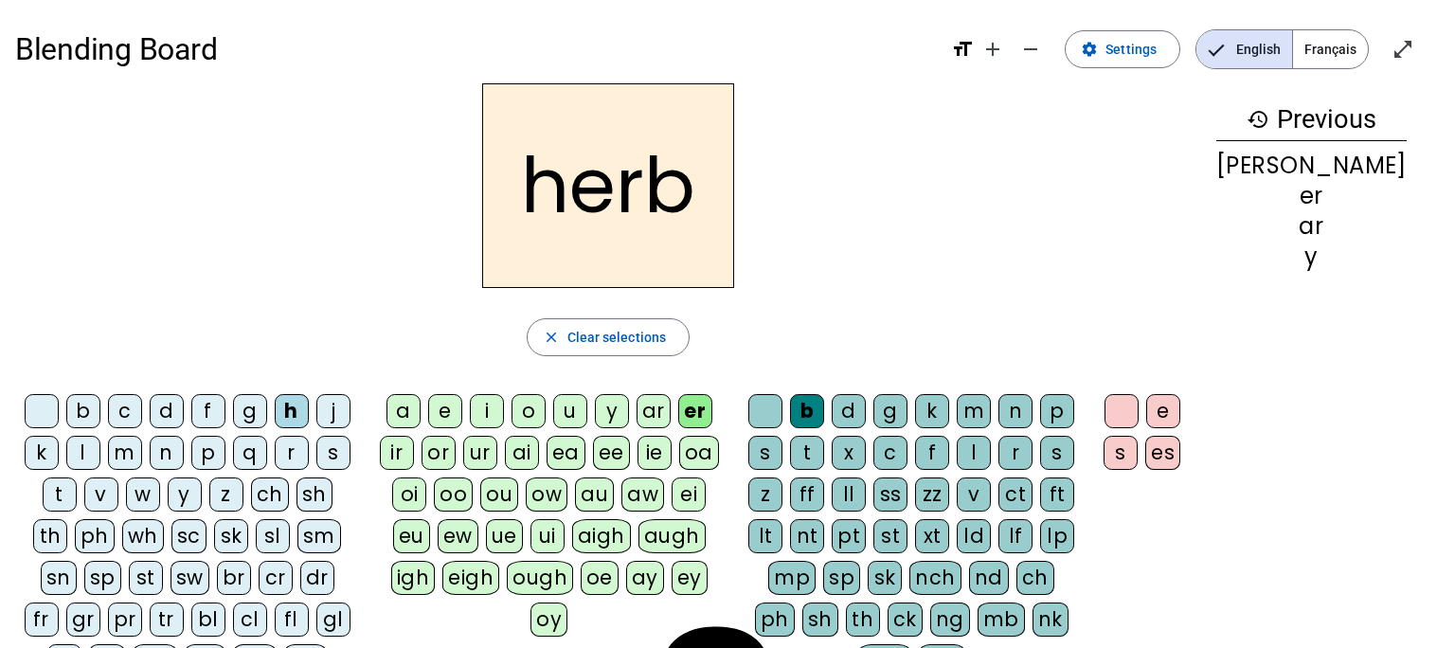
click at [1180, 451] on div "es" at bounding box center [1162, 453] width 35 height 34
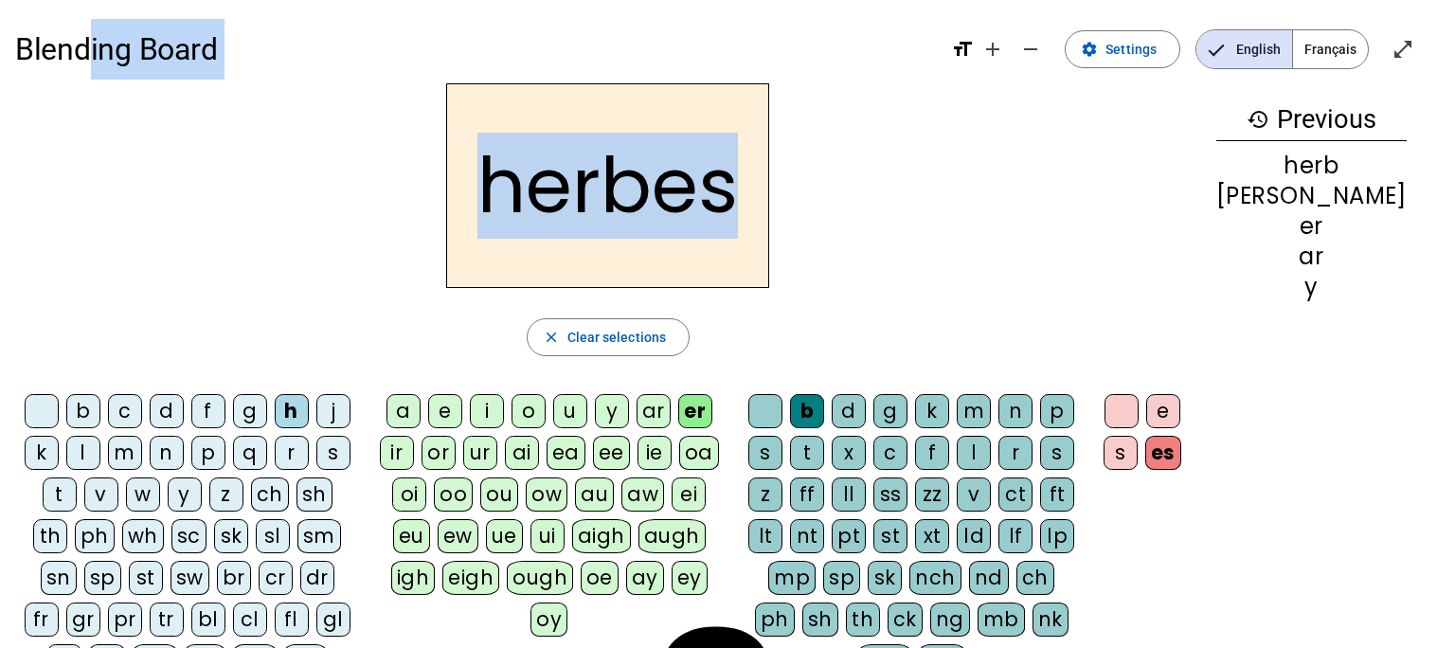
drag, startPoint x: 765, startPoint y: 201, endPoint x: 89, endPoint y: 63, distance: 690.2
click at [89, 63] on div "Blending Board format_size add remove settings Settings English Français open_i…" at bounding box center [718, 488] width 1437 height 976
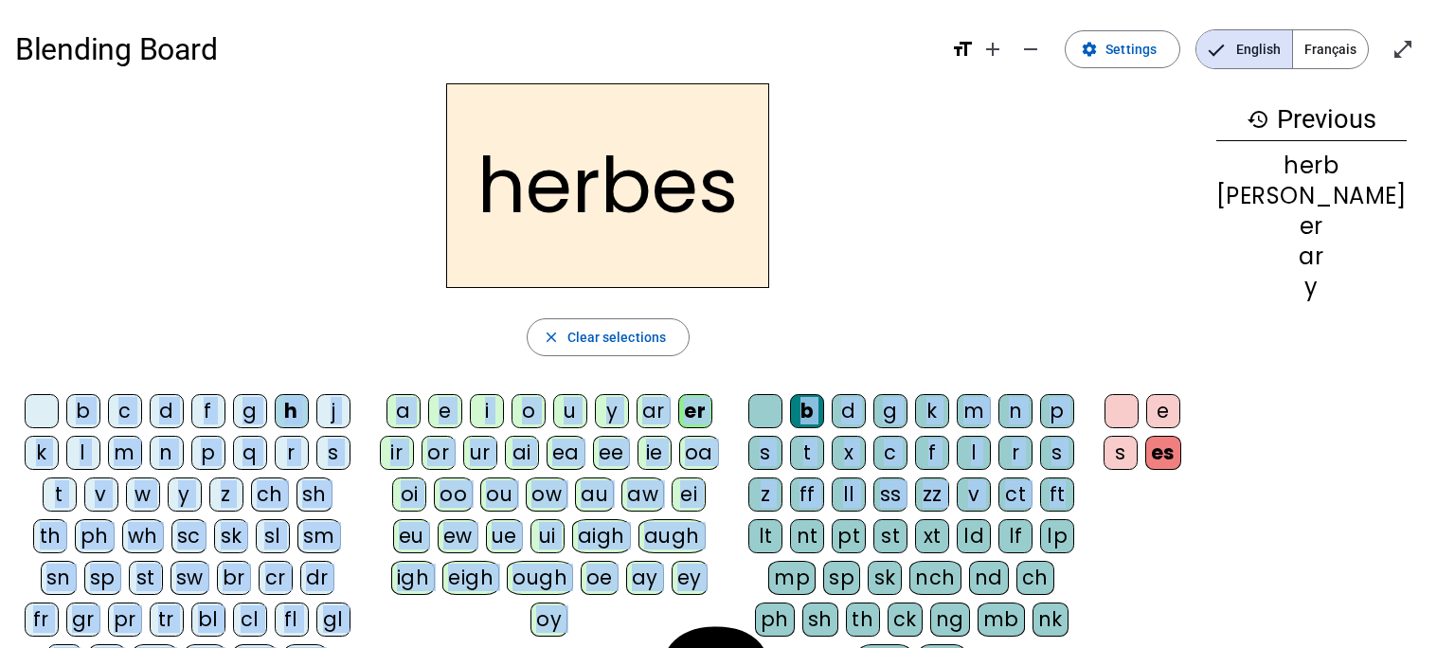
drag, startPoint x: 1167, startPoint y: 509, endPoint x: 849, endPoint y: 349, distance: 355.8
click at [849, 349] on div "herbes close Clear selections b c d f g h j k l m n p q r s t v w y z ch sh th …" at bounding box center [608, 429] width 1186 height 693
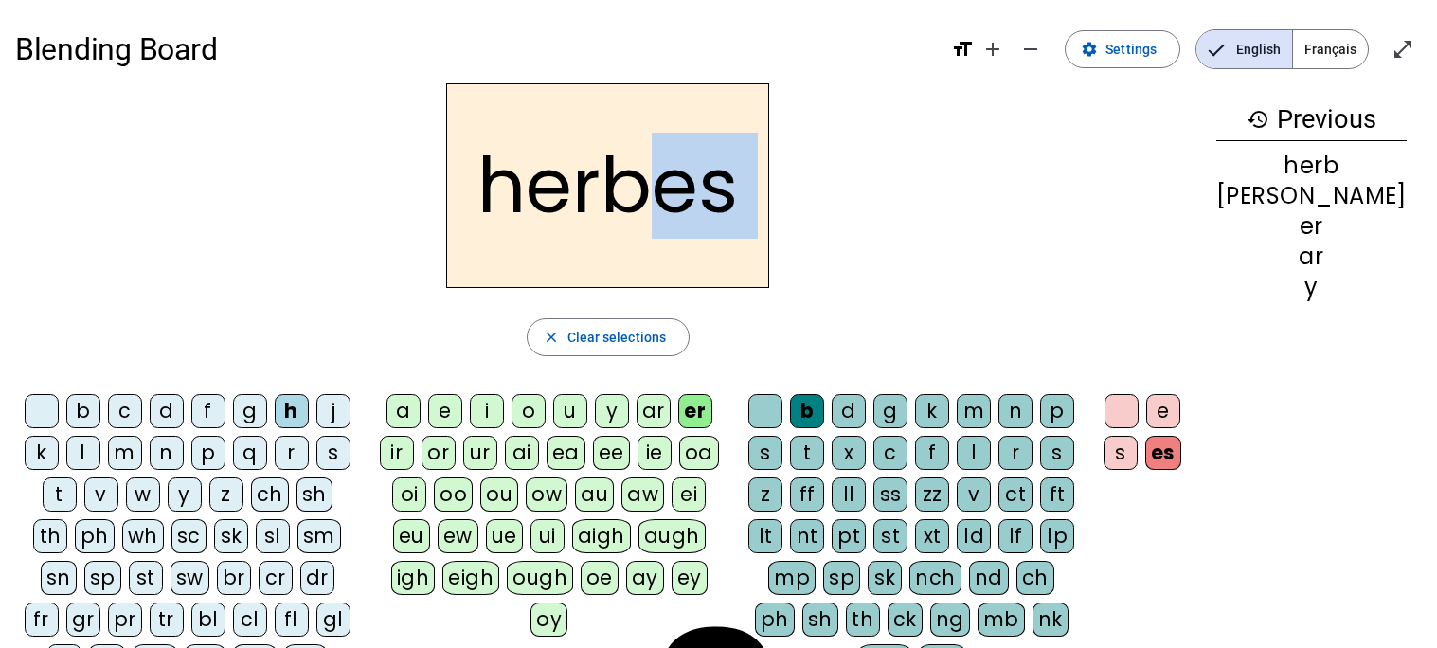
drag, startPoint x: 849, startPoint y: 349, endPoint x: 688, endPoint y: 278, distance: 176.4
click at [688, 278] on div "herbes close Clear selections b c d f g h j k l m n p q r s t v w y z ch sh th …" at bounding box center [608, 429] width 1186 height 693
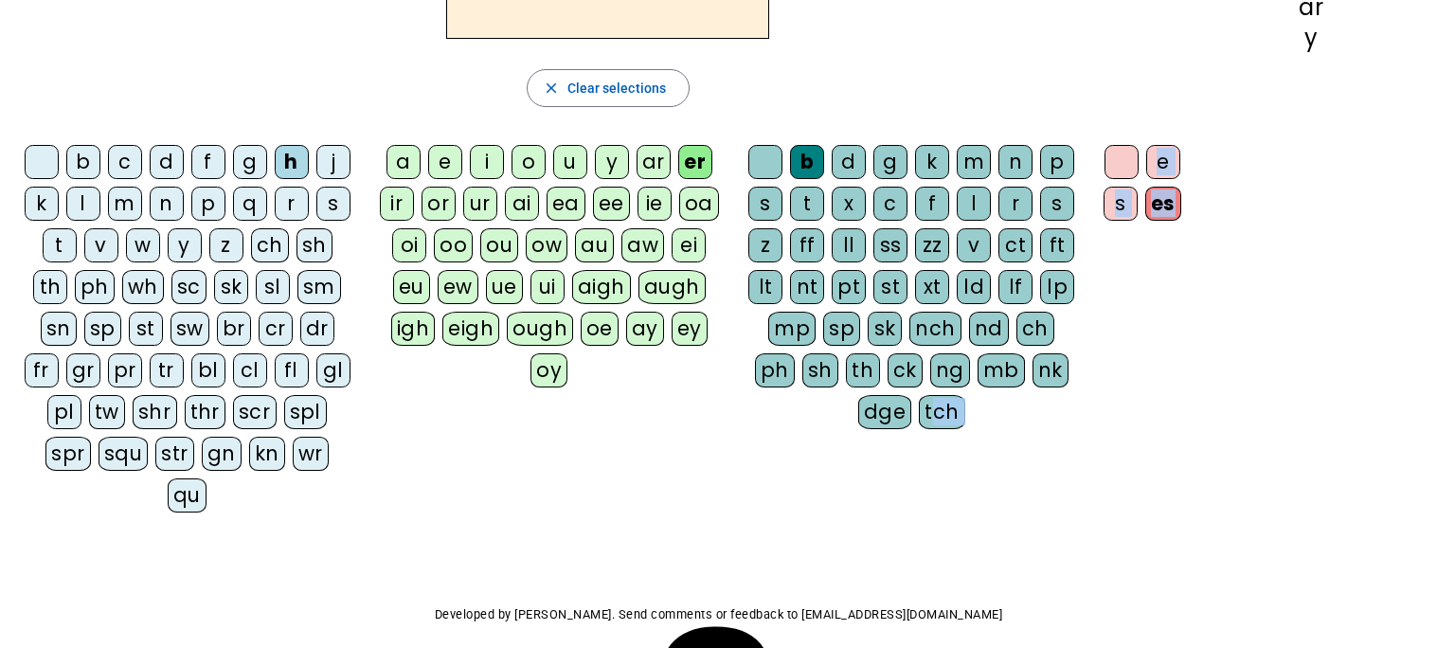
scroll to position [287, 0]
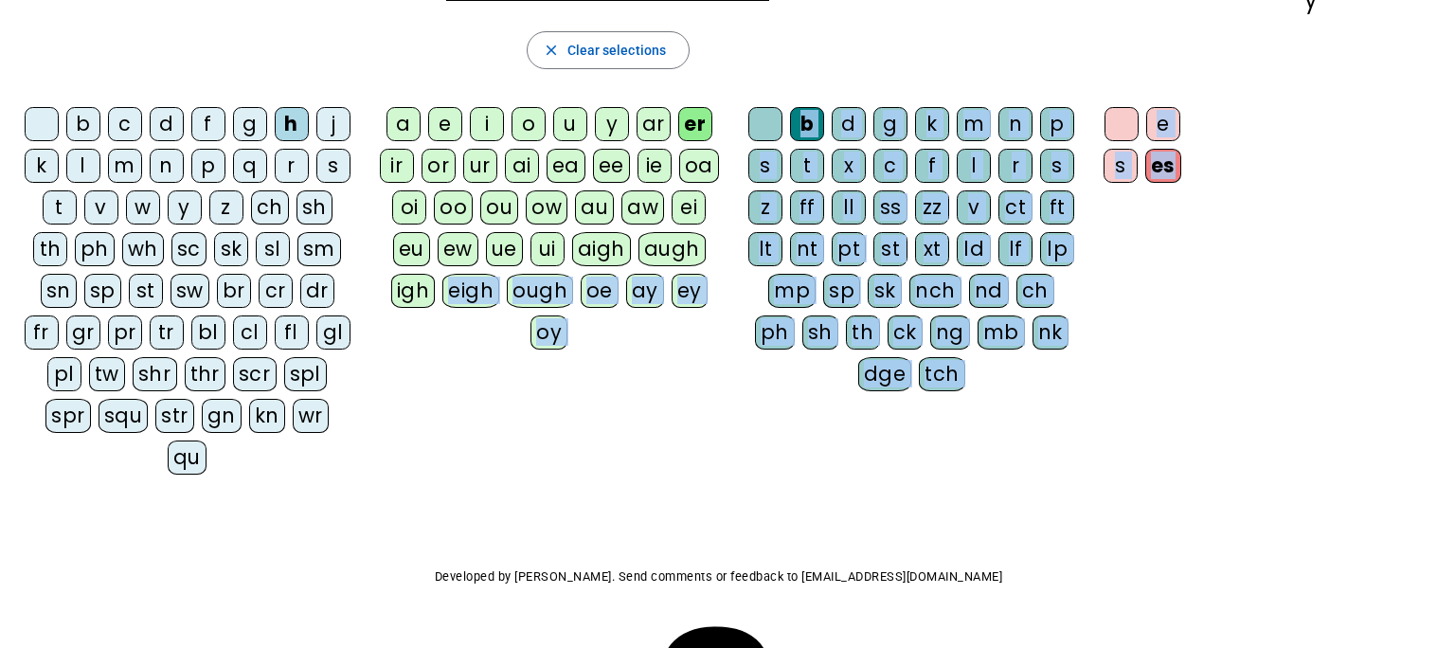
drag, startPoint x: 1240, startPoint y: 458, endPoint x: 425, endPoint y: 331, distance: 824.5
click at [425, 331] on div "b c d f g h j k l m n p q r s t v w y z ch sh th ph wh sc sk sl sm sn sp st sw …" at bounding box center [608, 294] width 1186 height 390
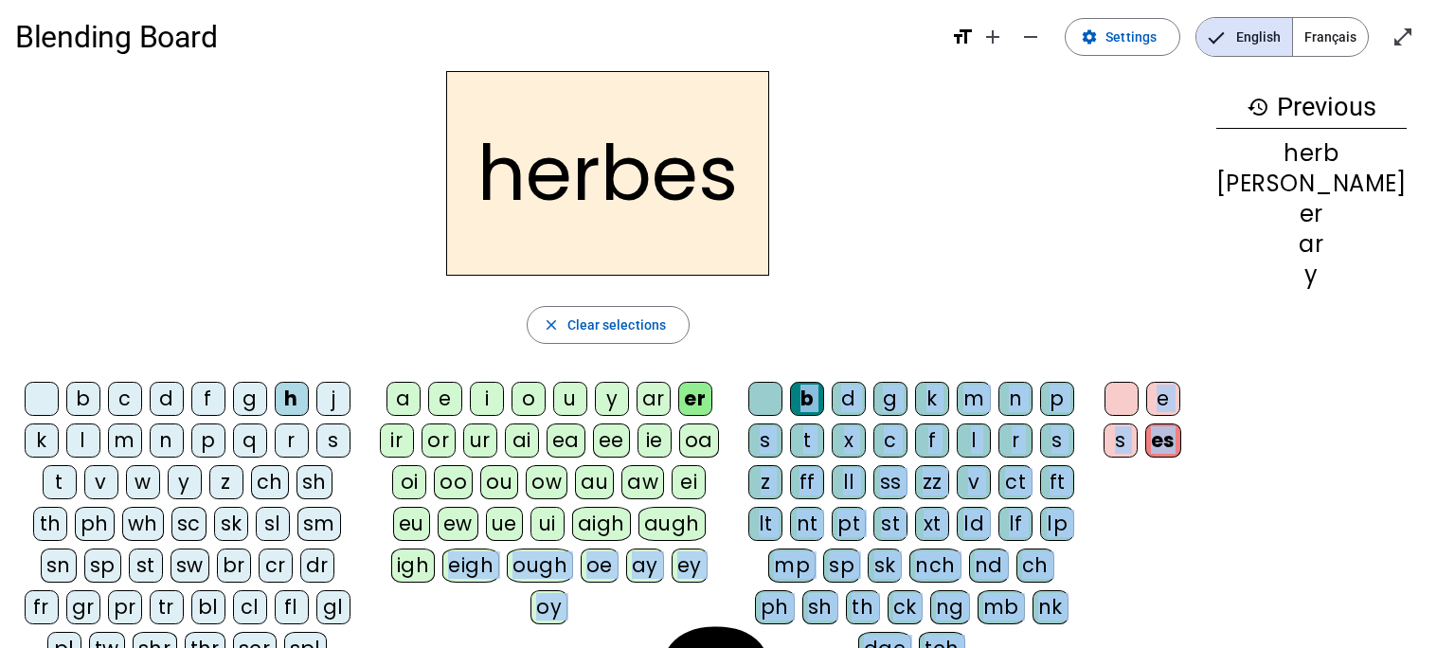
scroll to position [0, 0]
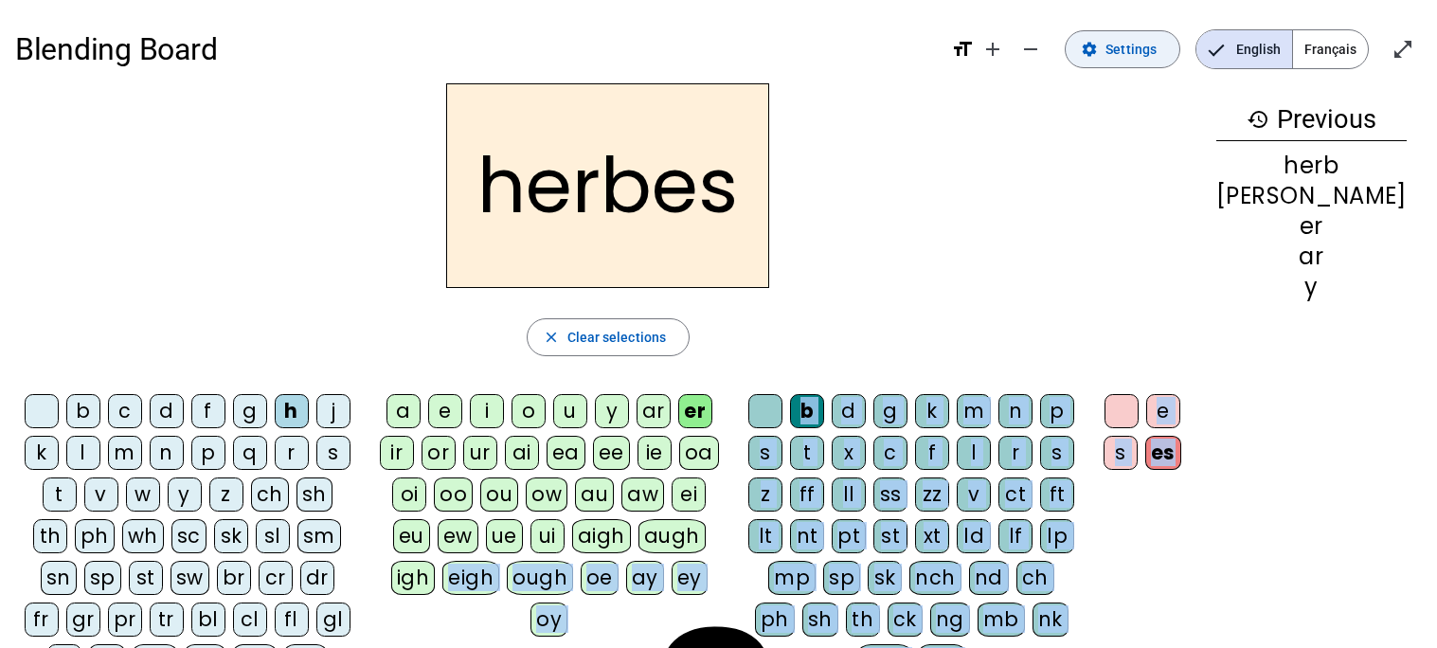
click at [1096, 50] on mat-icon "settings" at bounding box center [1089, 49] width 17 height 17
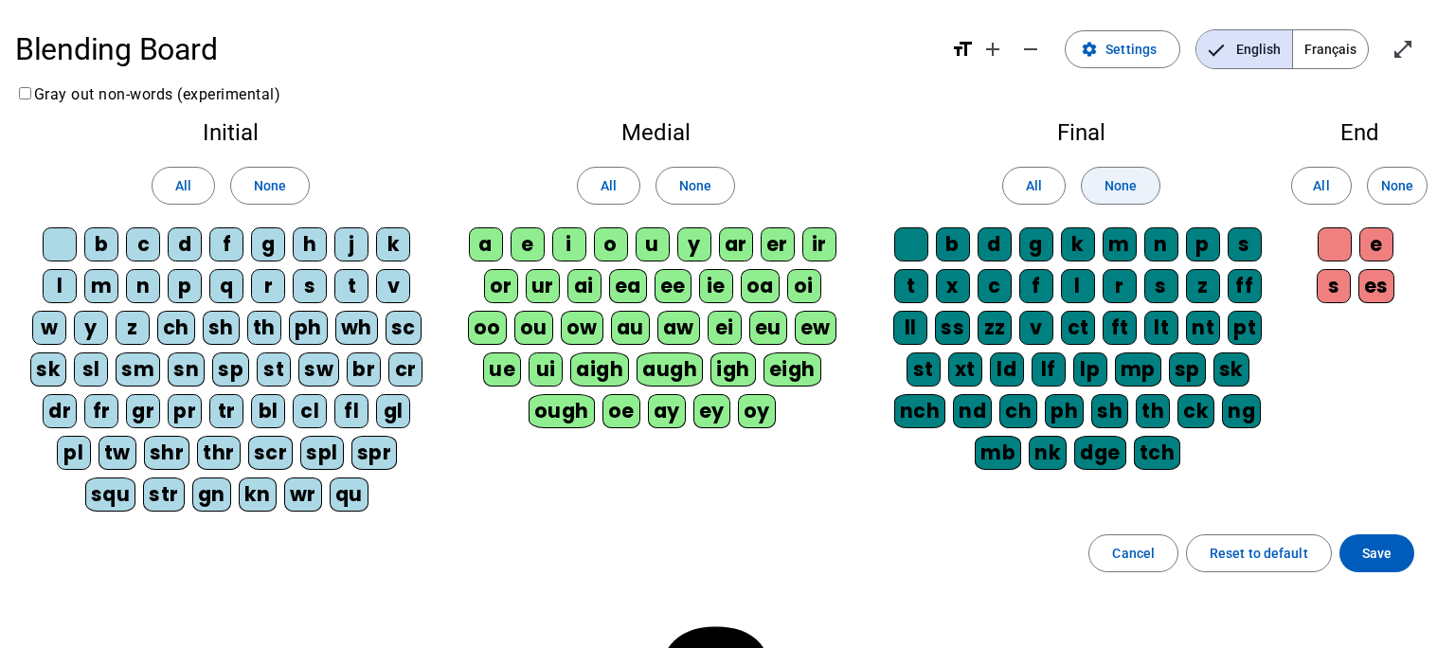
click at [1108, 197] on span at bounding box center [1121, 185] width 78 height 45
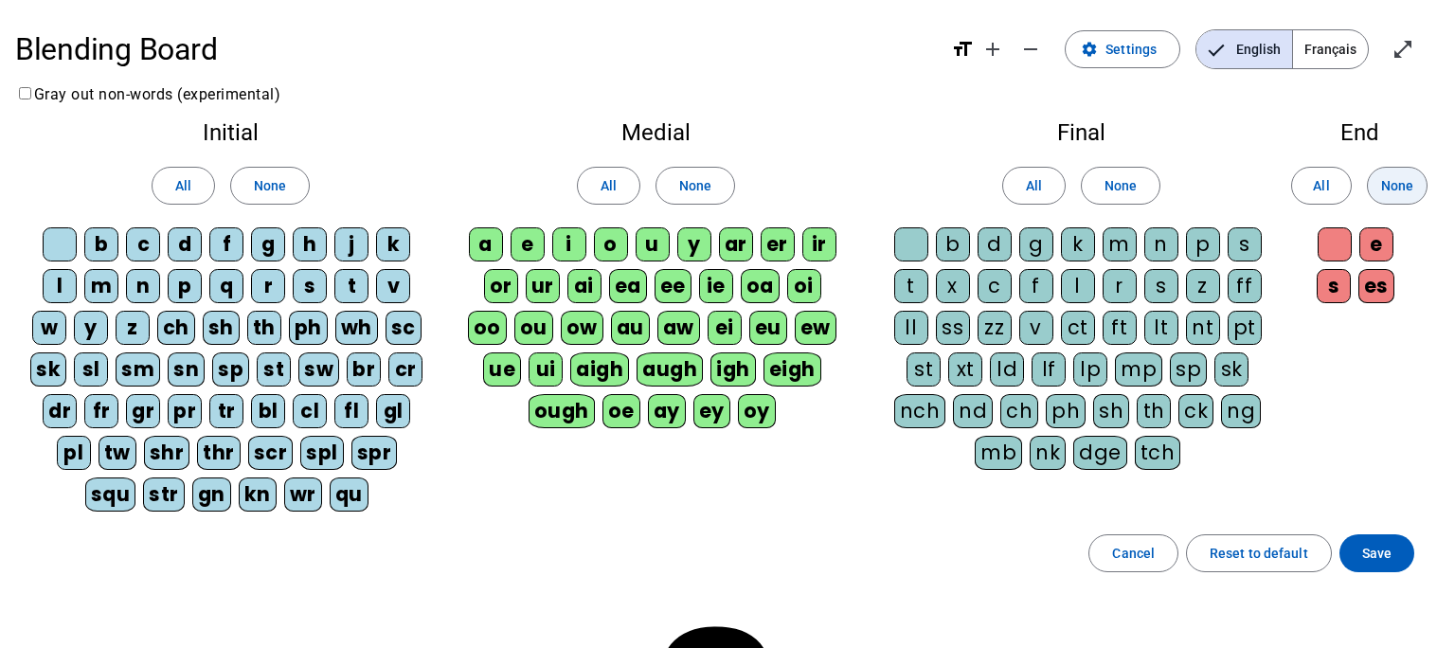
click at [1393, 170] on span at bounding box center [1397, 185] width 59 height 45
click at [718, 188] on span at bounding box center [695, 185] width 78 height 45
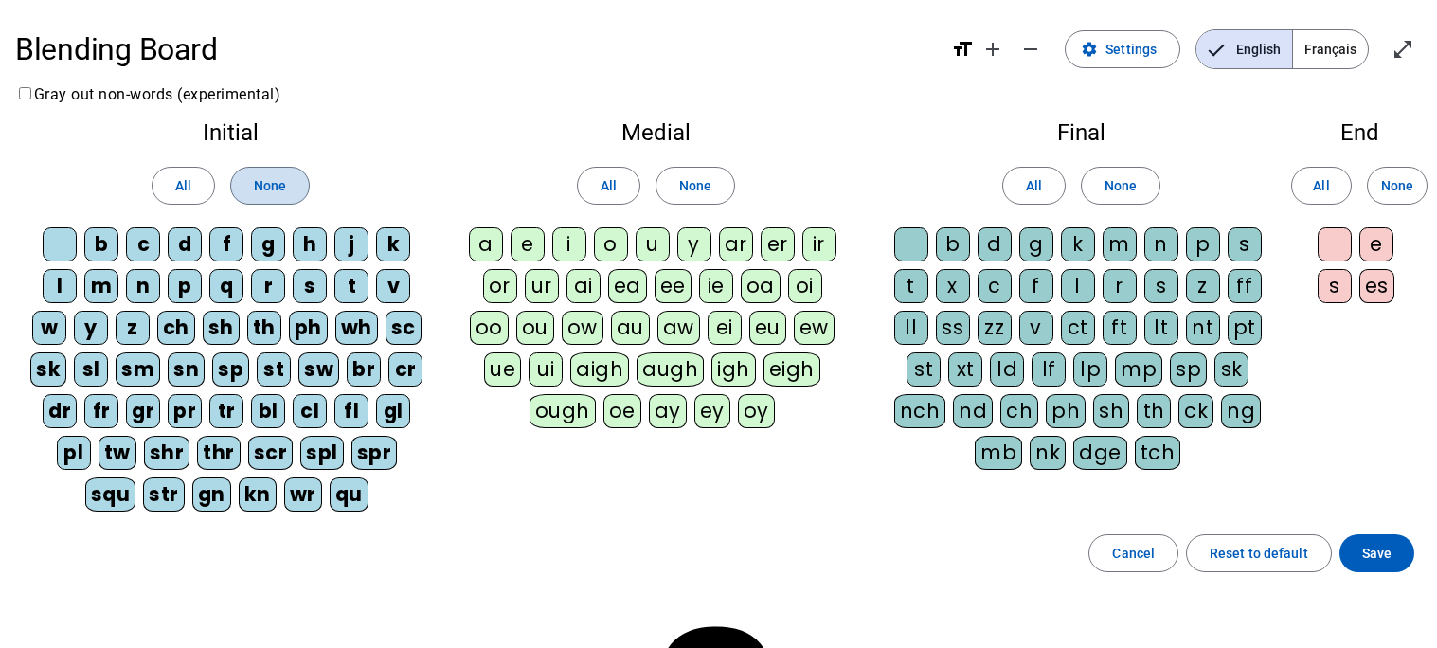
click at [250, 190] on span at bounding box center [270, 185] width 78 height 45
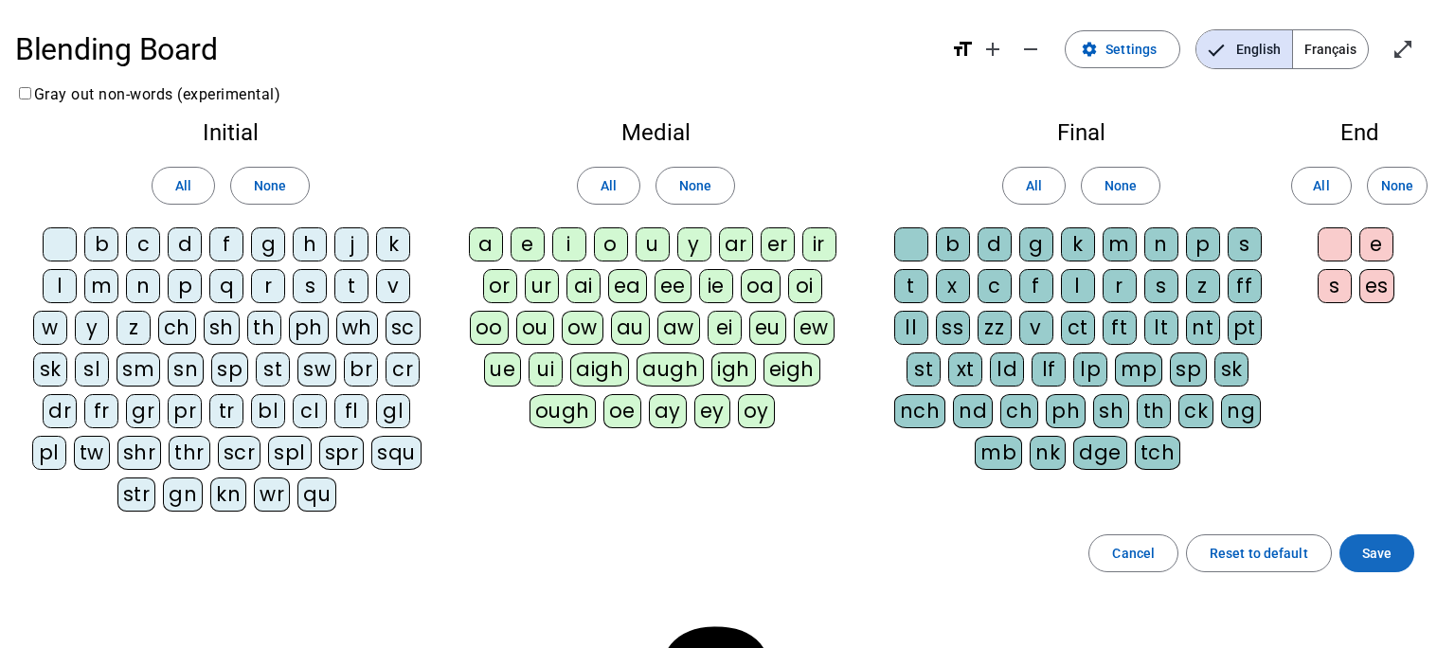
click at [1391, 559] on span at bounding box center [1376, 552] width 75 height 45
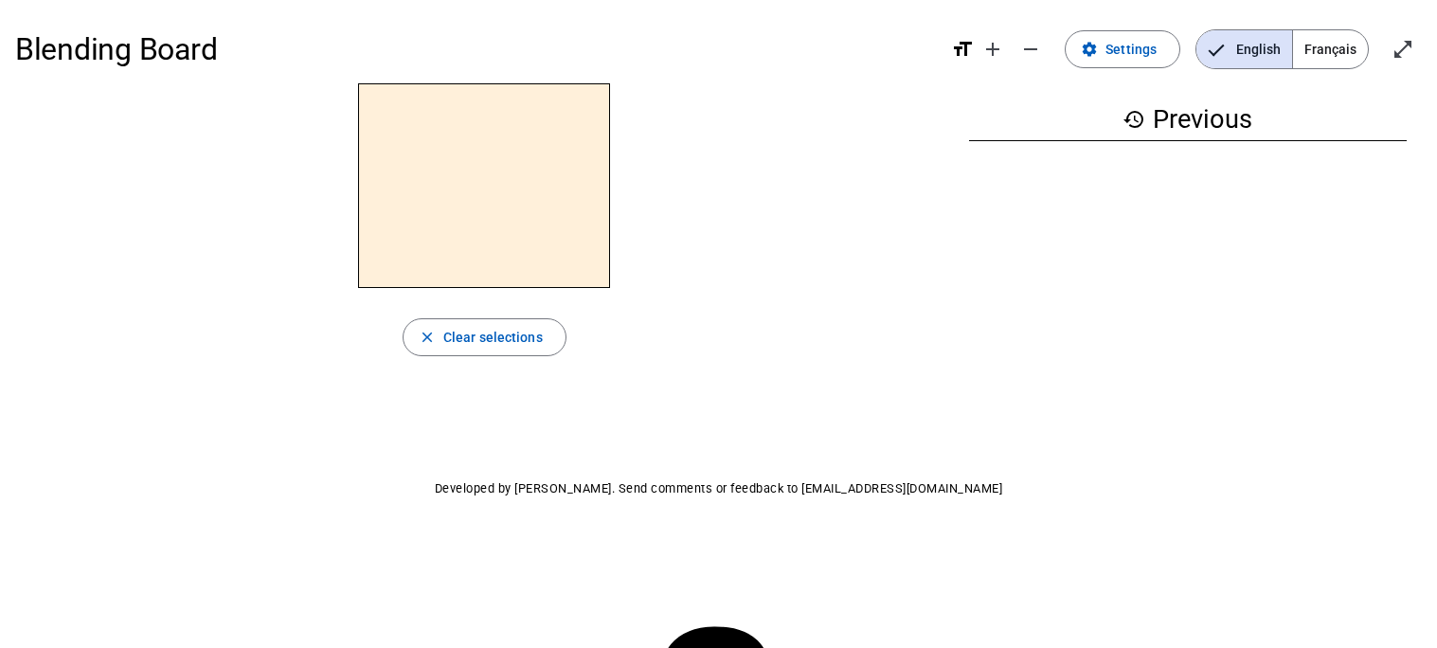
click at [1010, 457] on div "Blending Board format_size add remove settings Settings English Français open_i…" at bounding box center [718, 300] width 1437 height 600
click at [1311, 45] on span "Français" at bounding box center [1330, 49] width 75 height 38
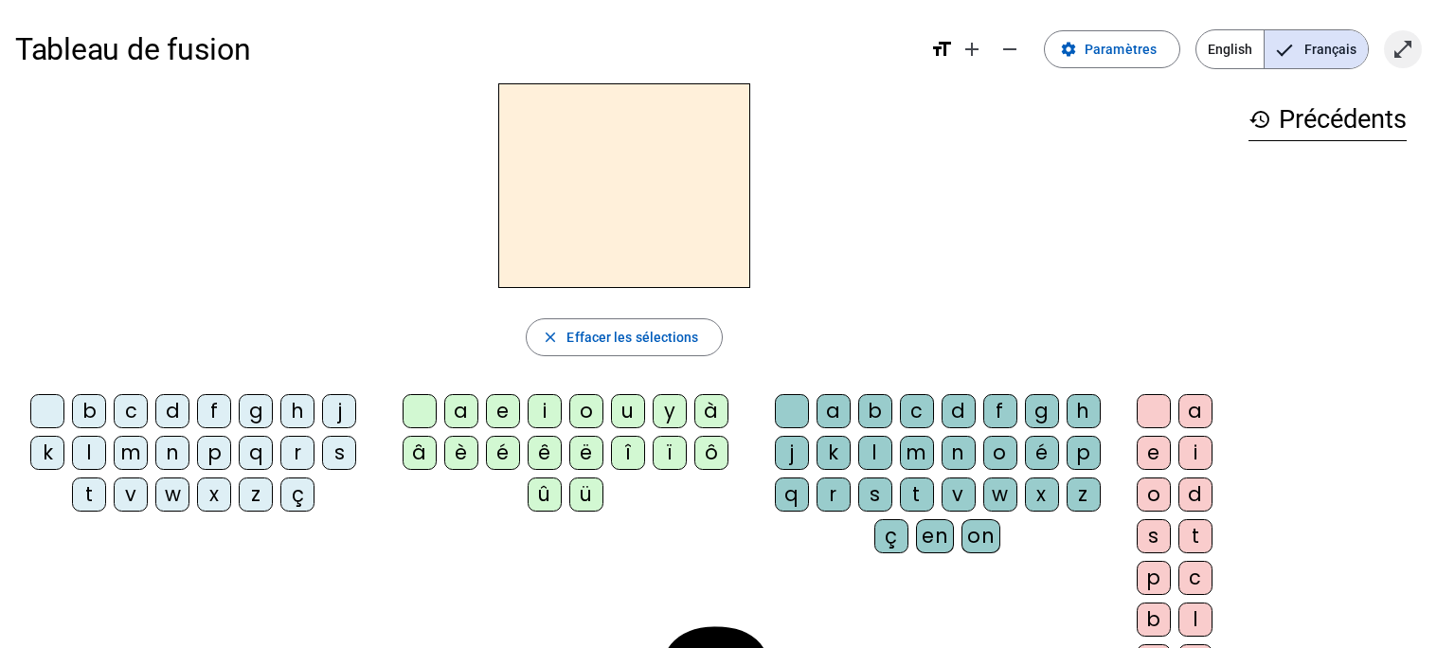
click at [1397, 42] on mat-icon "open_in_full" at bounding box center [1402, 49] width 23 height 23
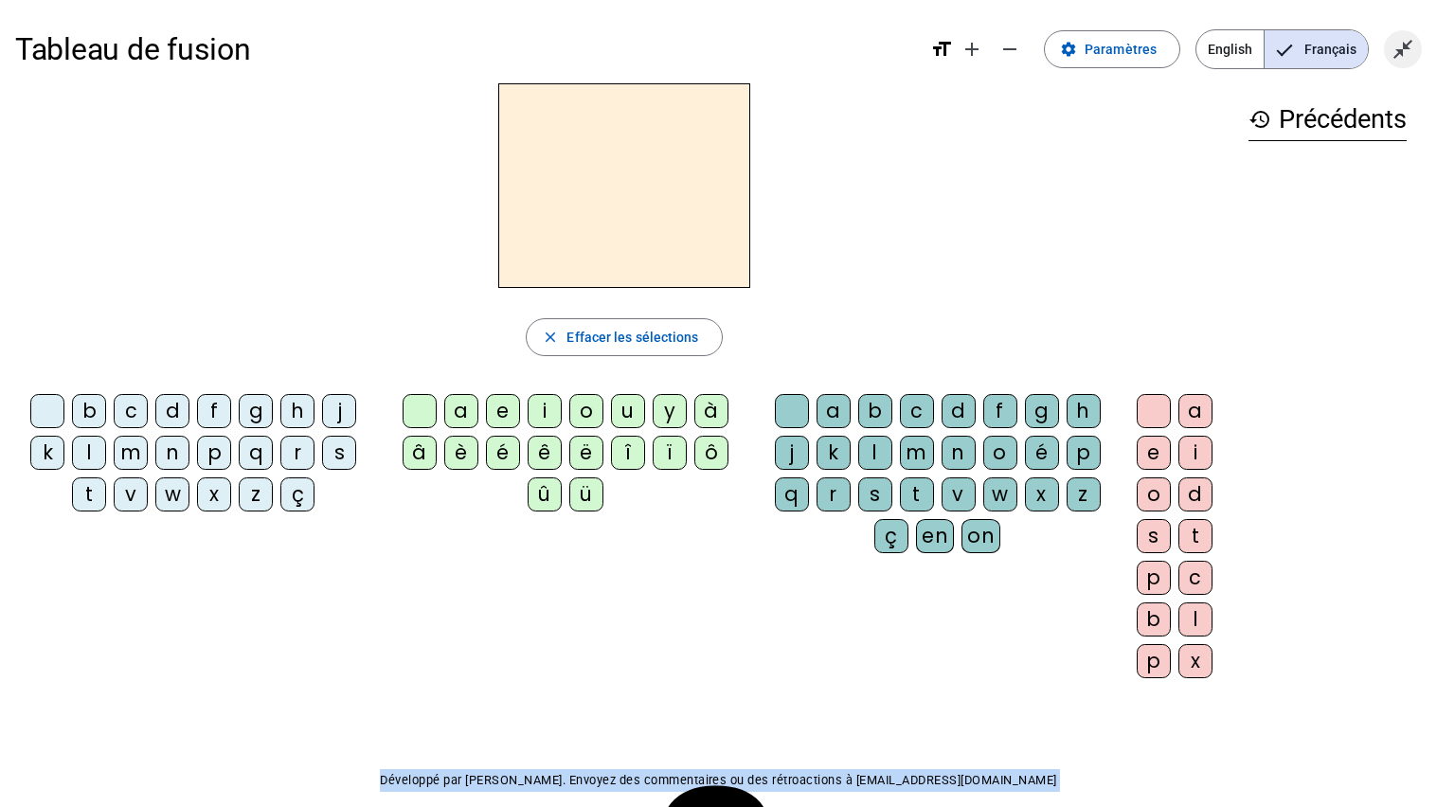
click at [1393, 45] on mat-icon "close_fullscreen" at bounding box center [1402, 49] width 23 height 23
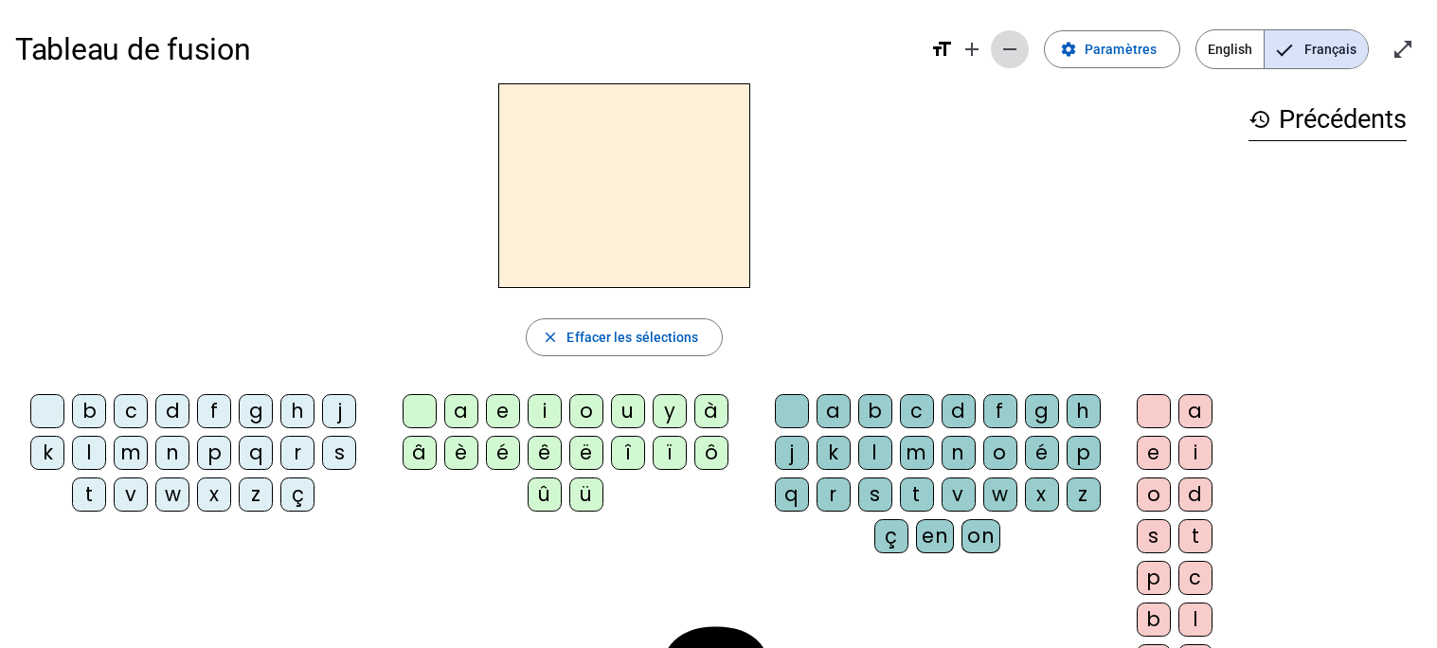
click at [1008, 53] on mat-icon "remove" at bounding box center [1009, 49] width 23 height 23
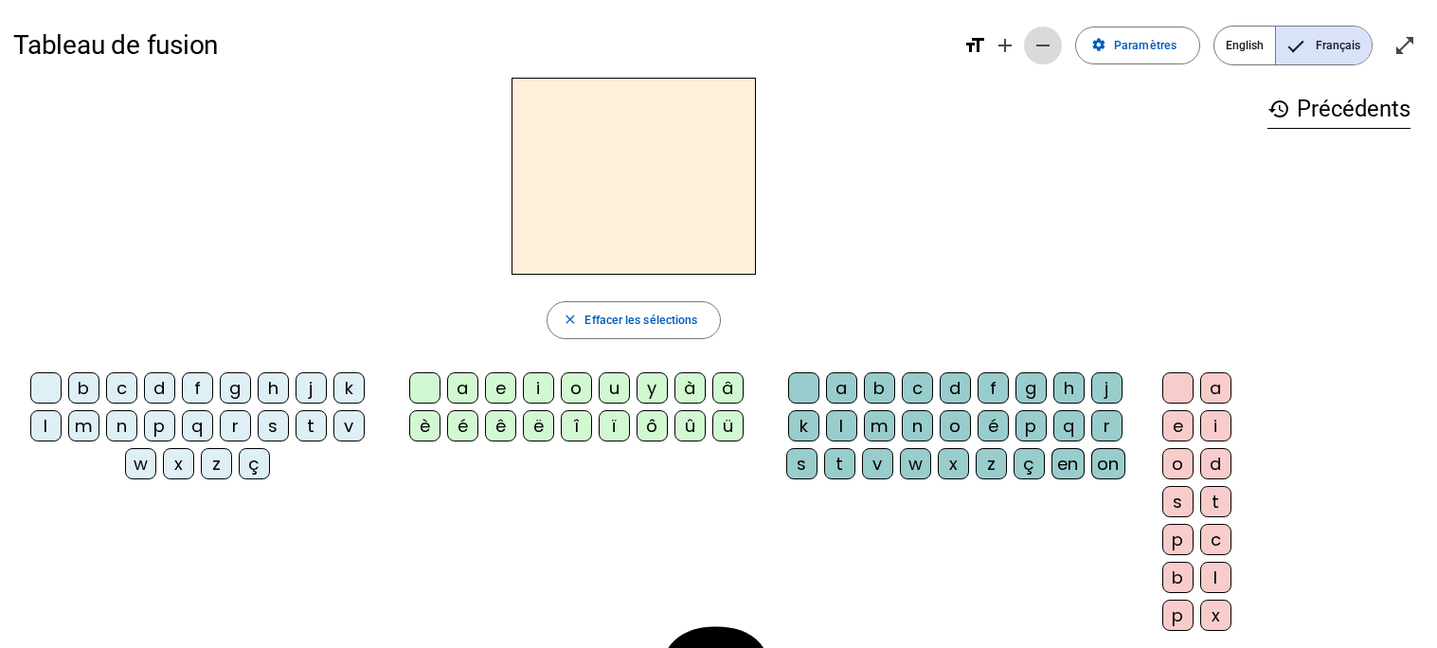
click at [1044, 37] on mat-icon "remove" at bounding box center [1042, 45] width 23 height 23
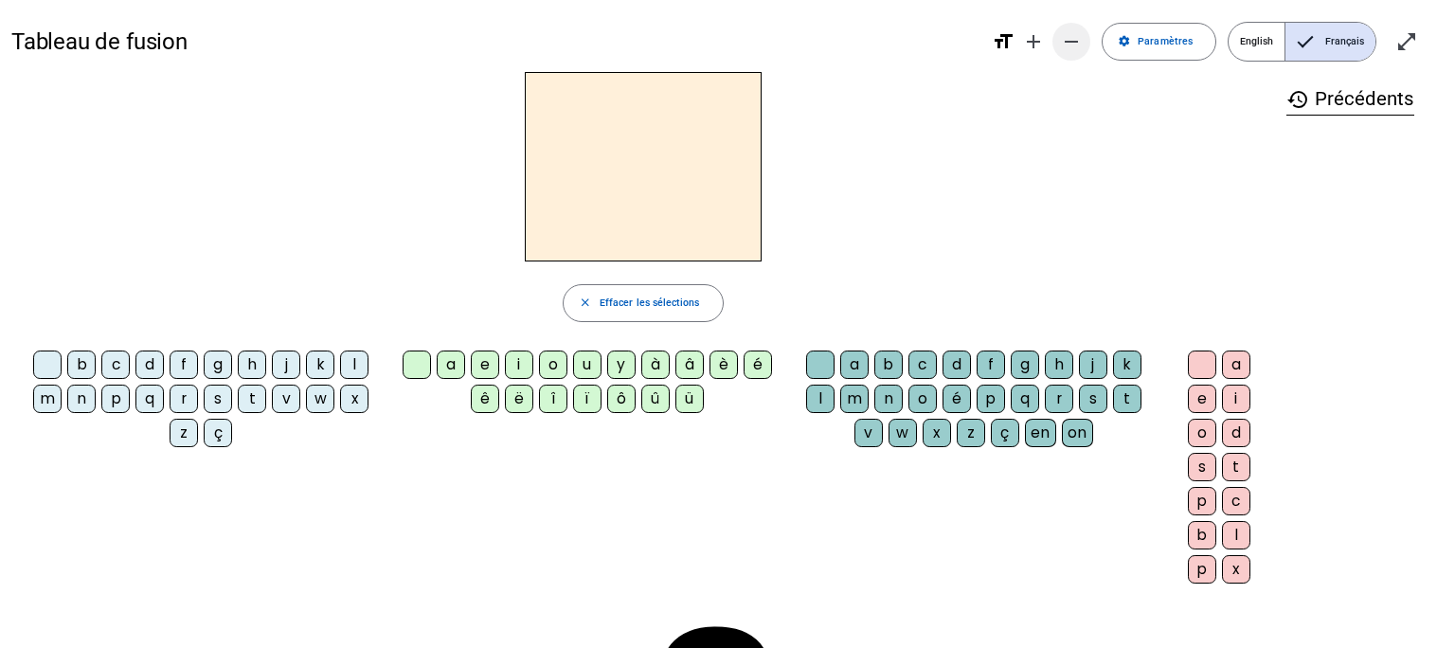
click at [1044, 37] on mat-icon "add" at bounding box center [1033, 41] width 23 height 23
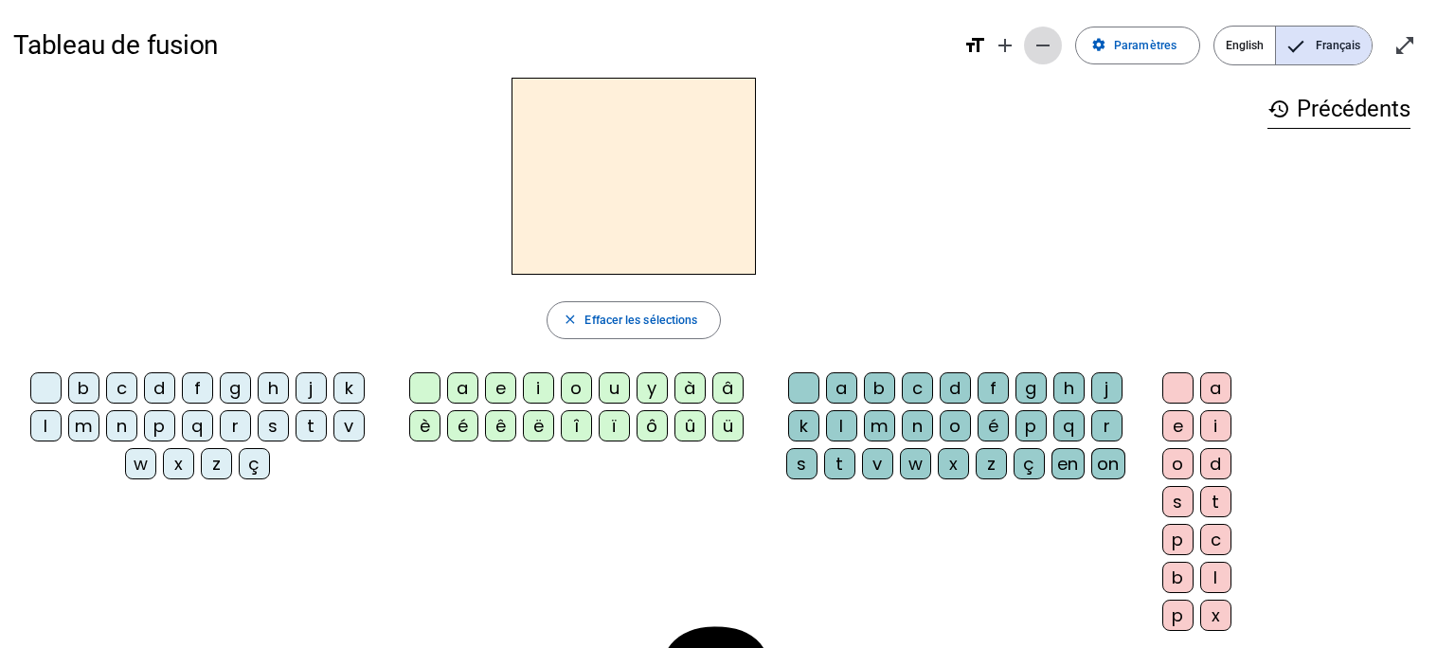
click at [1046, 42] on mat-icon "remove" at bounding box center [1042, 45] width 23 height 23
click at [1016, 42] on mat-icon "add" at bounding box center [1005, 45] width 23 height 23
click at [1052, 44] on mat-icon "remove" at bounding box center [1042, 45] width 23 height 23
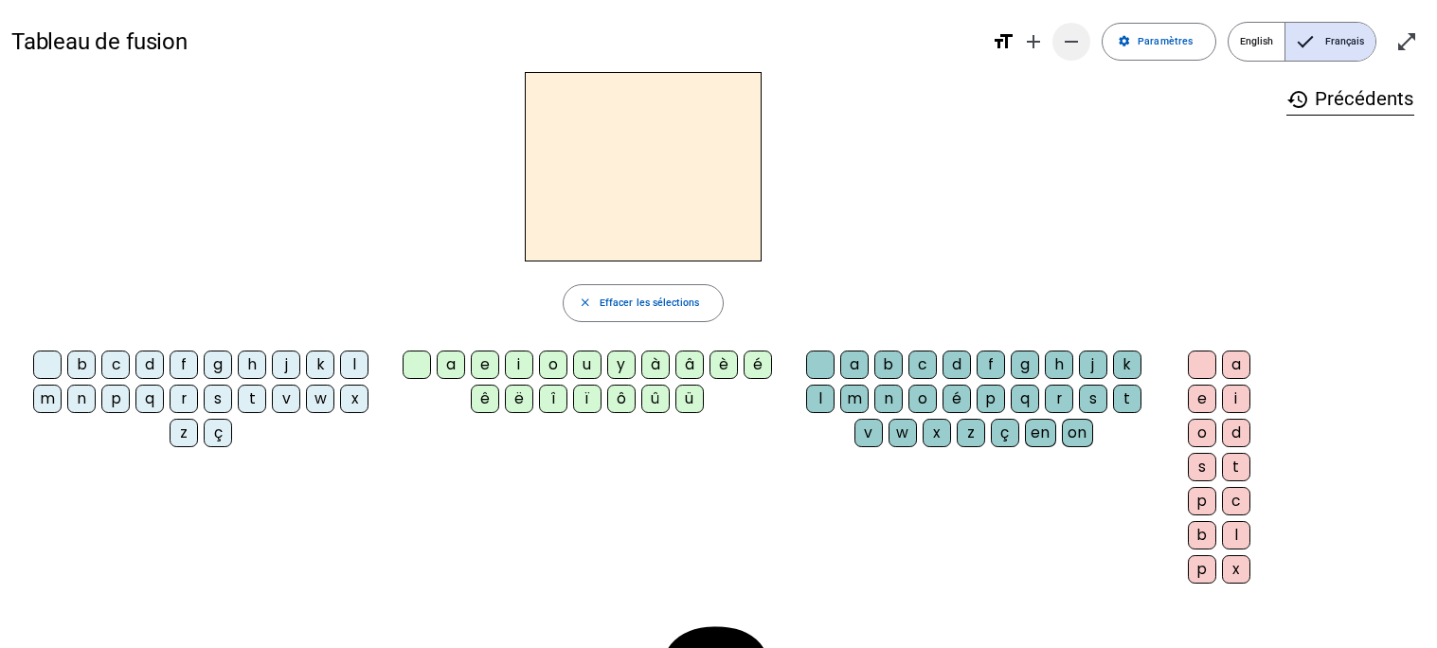
click at [1052, 44] on span "Diminuer la taille de la police" at bounding box center [1070, 41] width 45 height 45
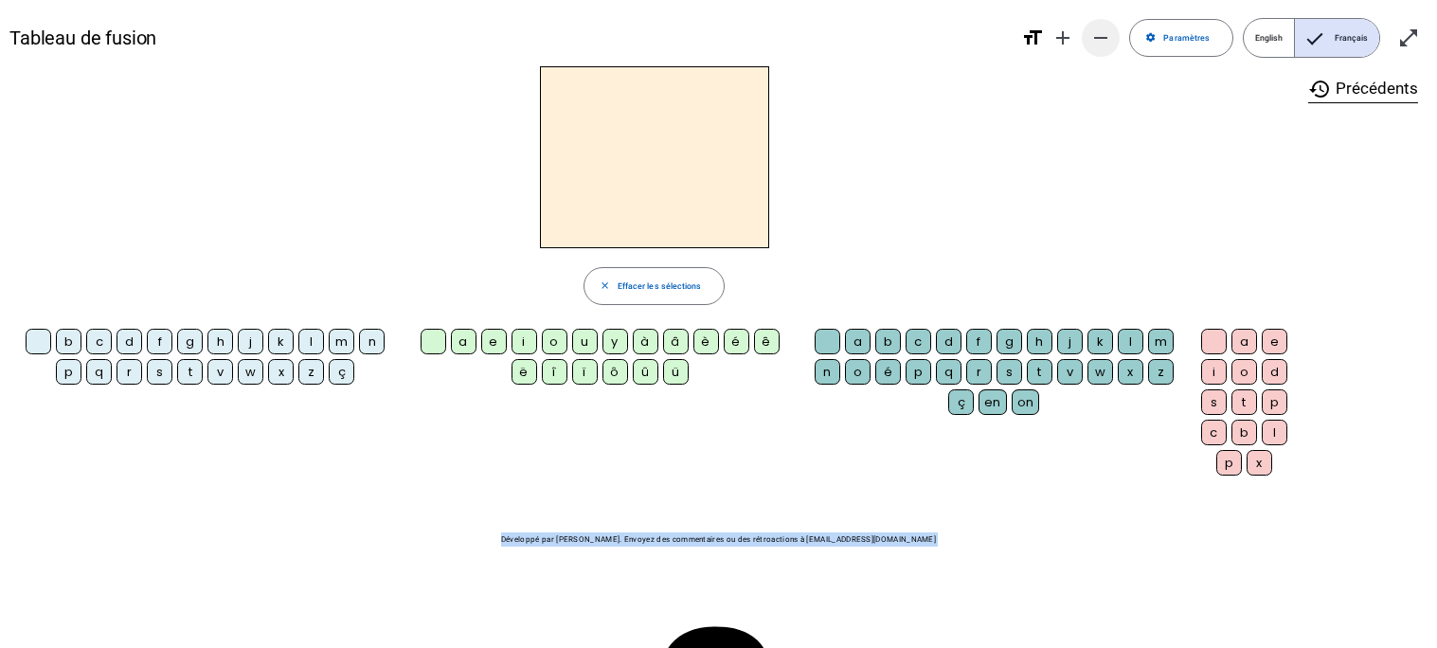
click at [1111, 36] on mat-icon "remove" at bounding box center [1100, 38] width 23 height 23
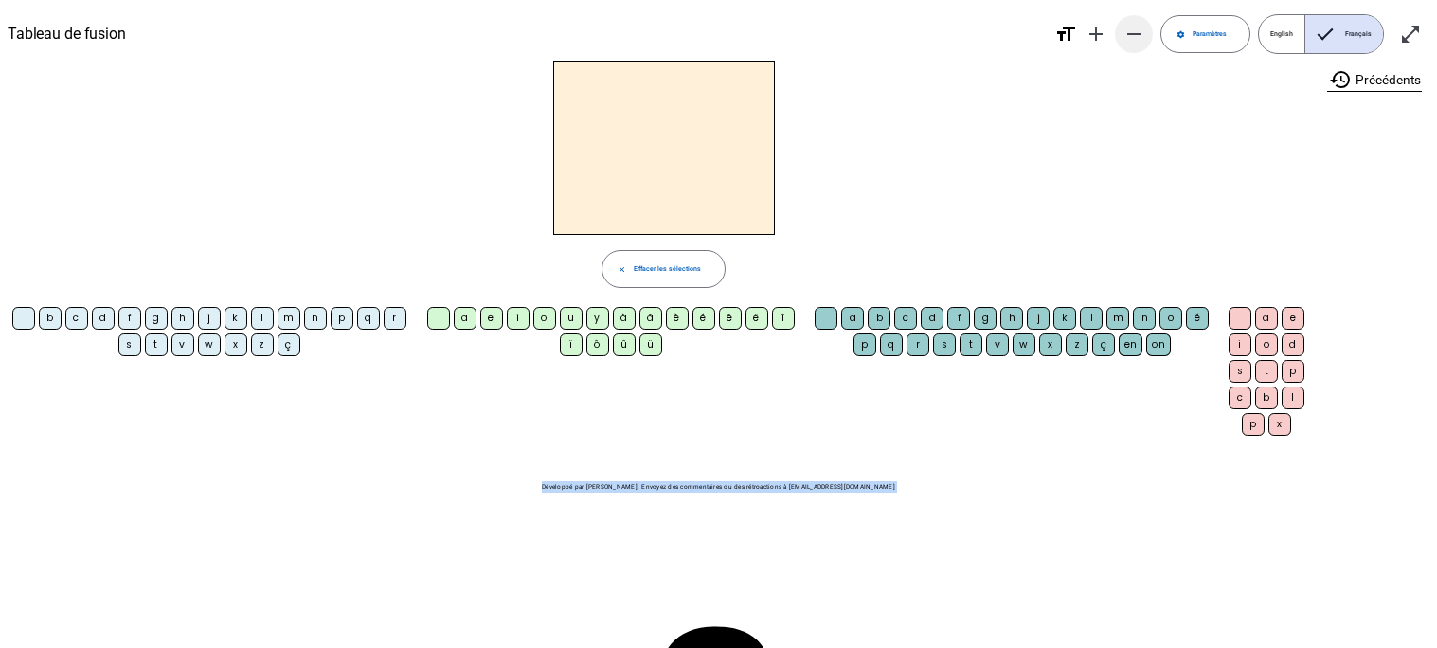
click at [1134, 38] on mat-icon "remove" at bounding box center [1133, 34] width 23 height 23
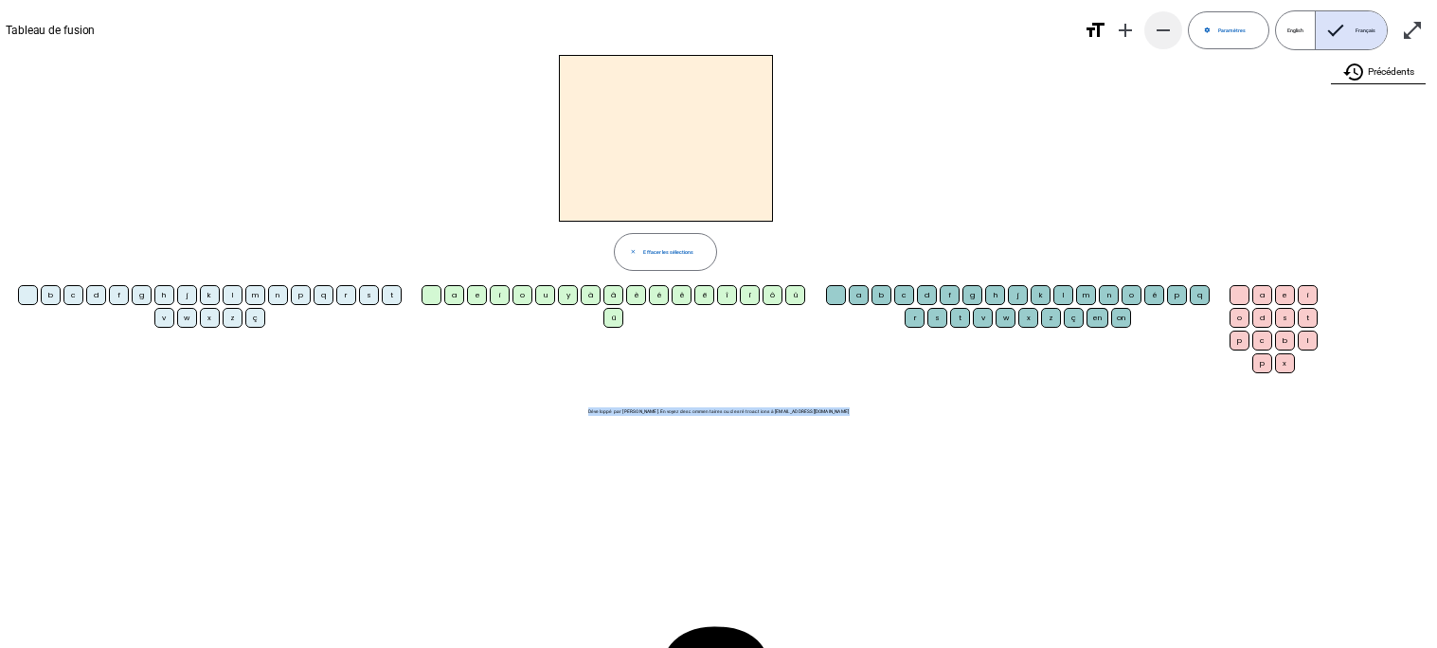
click at [1165, 34] on mat-icon "remove" at bounding box center [1163, 30] width 23 height 23
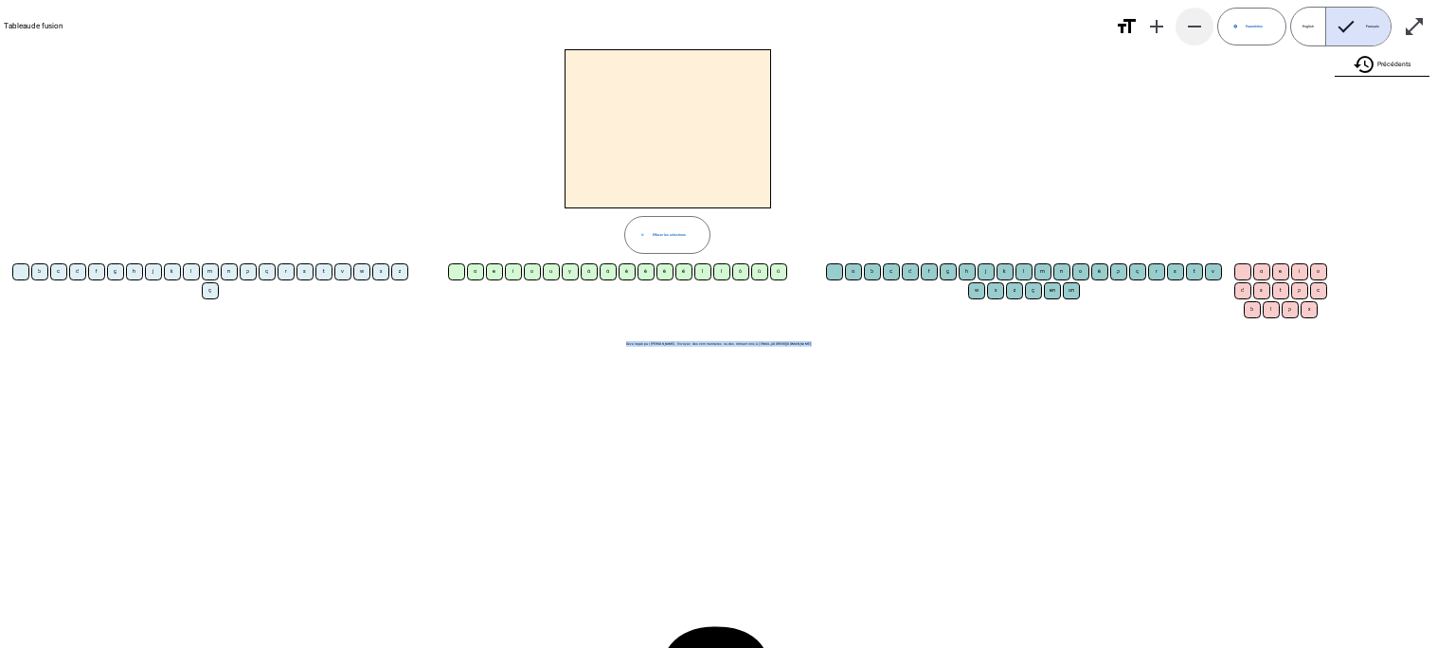
click at [1198, 28] on mat-icon "remove" at bounding box center [1194, 26] width 23 height 23
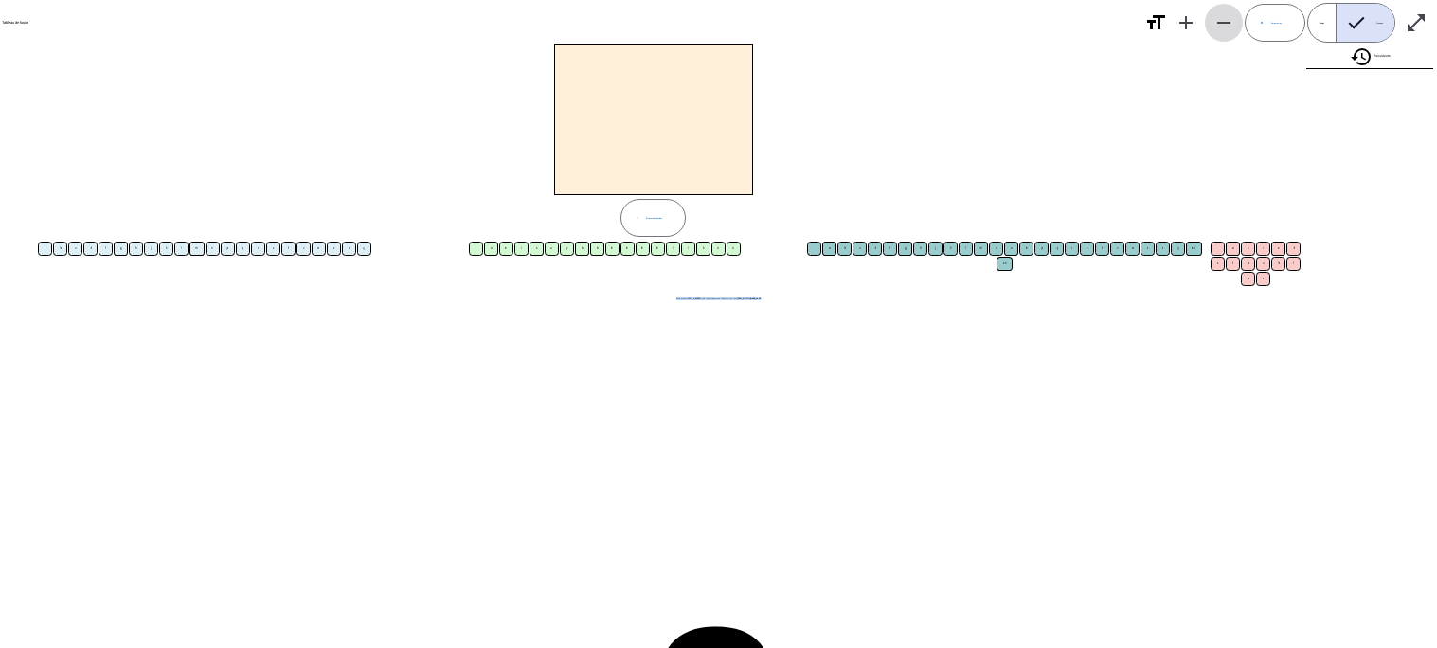
click at [1228, 20] on mat-icon "remove" at bounding box center [1223, 22] width 23 height 23
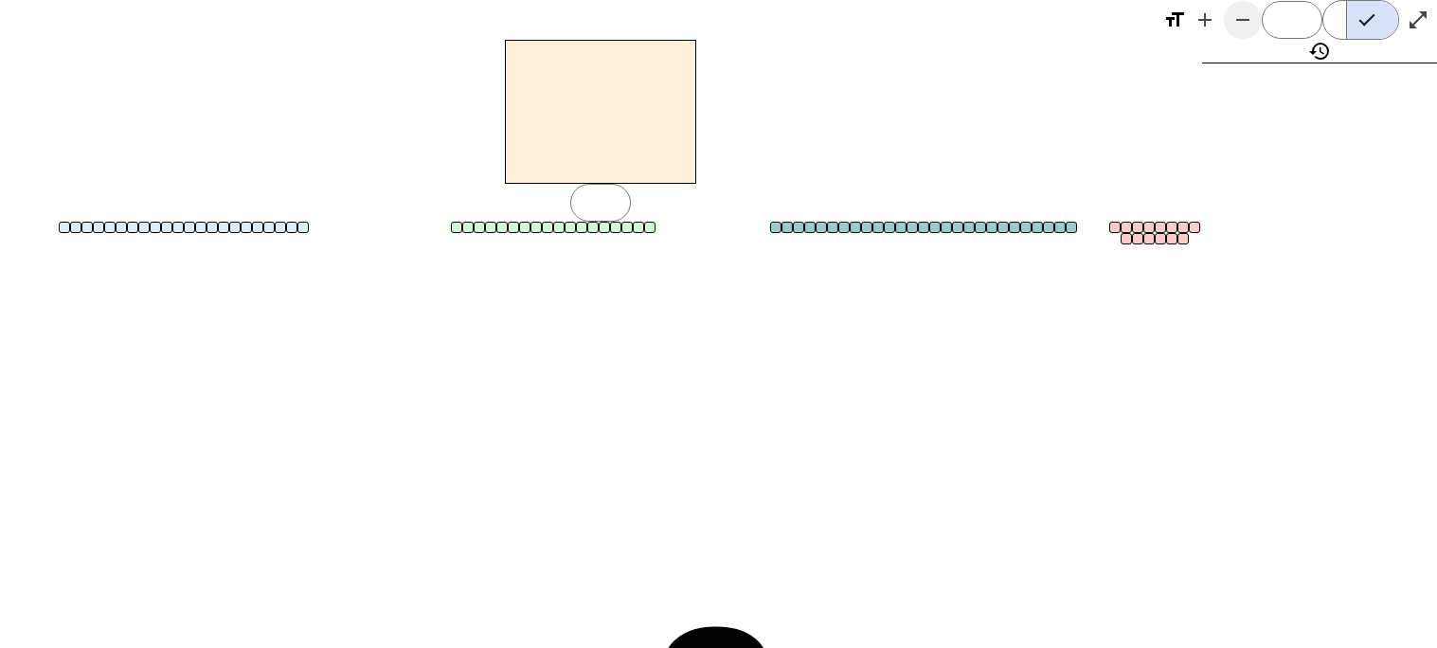
click at [1246, 23] on mat-icon "remove" at bounding box center [1242, 20] width 23 height 23
click at [563, 224] on div "è" at bounding box center [558, 227] width 11 height 11
click at [536, 224] on div "à" at bounding box center [535, 227] width 11 height 11
click at [796, 227] on div "b" at bounding box center [798, 227] width 11 height 11
click at [1139, 240] on div "c" at bounding box center [1137, 238] width 11 height 11
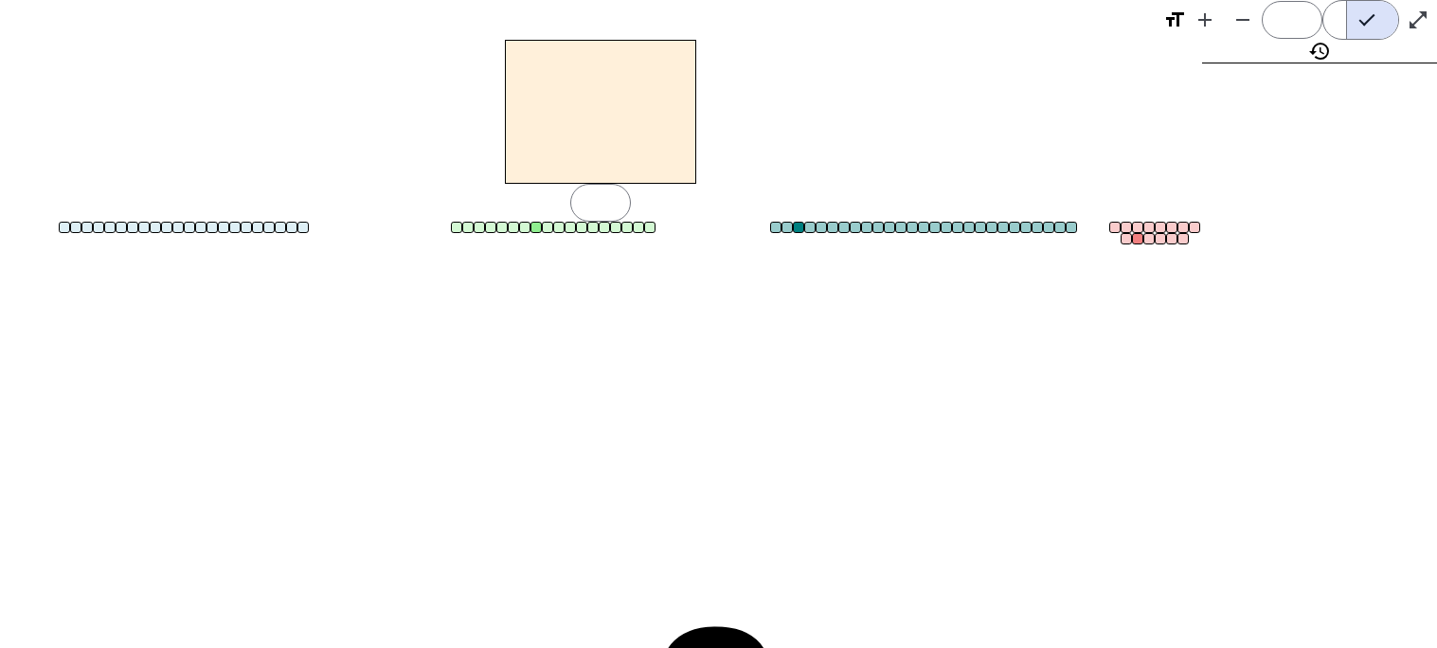
drag, startPoint x: 538, startPoint y: 152, endPoint x: 860, endPoint y: 48, distance: 338.5
click at [860, 48] on div "àbc" at bounding box center [601, 112] width 1202 height 144
click at [1204, 28] on mat-icon "add" at bounding box center [1204, 20] width 23 height 23
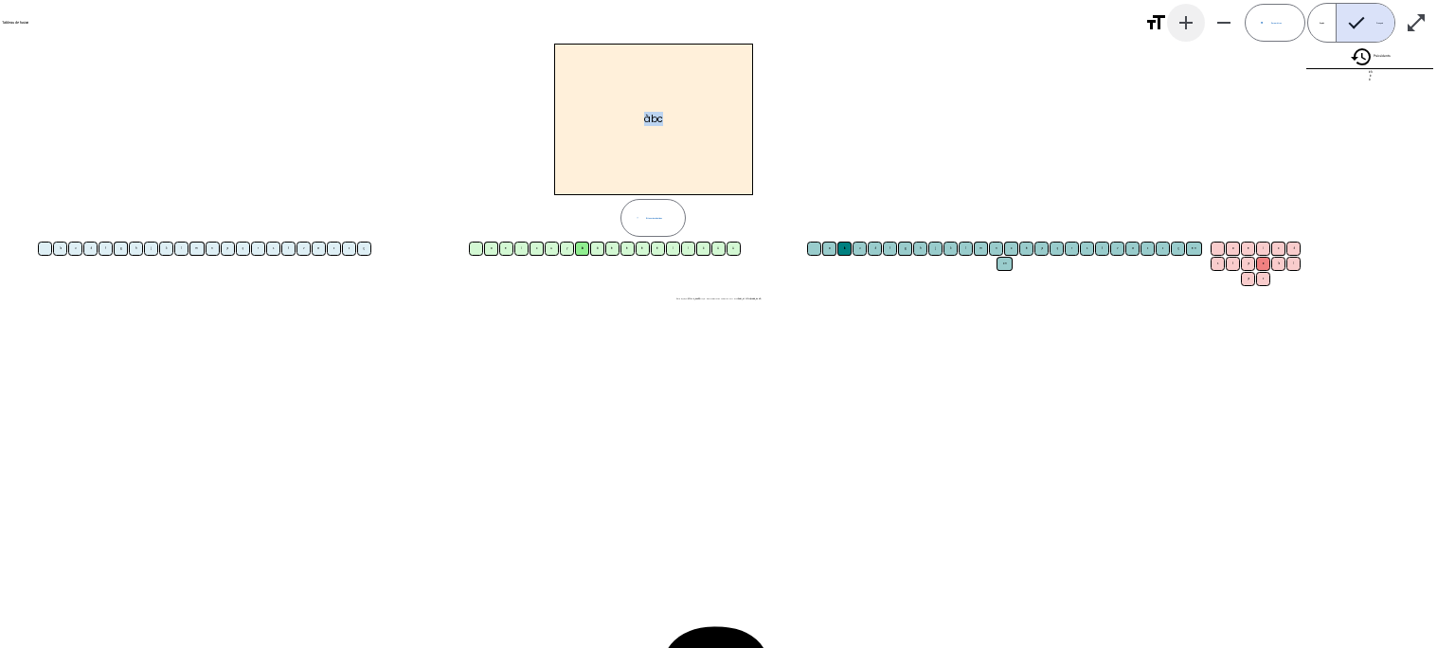
click at [1188, 26] on mat-icon "add" at bounding box center [1185, 22] width 23 height 23
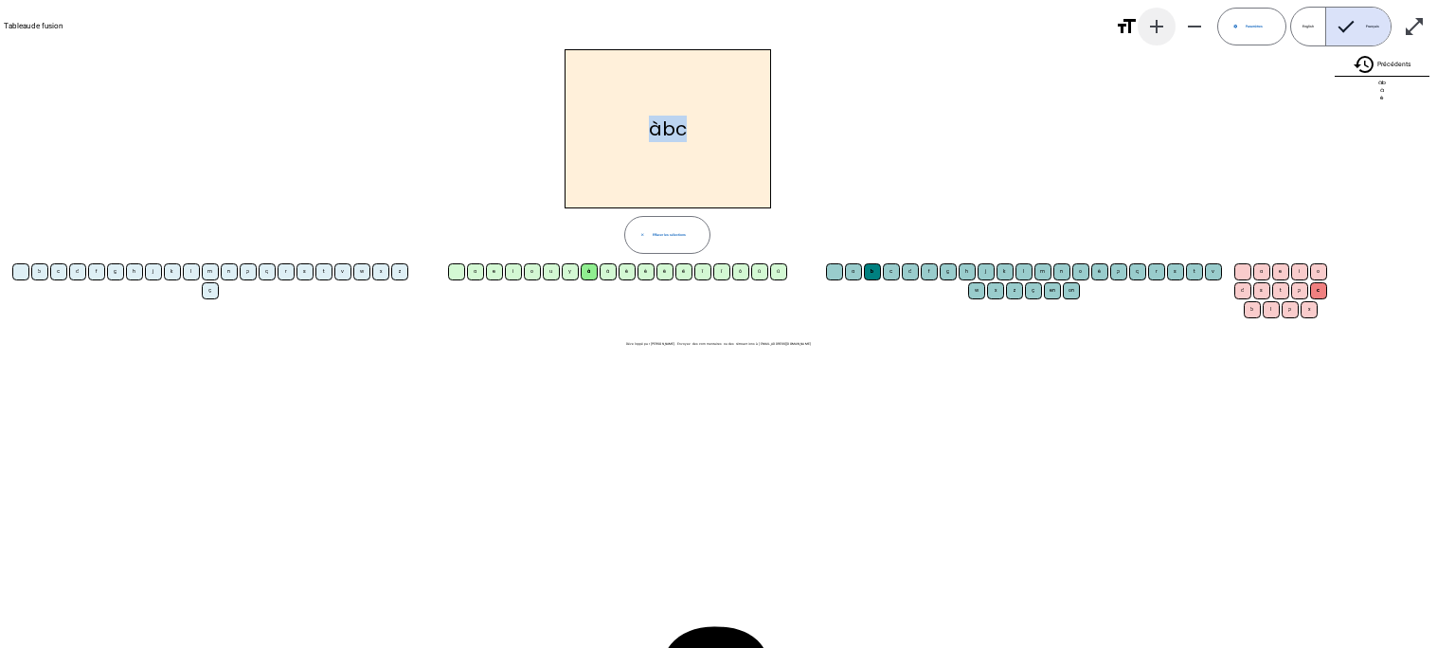
click at [1139, 24] on span "Augmenter la taille de la police" at bounding box center [1156, 26] width 45 height 45
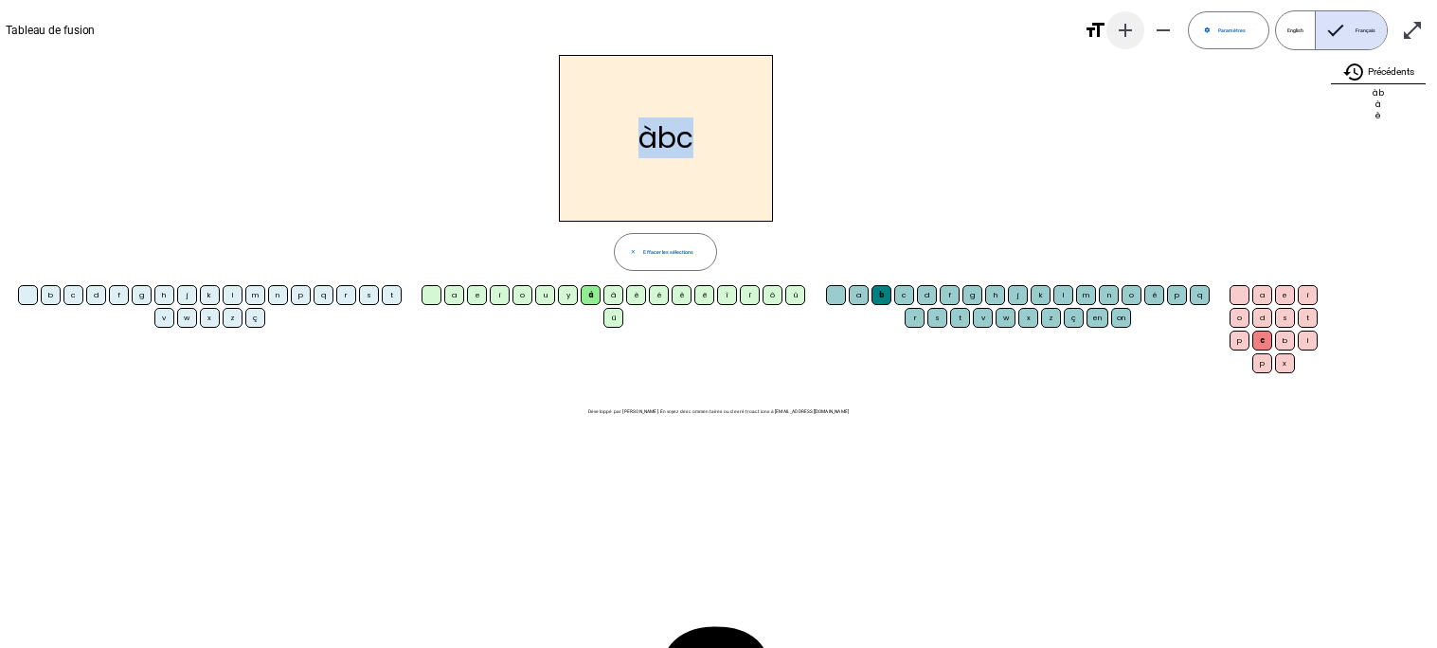
click at [1123, 30] on mat-icon "add" at bounding box center [1125, 30] width 23 height 23
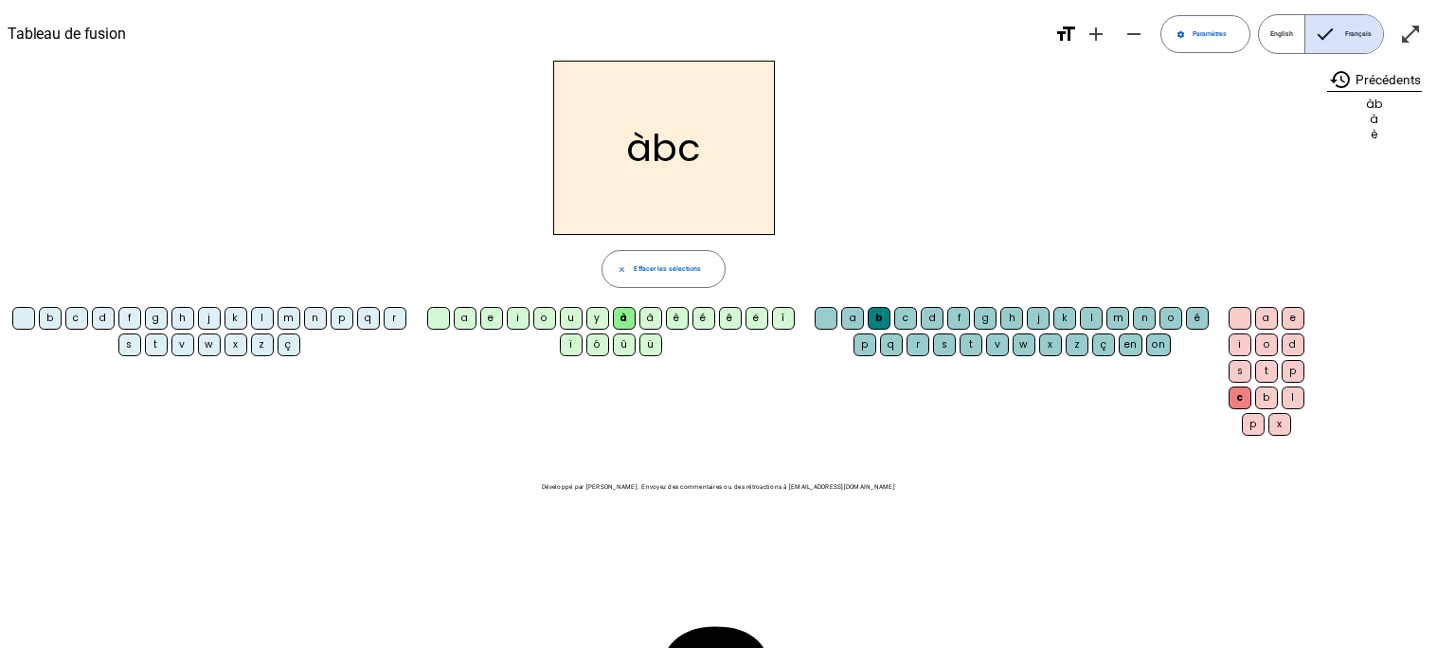
click at [1397, 604] on body "Tableau de fusion format_size add remove settings Paramètres English Français o…" at bounding box center [718, 324] width 1437 height 648
click at [168, 513] on div "Tableau de fusion format_size add remove settings Paramètres English Français o…" at bounding box center [718, 271] width 1437 height 543
